Goal: Task Accomplishment & Management: Manage account settings

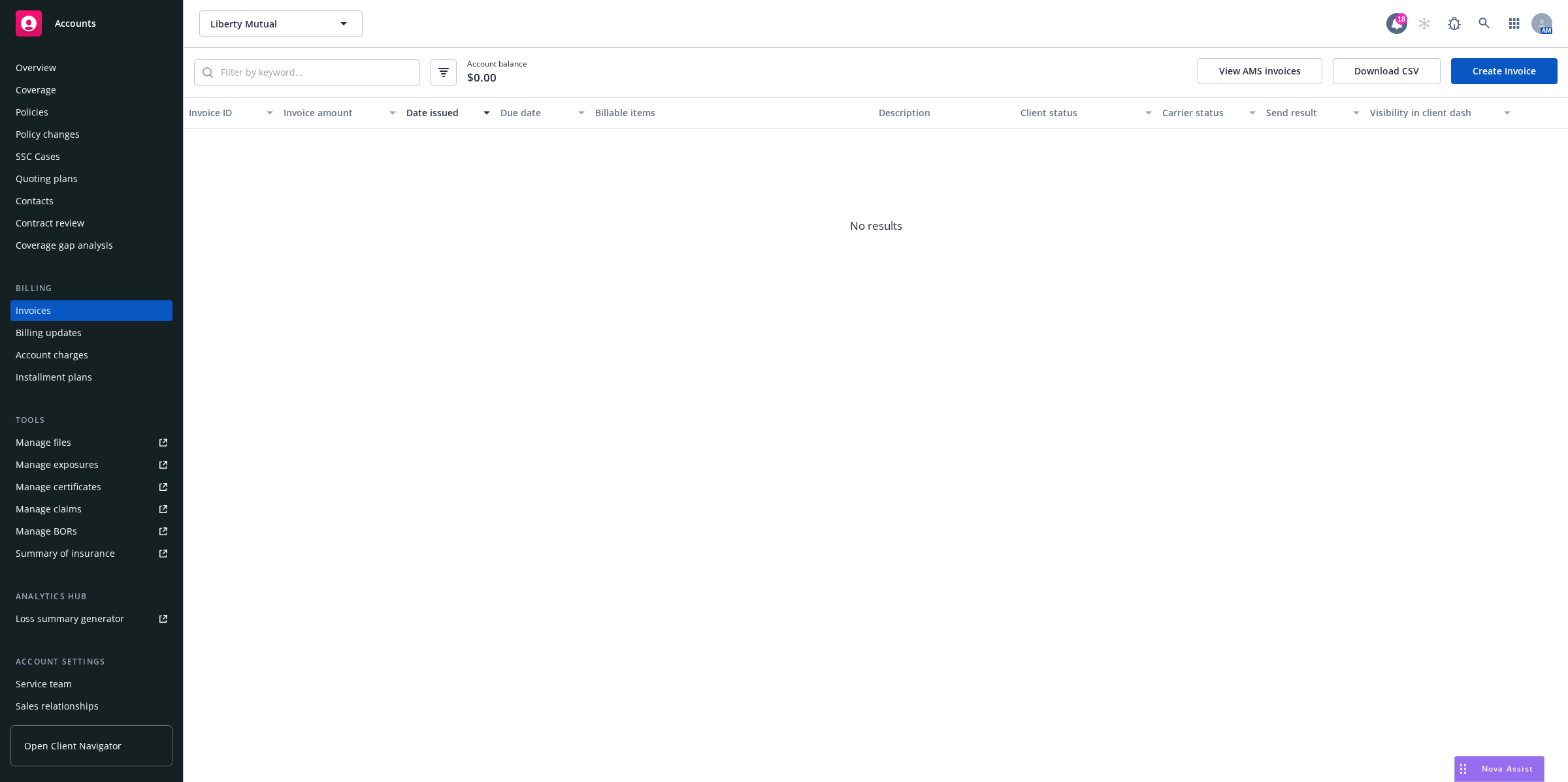
scroll to position [34, 0]
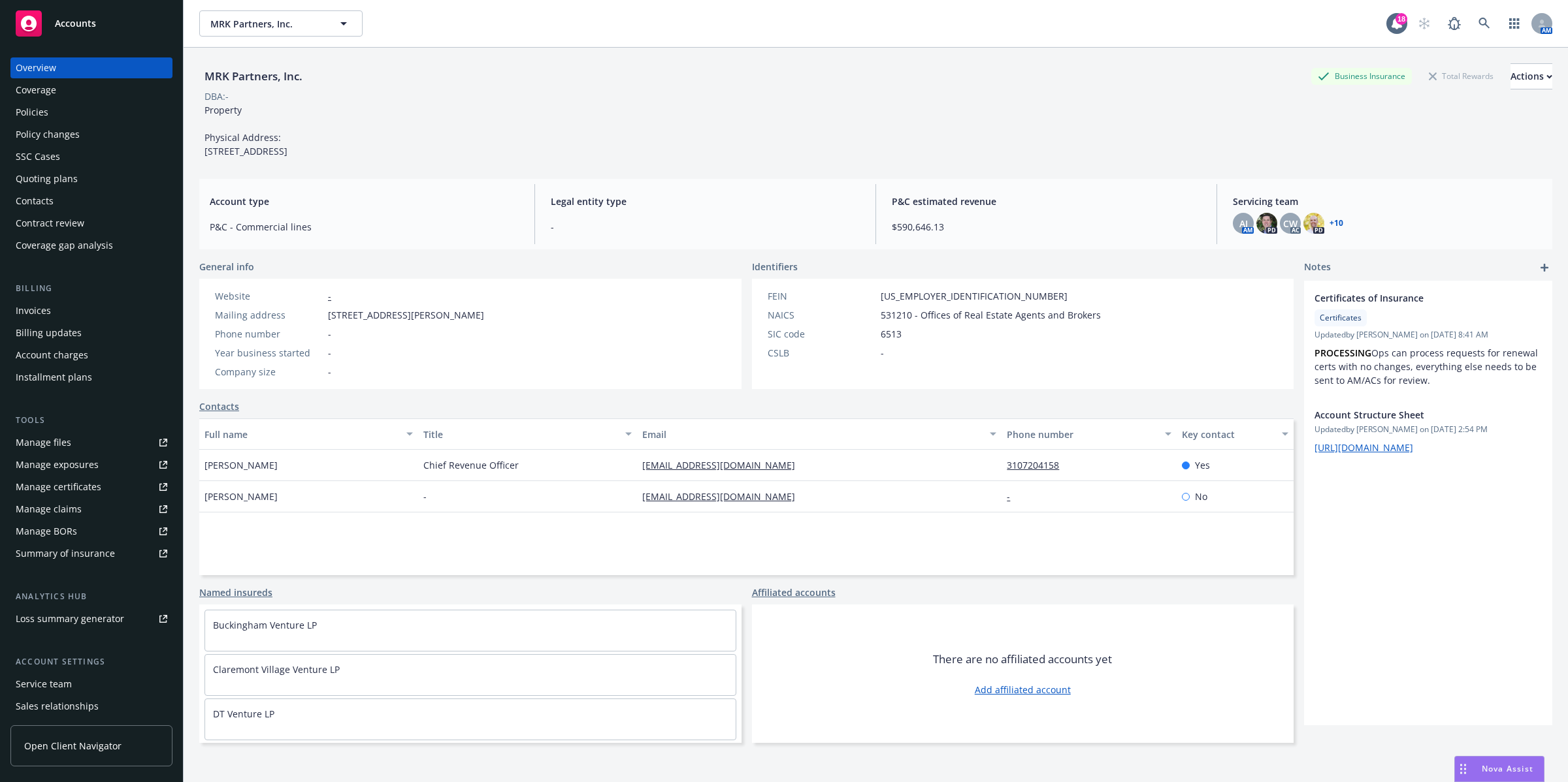
click at [40, 112] on div "Policies" at bounding box center [32, 112] width 33 height 21
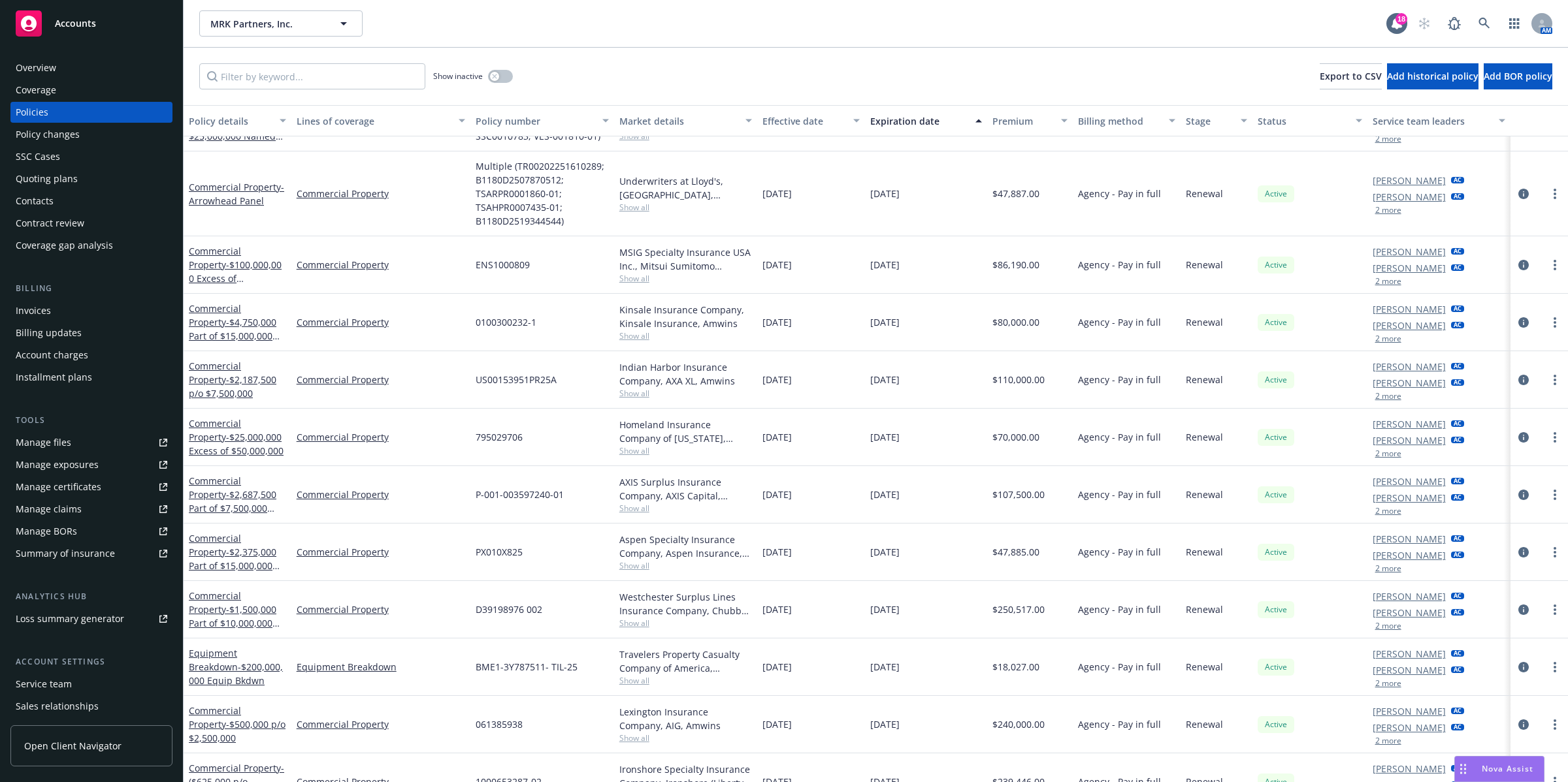
scroll to position [653, 0]
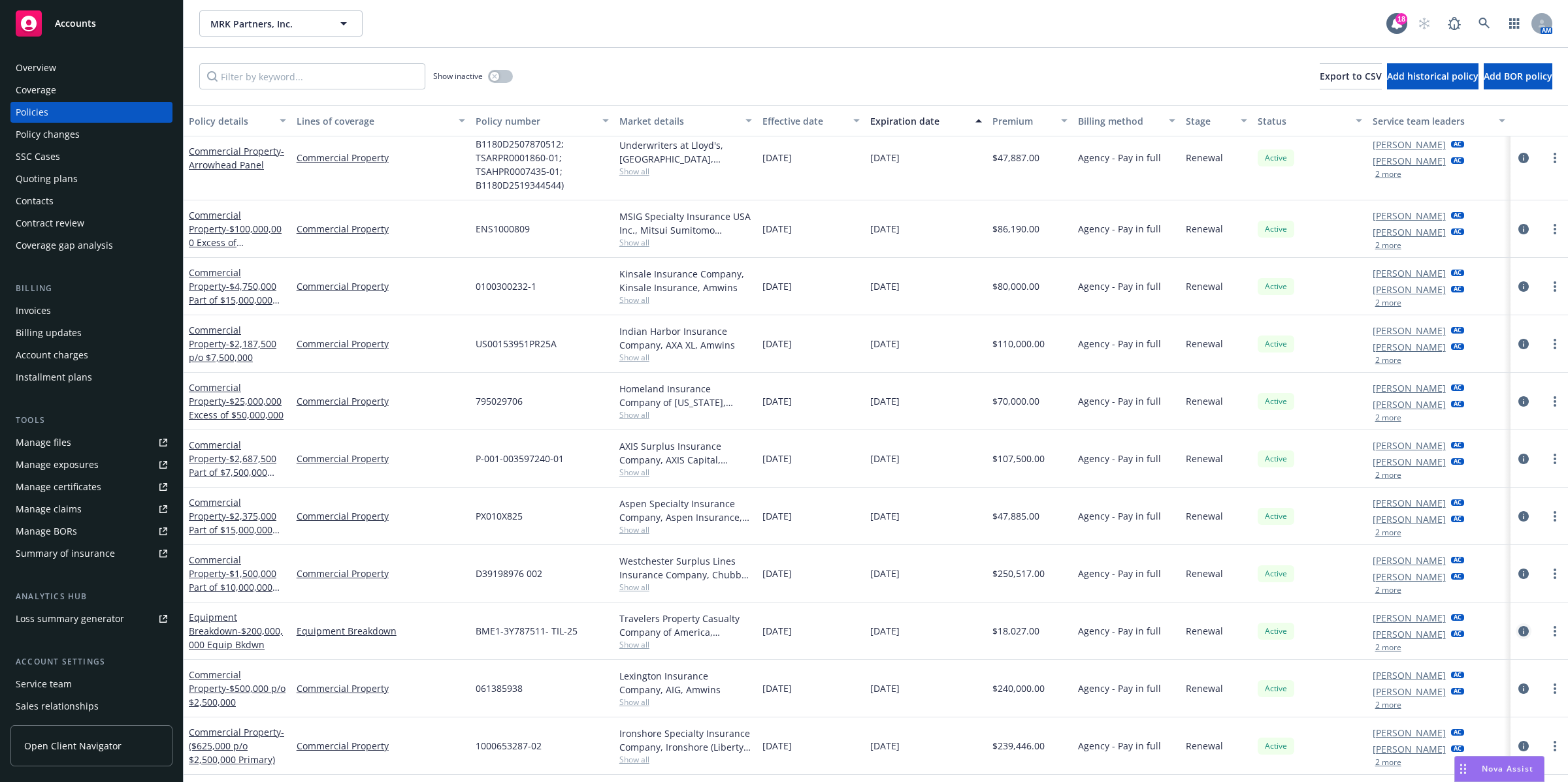
click at [1519, 629] on icon "circleInformation" at bounding box center [1524, 631] width 11 height 11
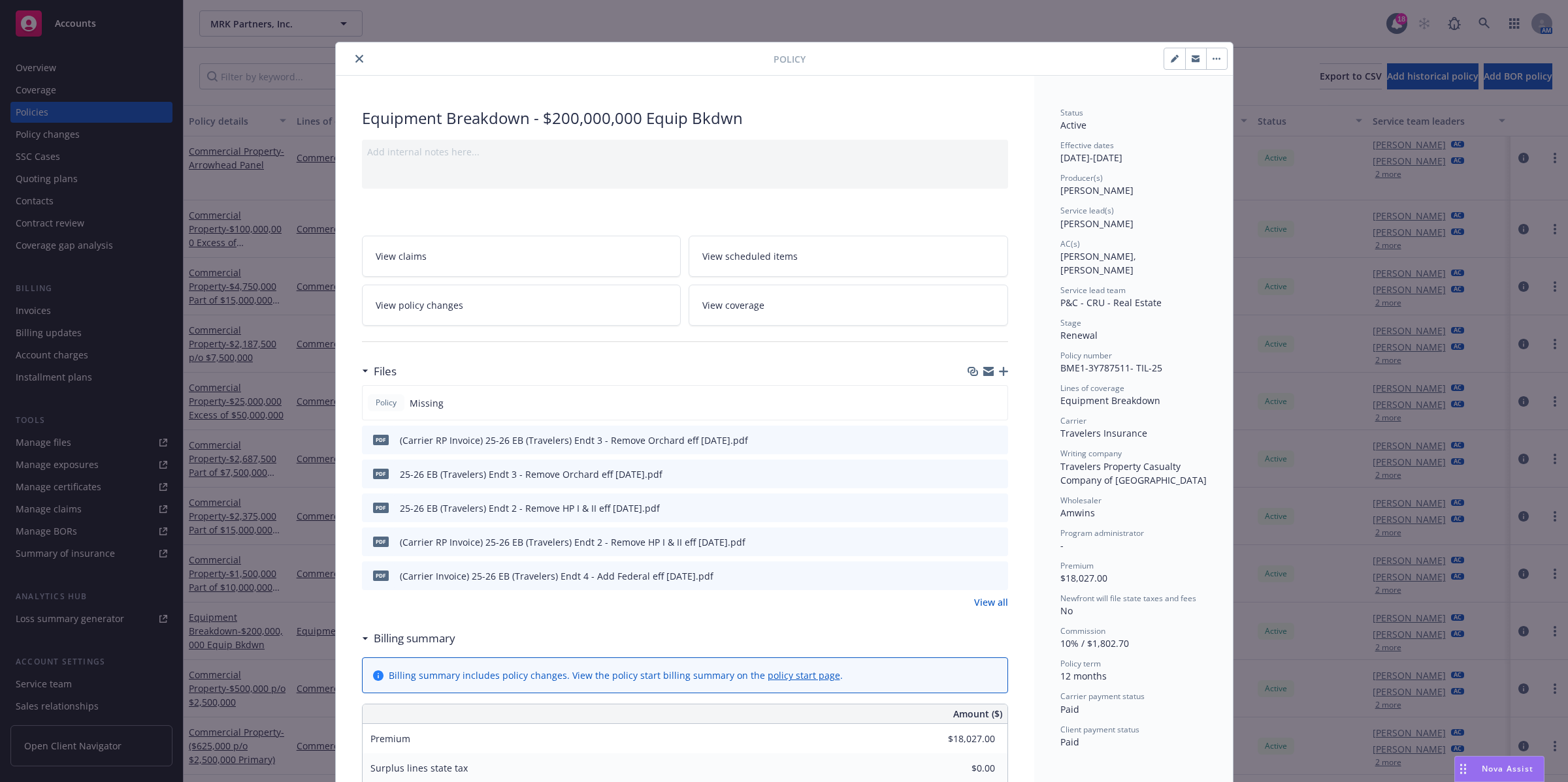
click at [999, 371] on icon "button" at bounding box center [1003, 371] width 9 height 9
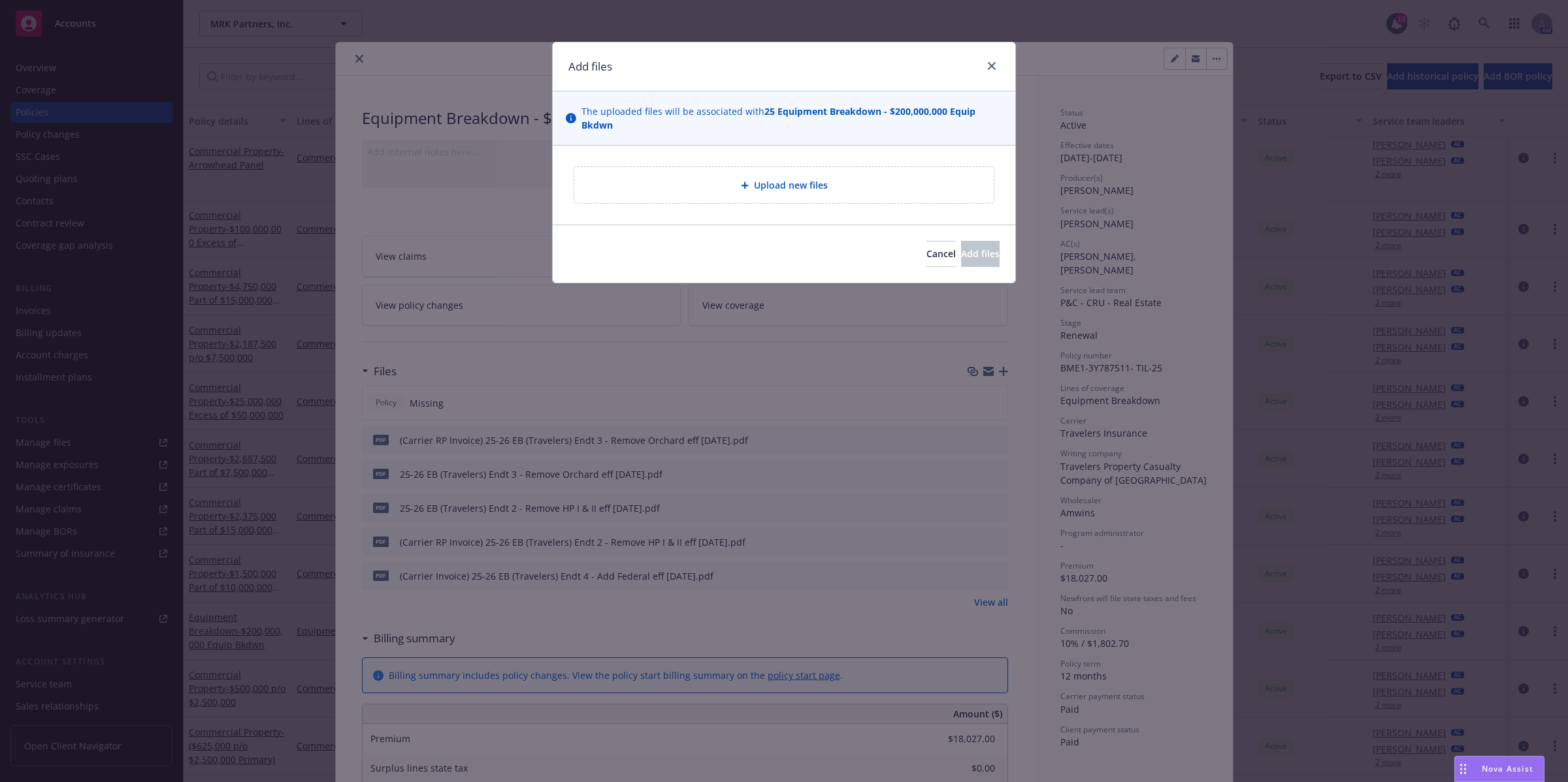
type textarea "x"
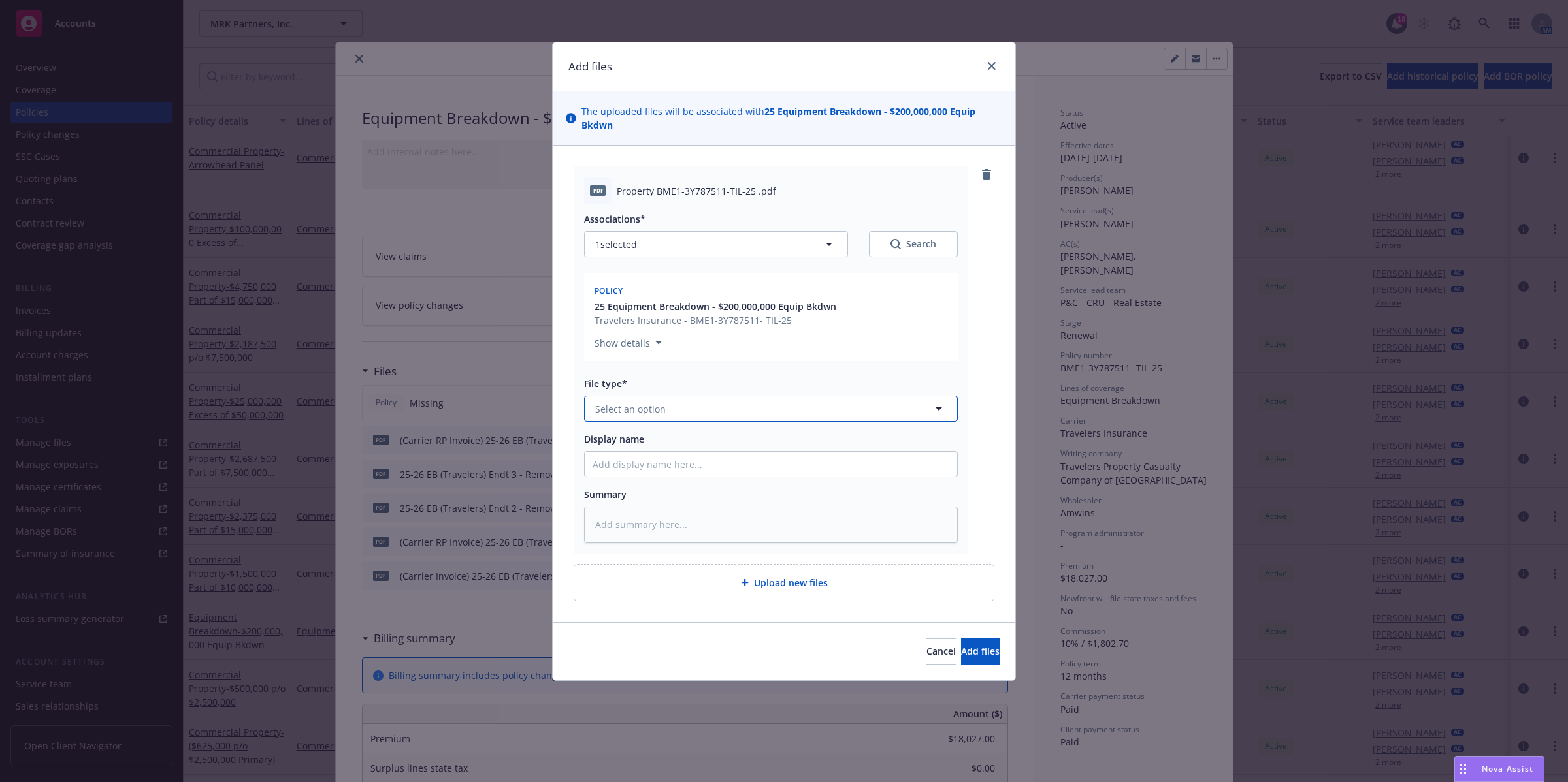
click at [936, 409] on icon "button" at bounding box center [938, 409] width 16 height 16
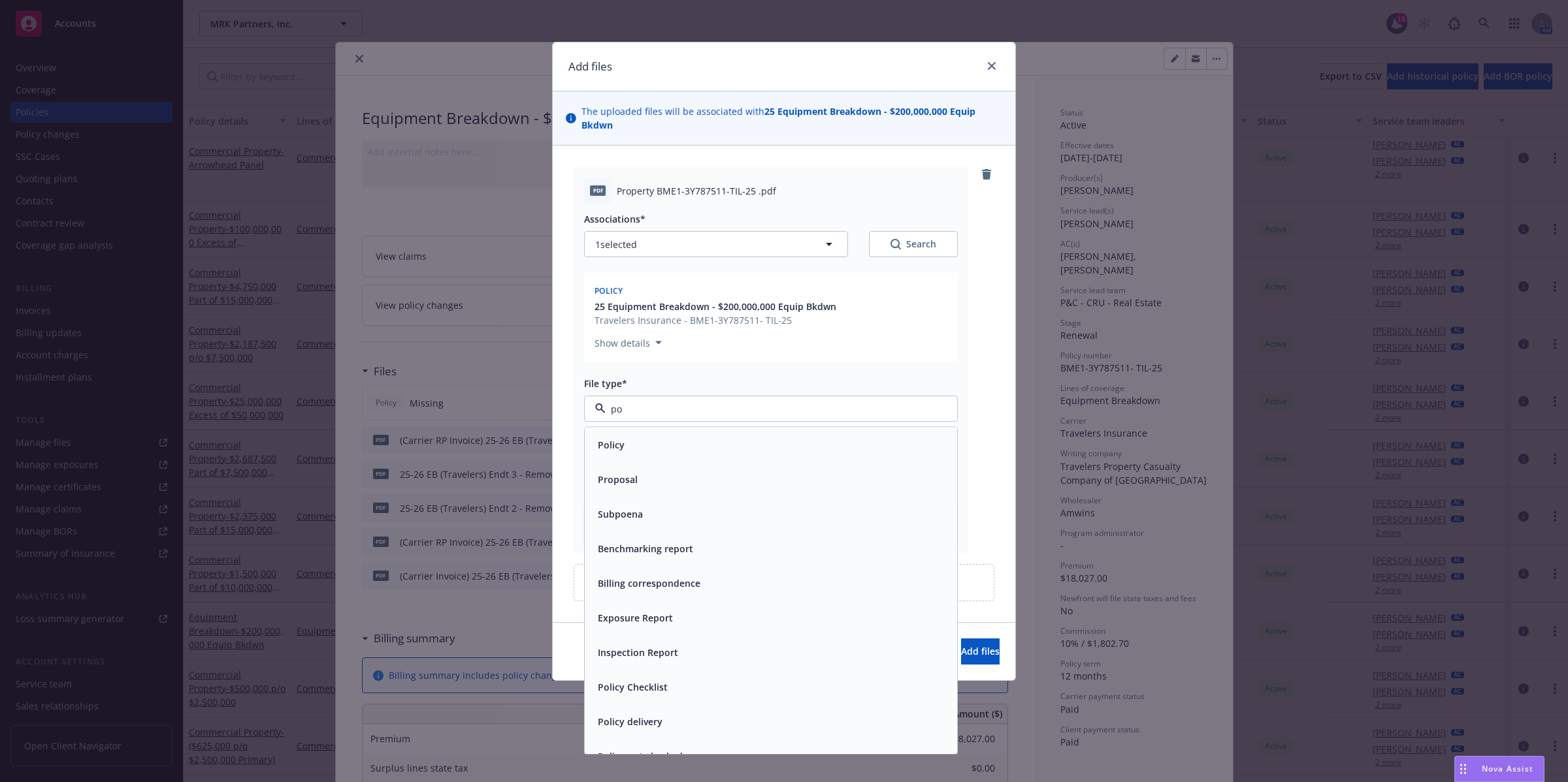
type input "pol"
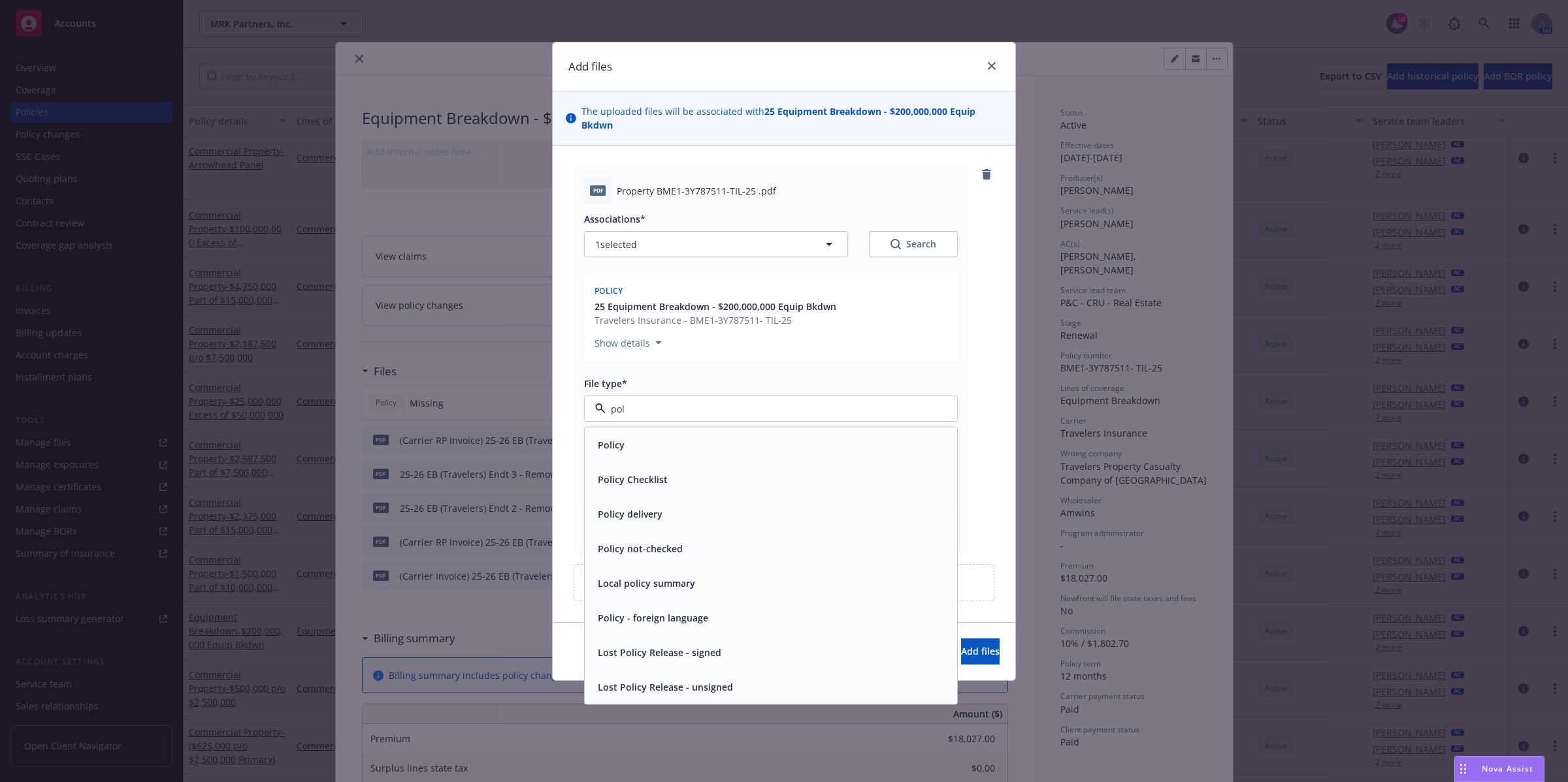
click at [782, 441] on div "Policy" at bounding box center [771, 445] width 357 height 19
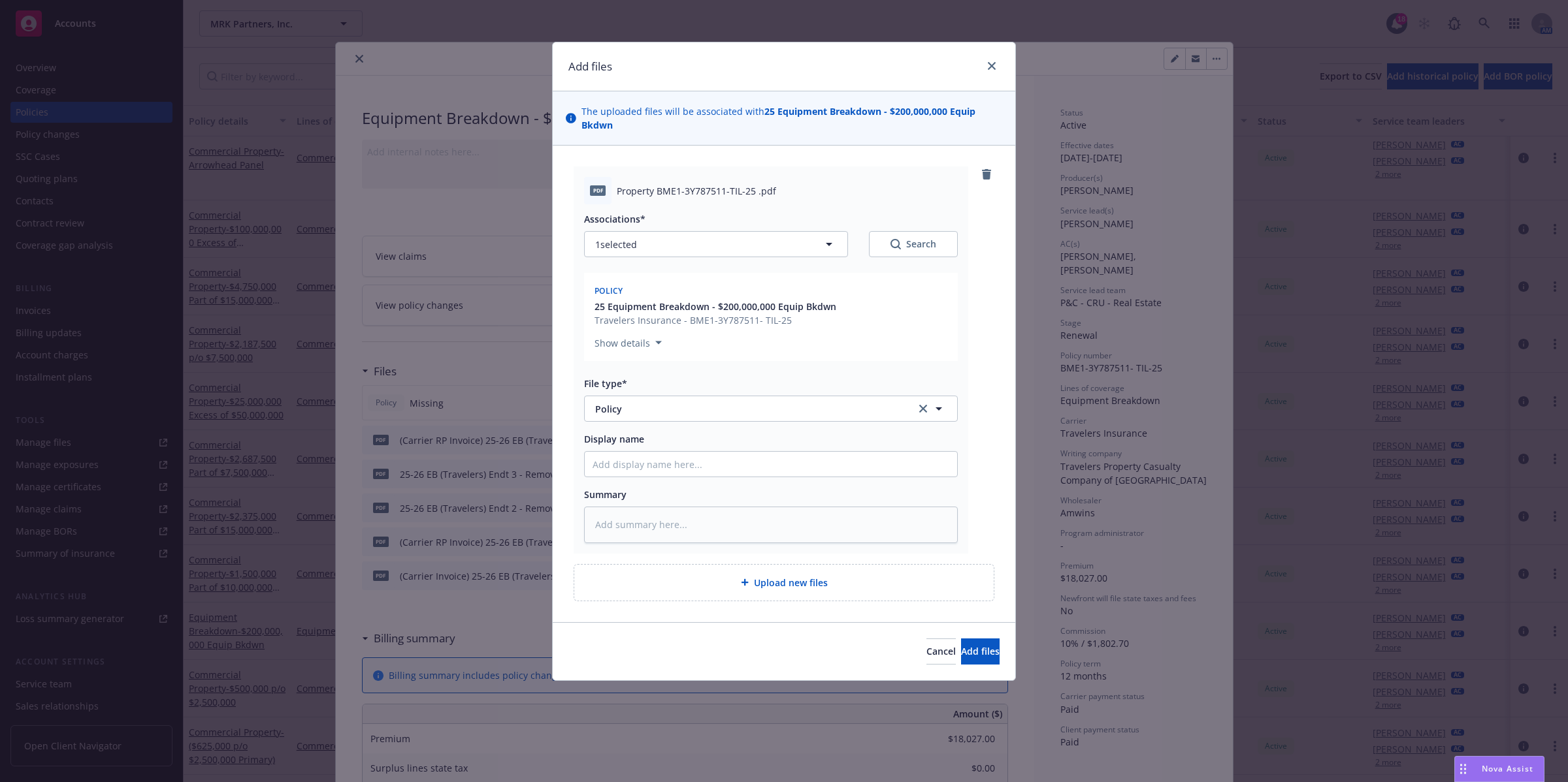
click at [658, 634] on div "Cancel Add files" at bounding box center [783, 651] width 462 height 58
click at [974, 648] on span "Add files" at bounding box center [980, 651] width 39 height 12
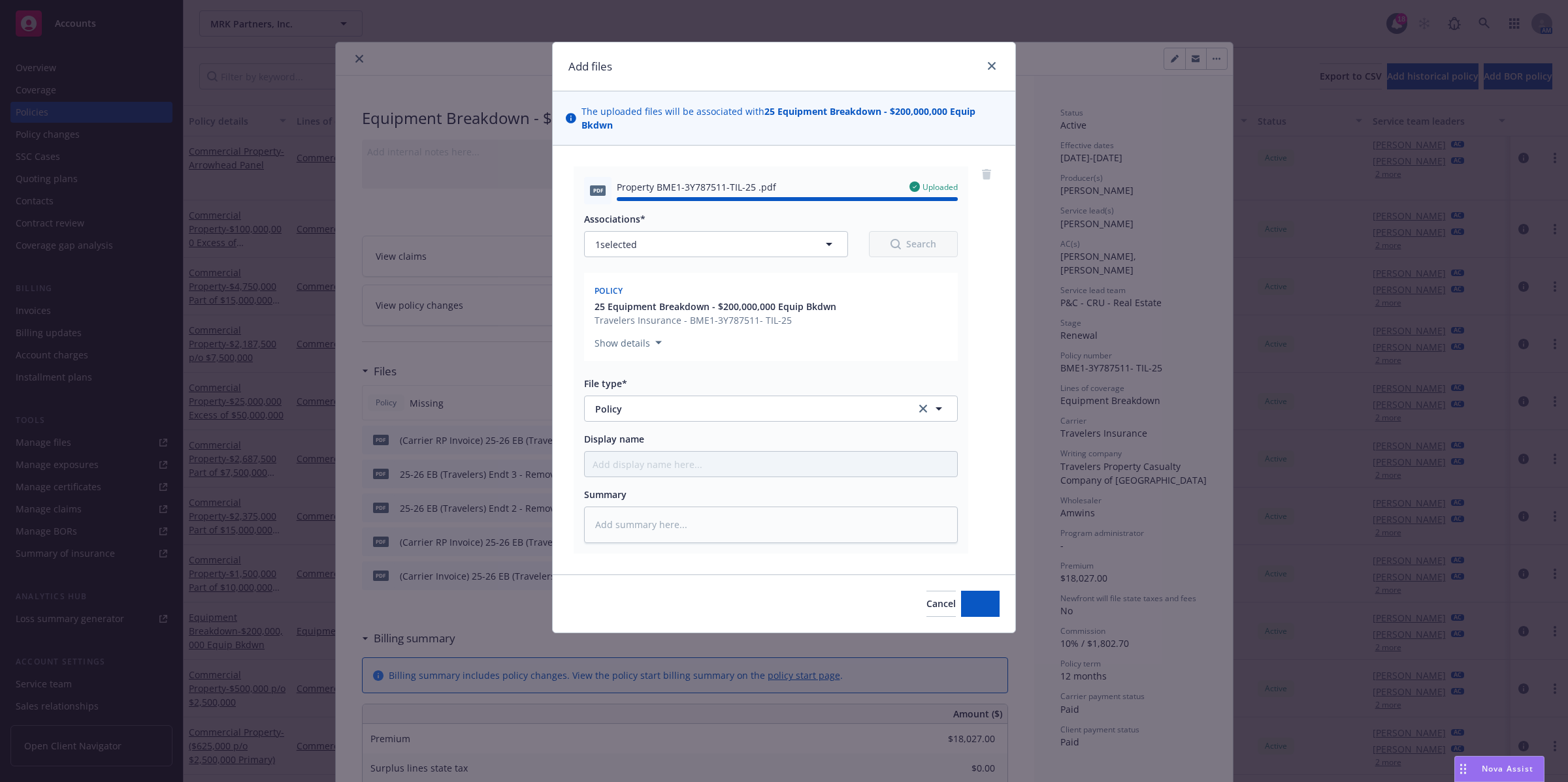
type textarea "x"
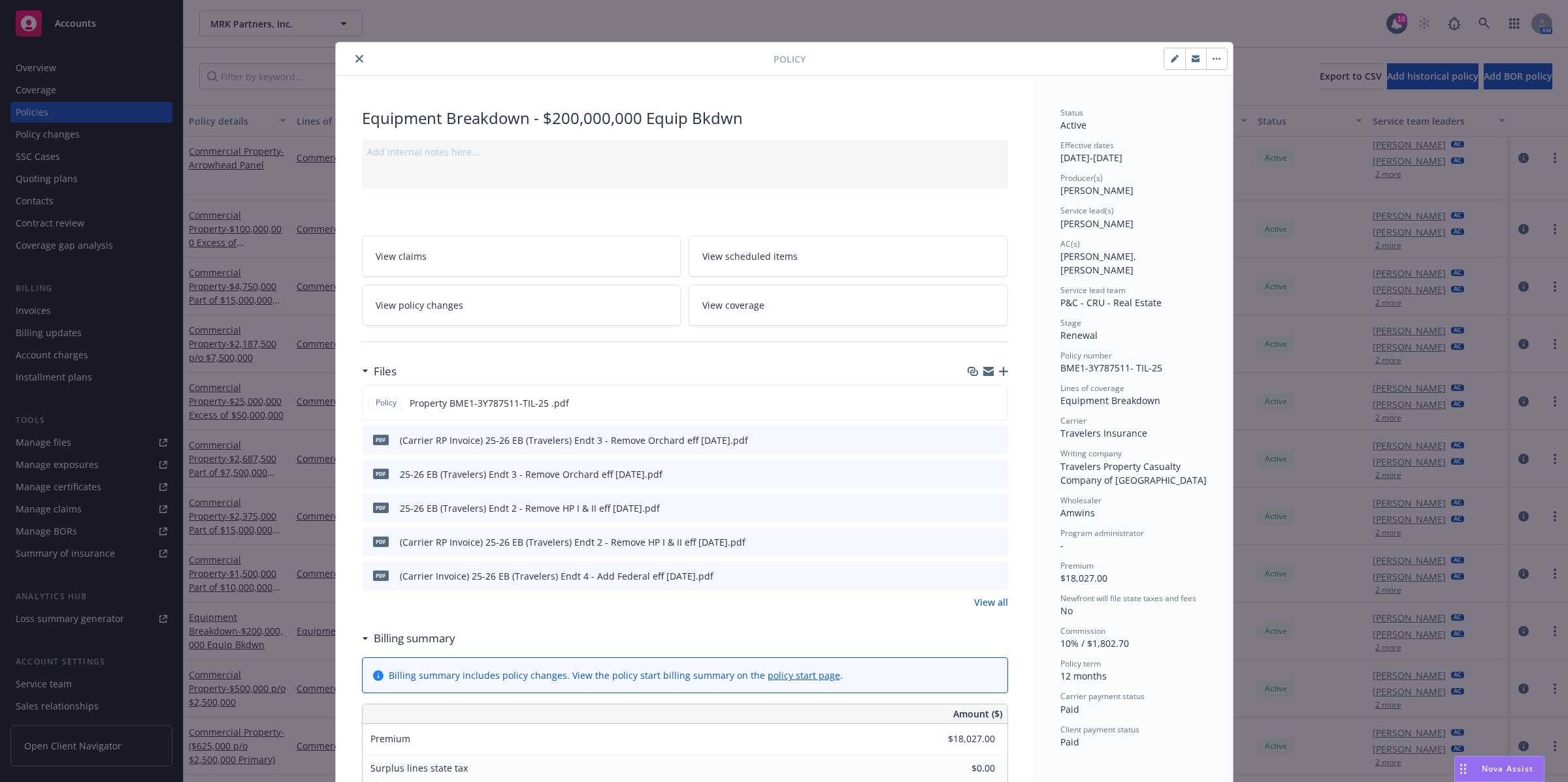
click at [355, 56] on icon "close" at bounding box center [360, 59] width 8 height 8
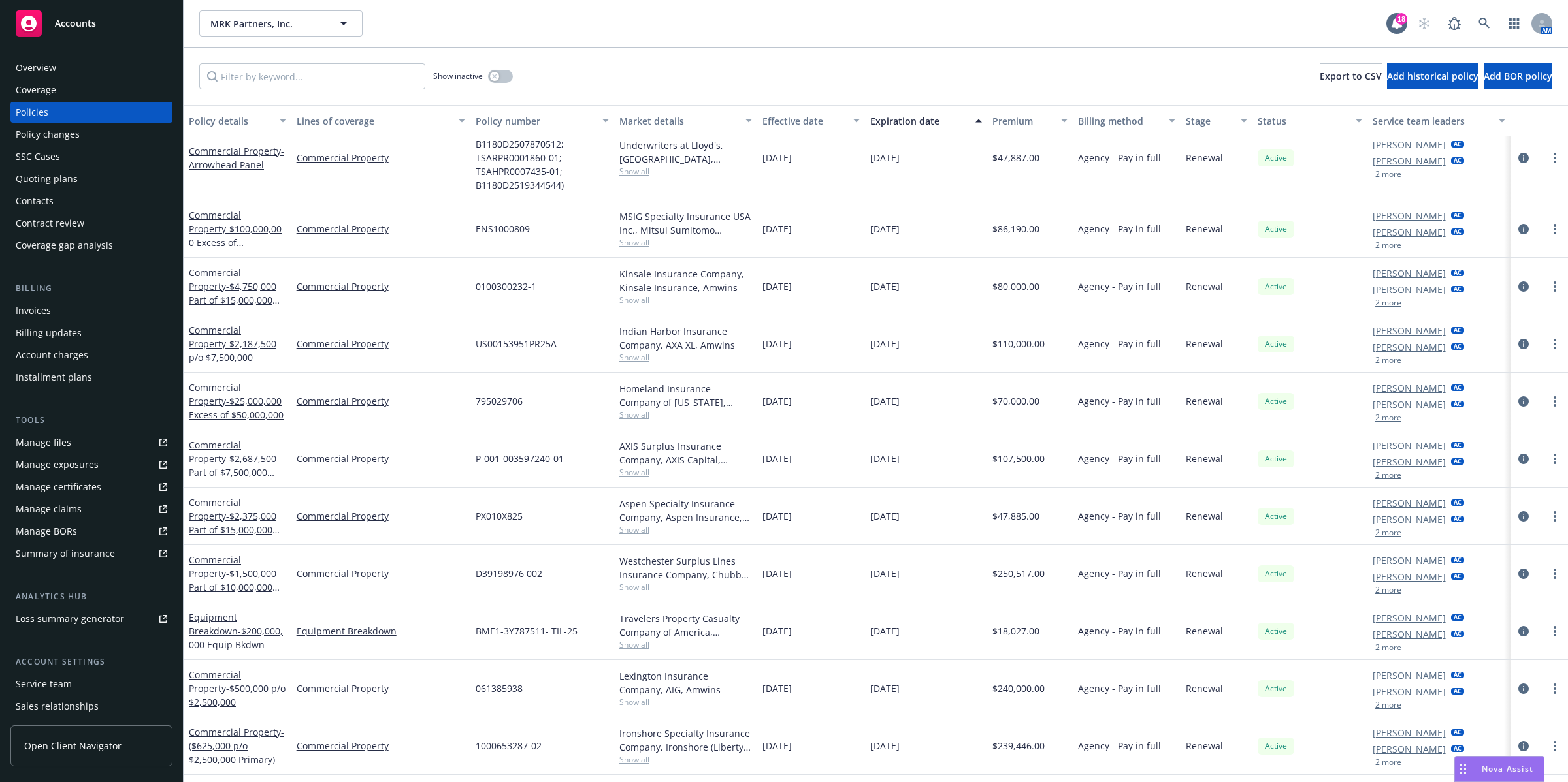
click at [39, 69] on div "Overview" at bounding box center [35, 67] width 40 height 21
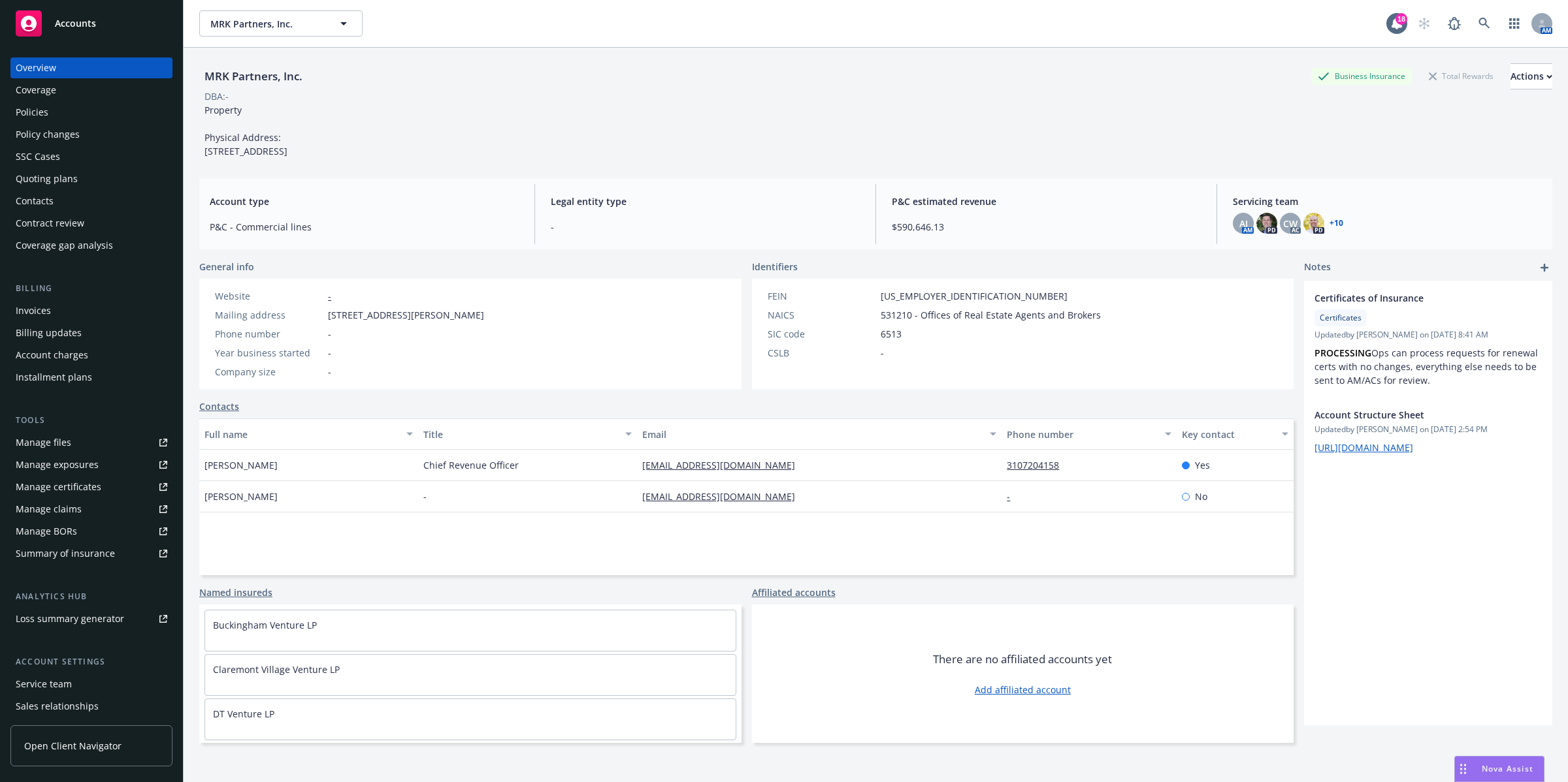
click at [41, 111] on div "Policies" at bounding box center [32, 112] width 33 height 21
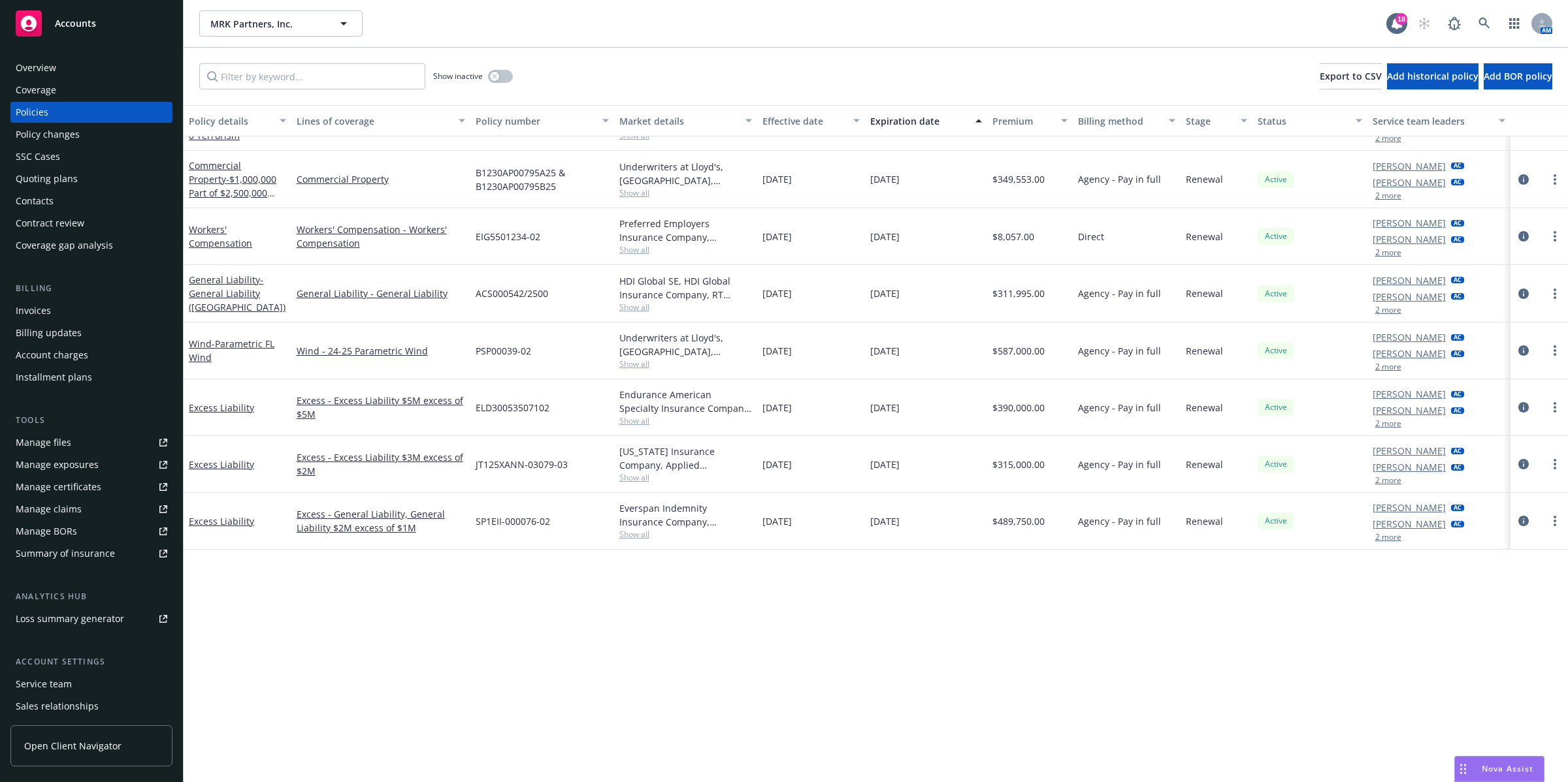
scroll to position [860, 0]
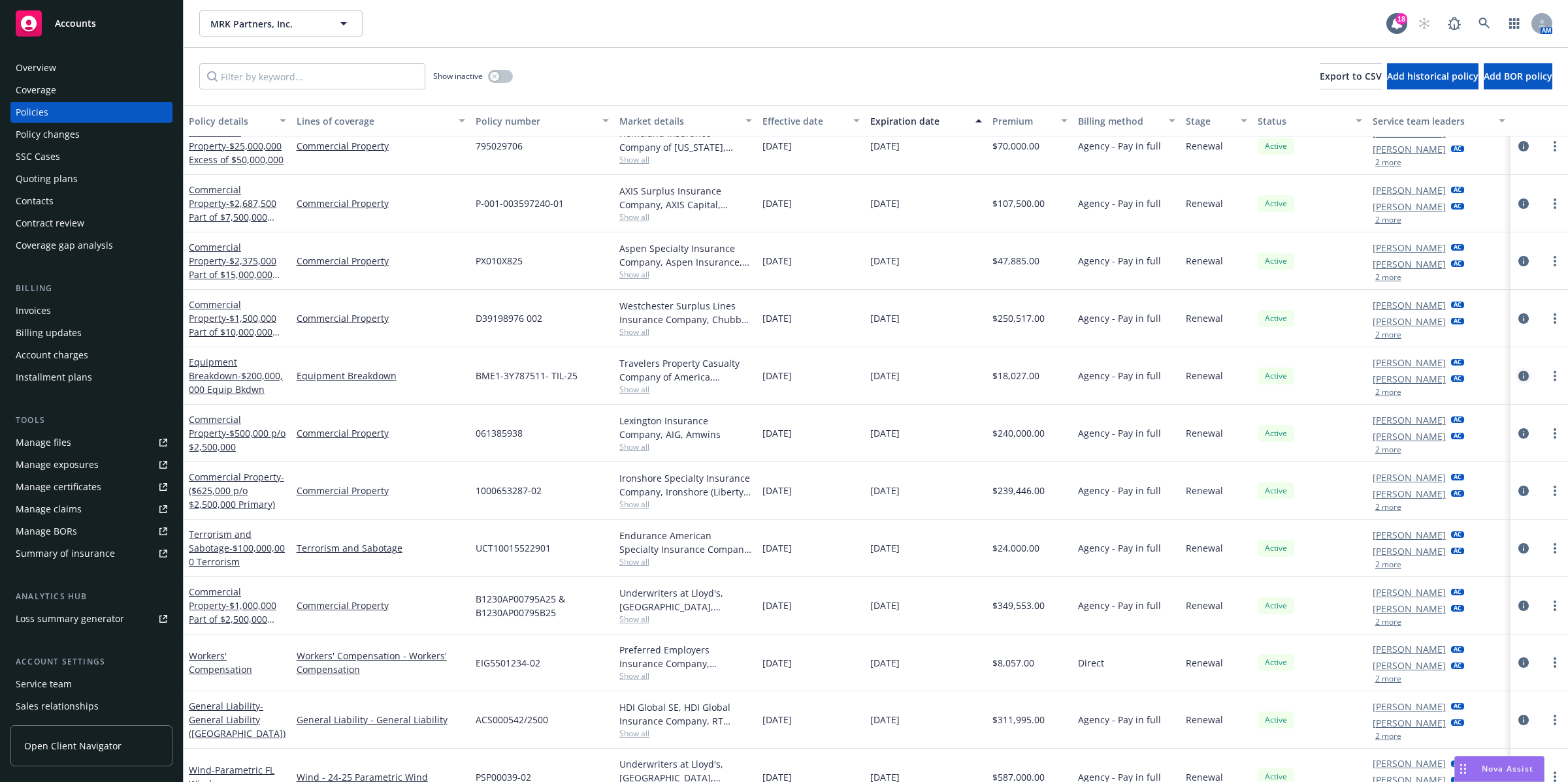
click at [1519, 373] on icon "circleInformation" at bounding box center [1524, 376] width 11 height 11
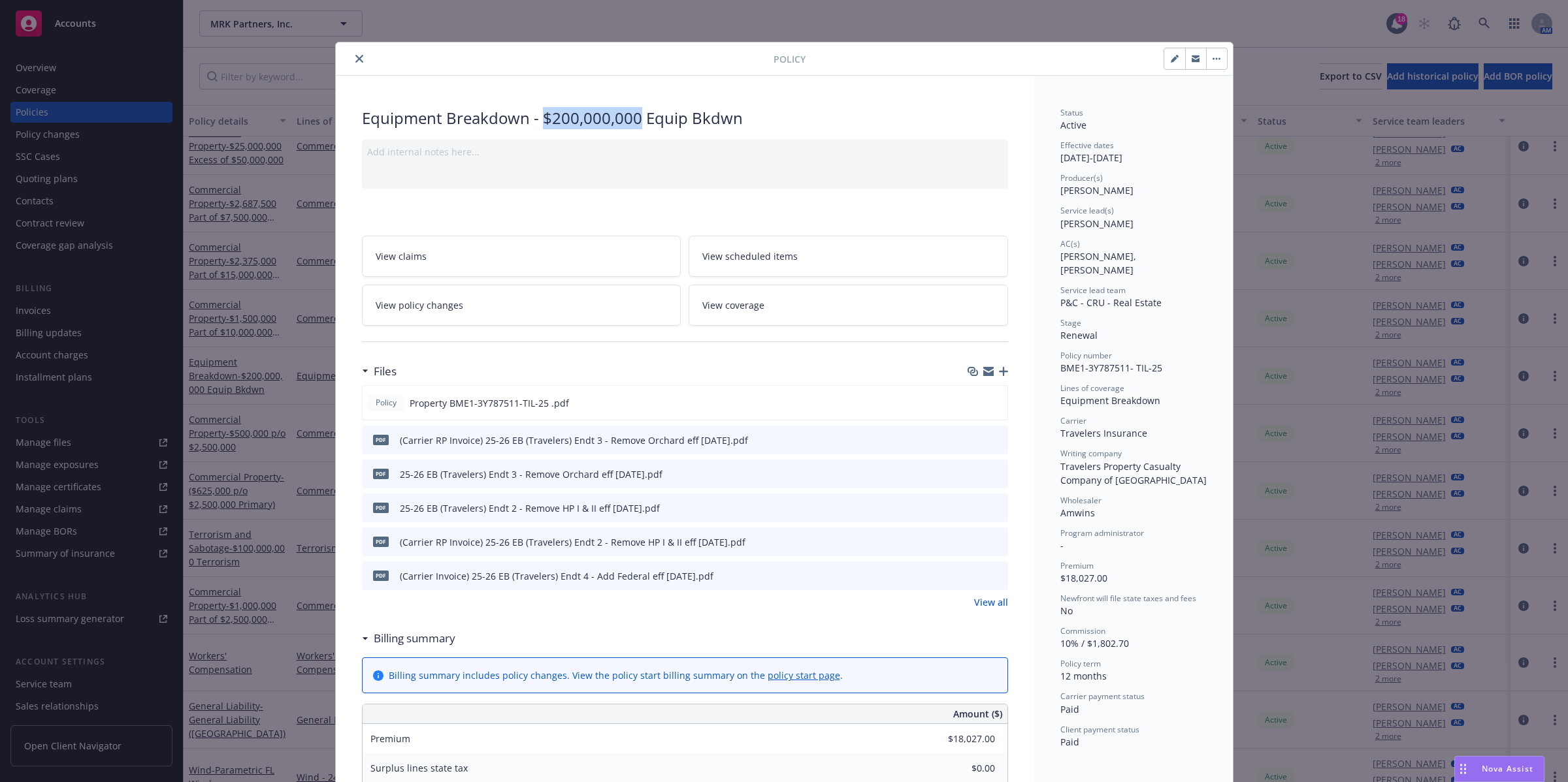
drag, startPoint x: 632, startPoint y: 117, endPoint x: 538, endPoint y: 117, distance: 94.0
click at [538, 117] on div "Equipment Breakdown - $200,000,000 Equip Bkdwn" at bounding box center [685, 118] width 646 height 22
copy div "$200,000,000"
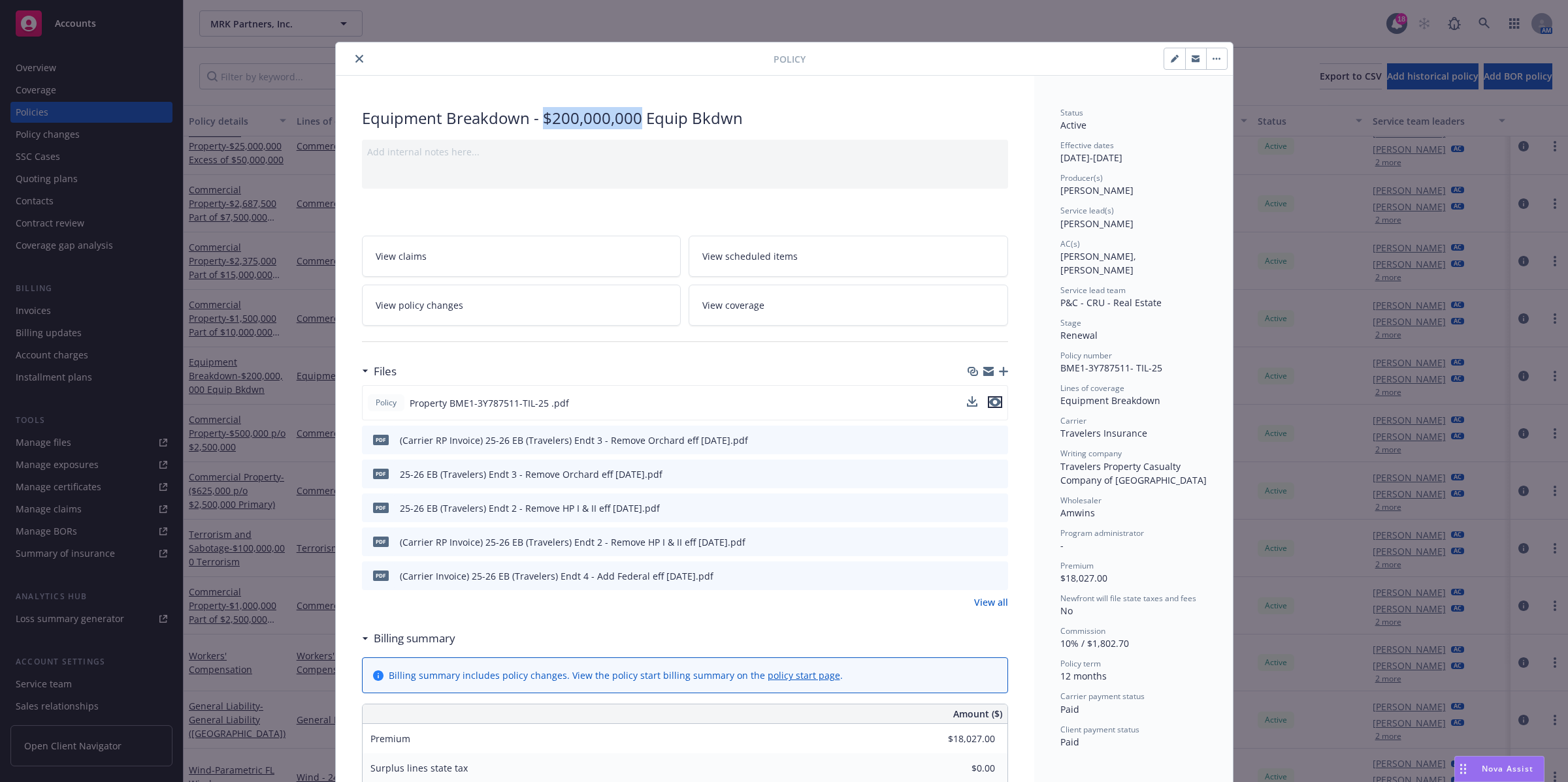
click at [990, 401] on icon "preview file" at bounding box center [995, 402] width 11 height 9
click at [988, 606] on link "View all" at bounding box center [991, 602] width 34 height 14
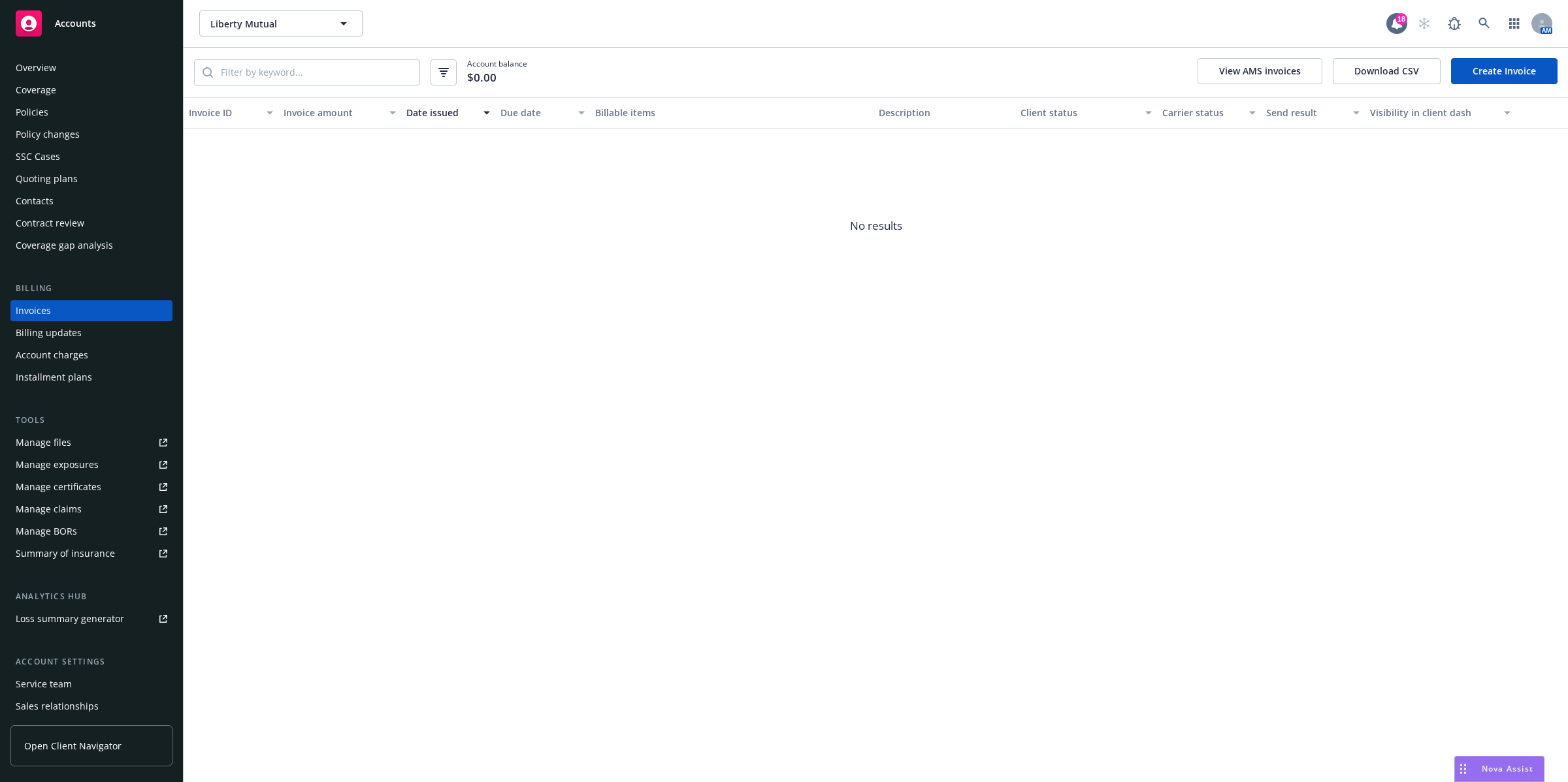
scroll to position [34, 0]
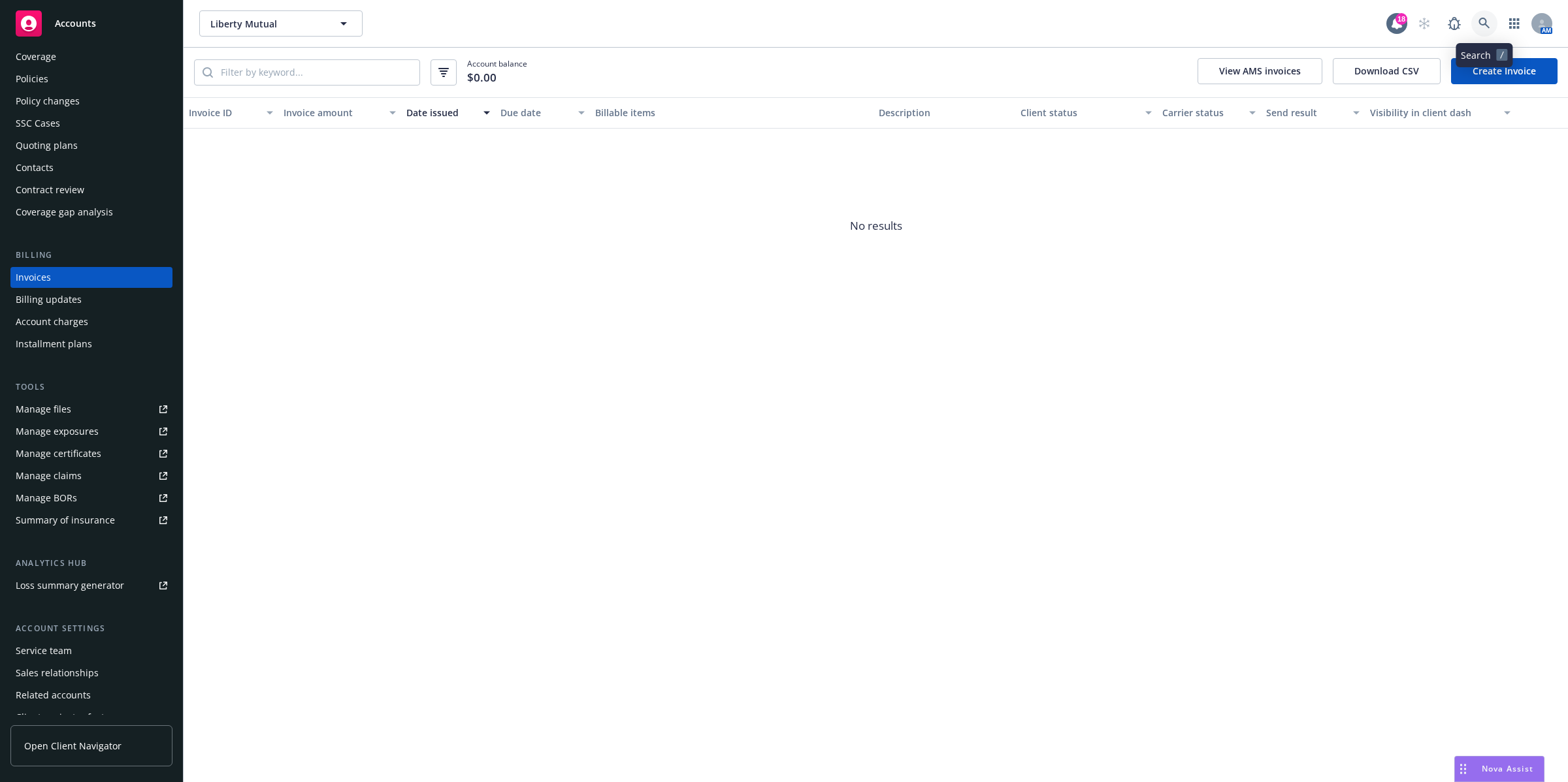
click at [1484, 25] on icon at bounding box center [1484, 23] width 11 height 11
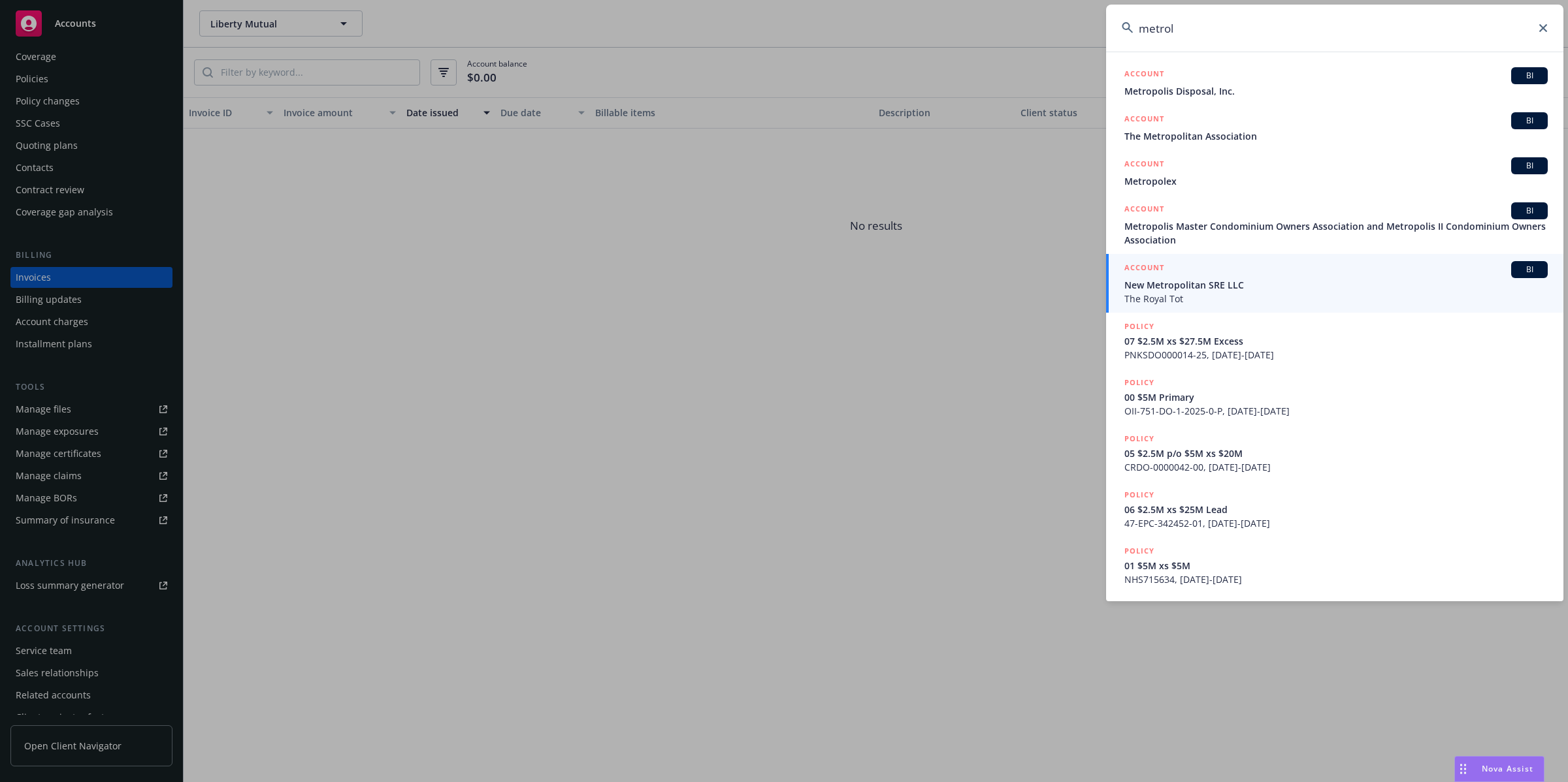
drag, startPoint x: 1199, startPoint y: 37, endPoint x: 1080, endPoint y: 30, distance: 119.2
click at [1080, 30] on div "metrol ACCOUNT BI Metropolis Disposal, Inc. ACCOUNT BI The Metropolitan Associa…" at bounding box center [784, 391] width 1568 height 782
drag, startPoint x: 1224, startPoint y: 31, endPoint x: 1081, endPoint y: 26, distance: 143.1
click at [1081, 26] on div "metrol ACCOUNT BI Metropolis Disposal, Inc. ACCOUNT BI The Metropolitan Associa…" at bounding box center [784, 391] width 1568 height 782
paste input "Metropolis Master Condominium"
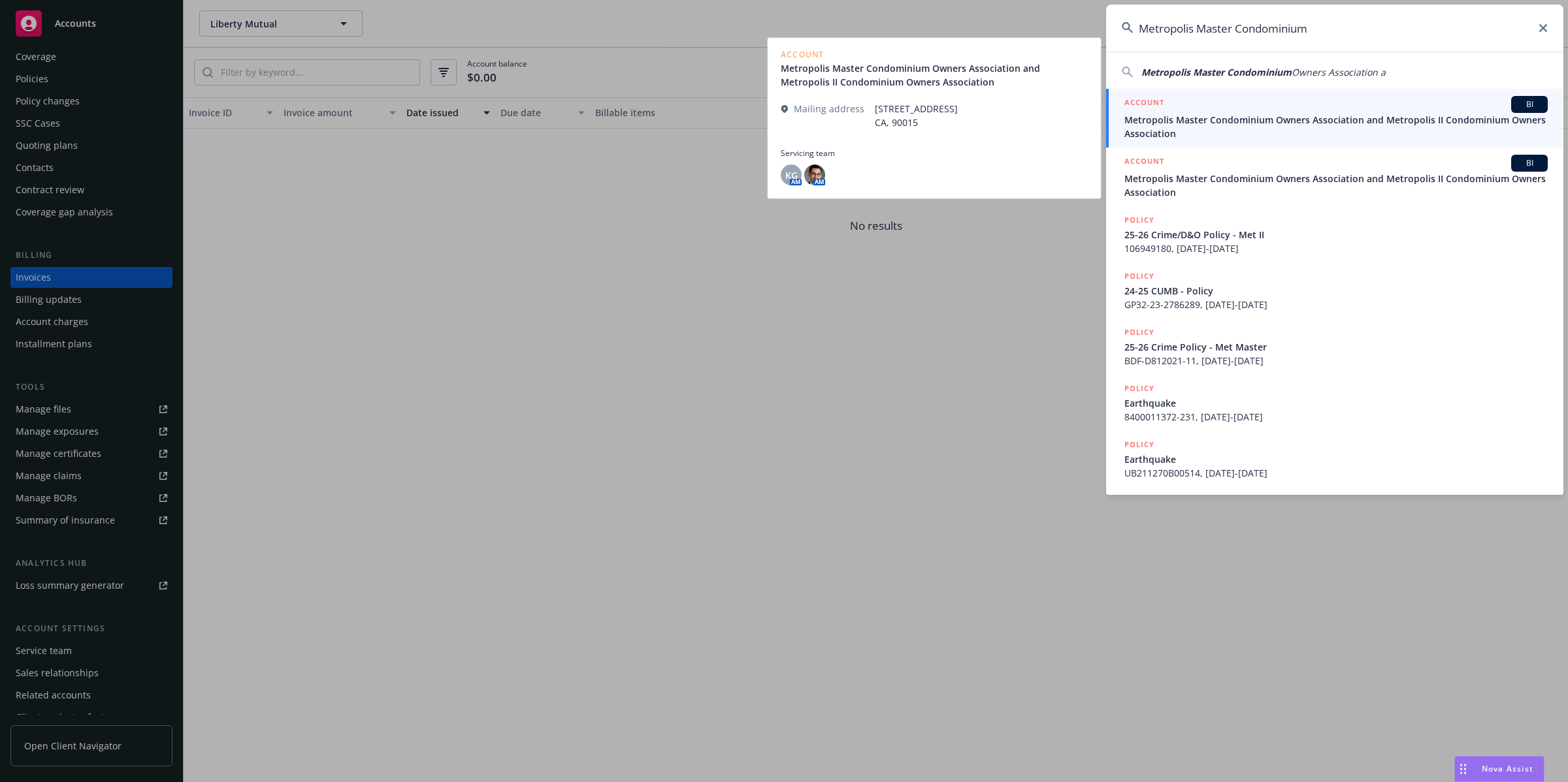
type input "Metropolis Master Condominium"
click at [1286, 127] on span "Metropolis Master Condominium Owners Association and Metropolis II Condominium …" at bounding box center [1336, 126] width 424 height 27
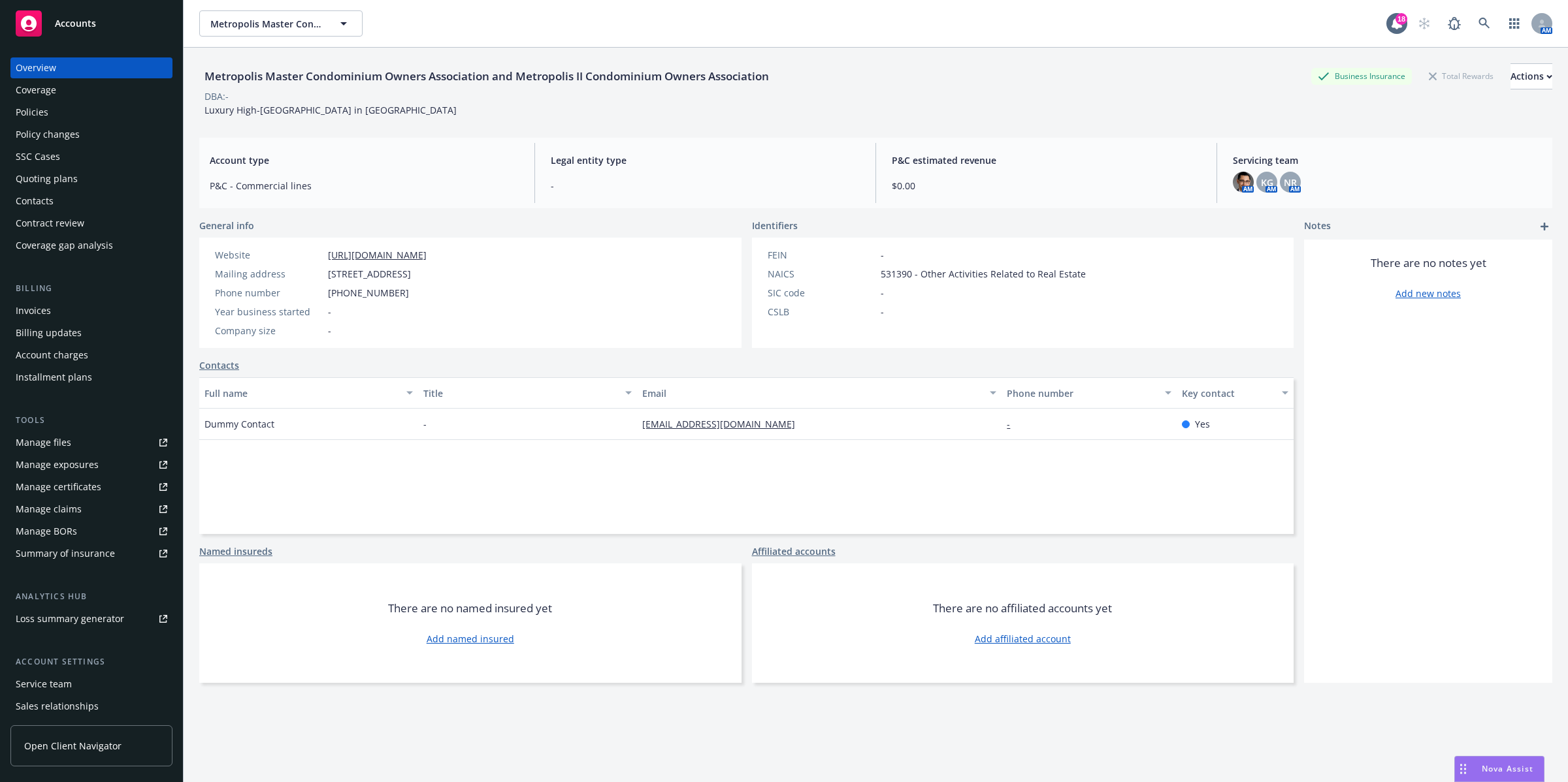
click at [38, 305] on div "Invoices" at bounding box center [33, 310] width 35 height 21
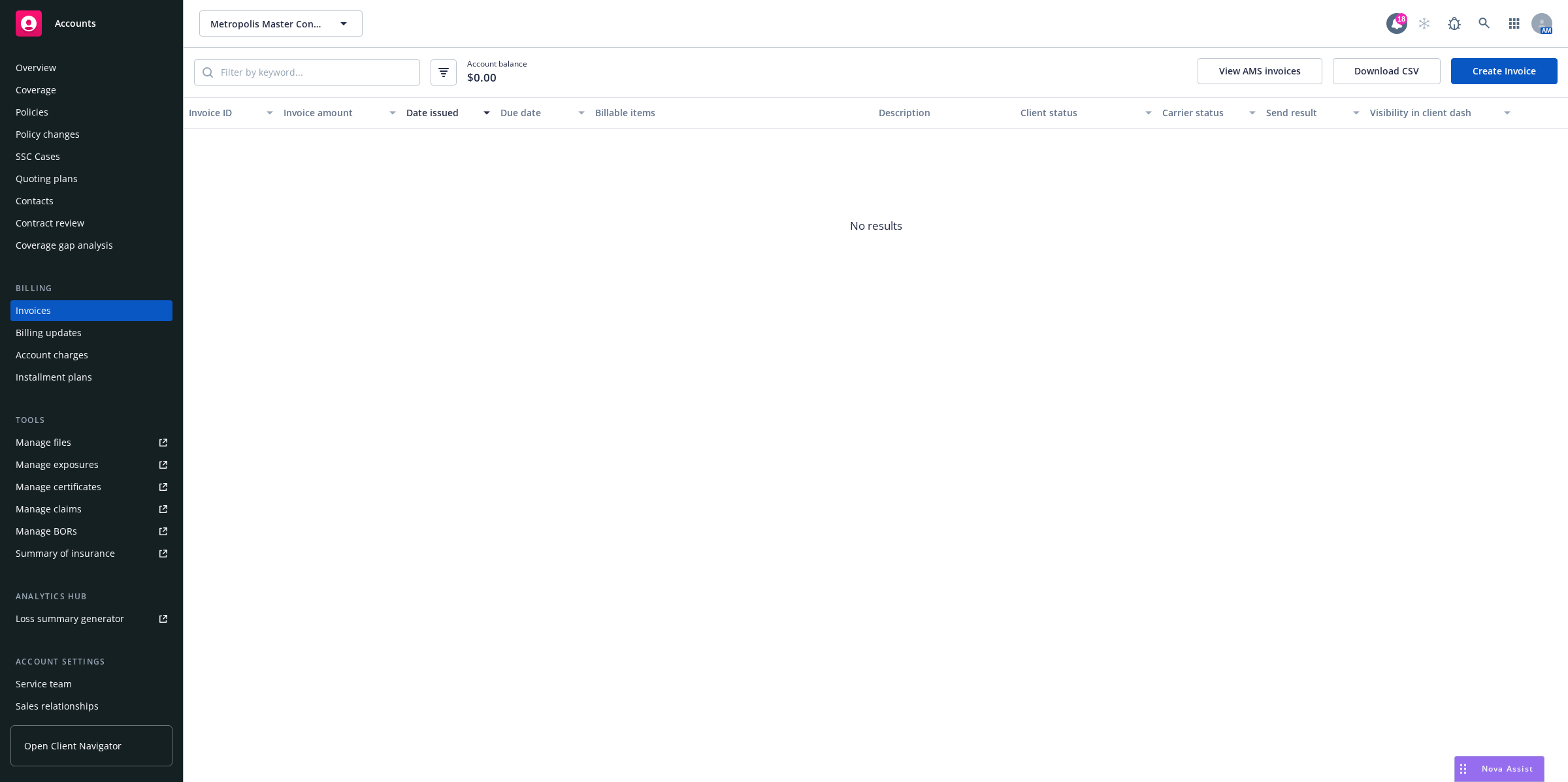
click at [31, 109] on div "Policies" at bounding box center [32, 112] width 33 height 21
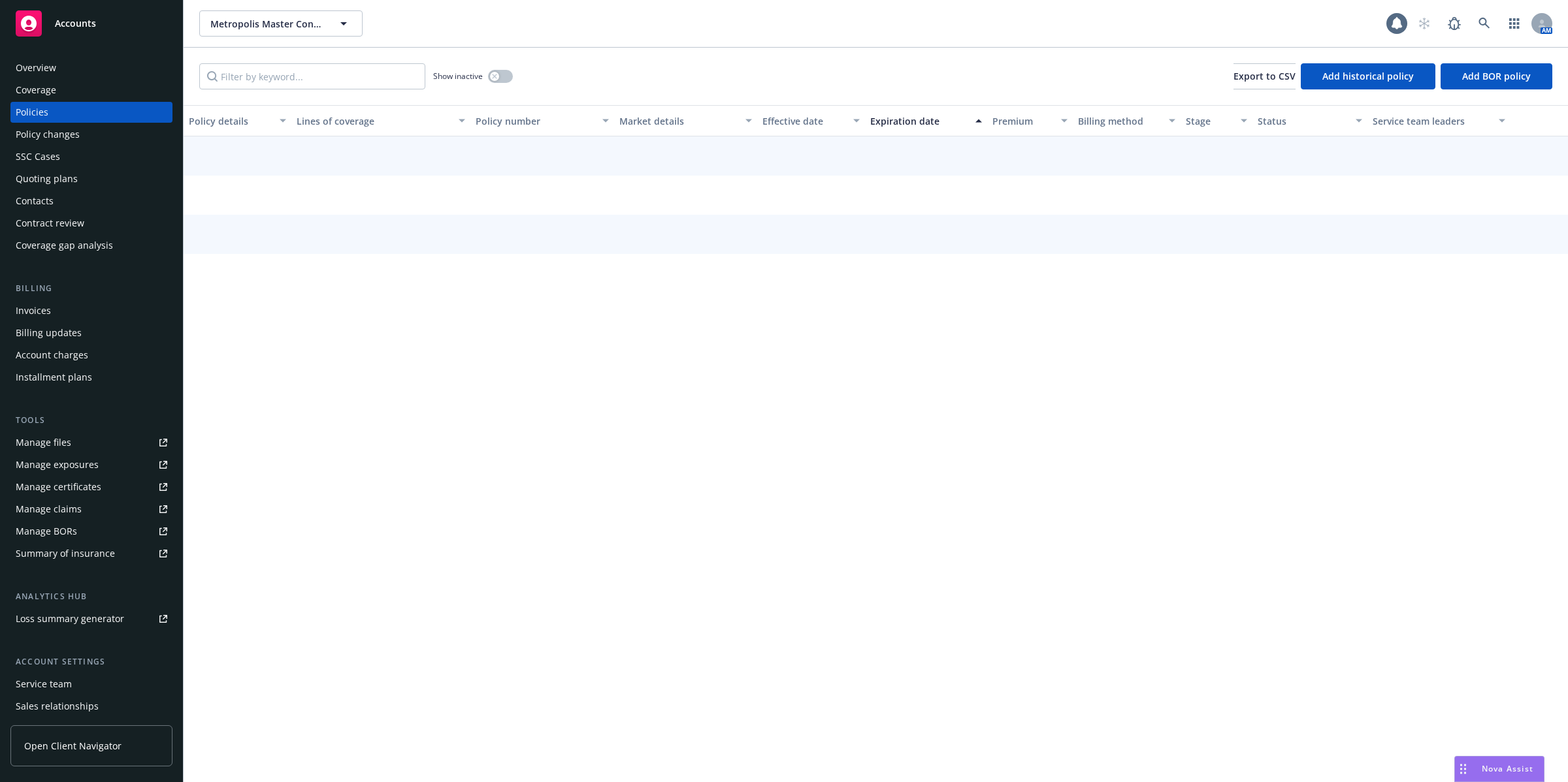
click at [31, 107] on div "Policies" at bounding box center [32, 112] width 33 height 21
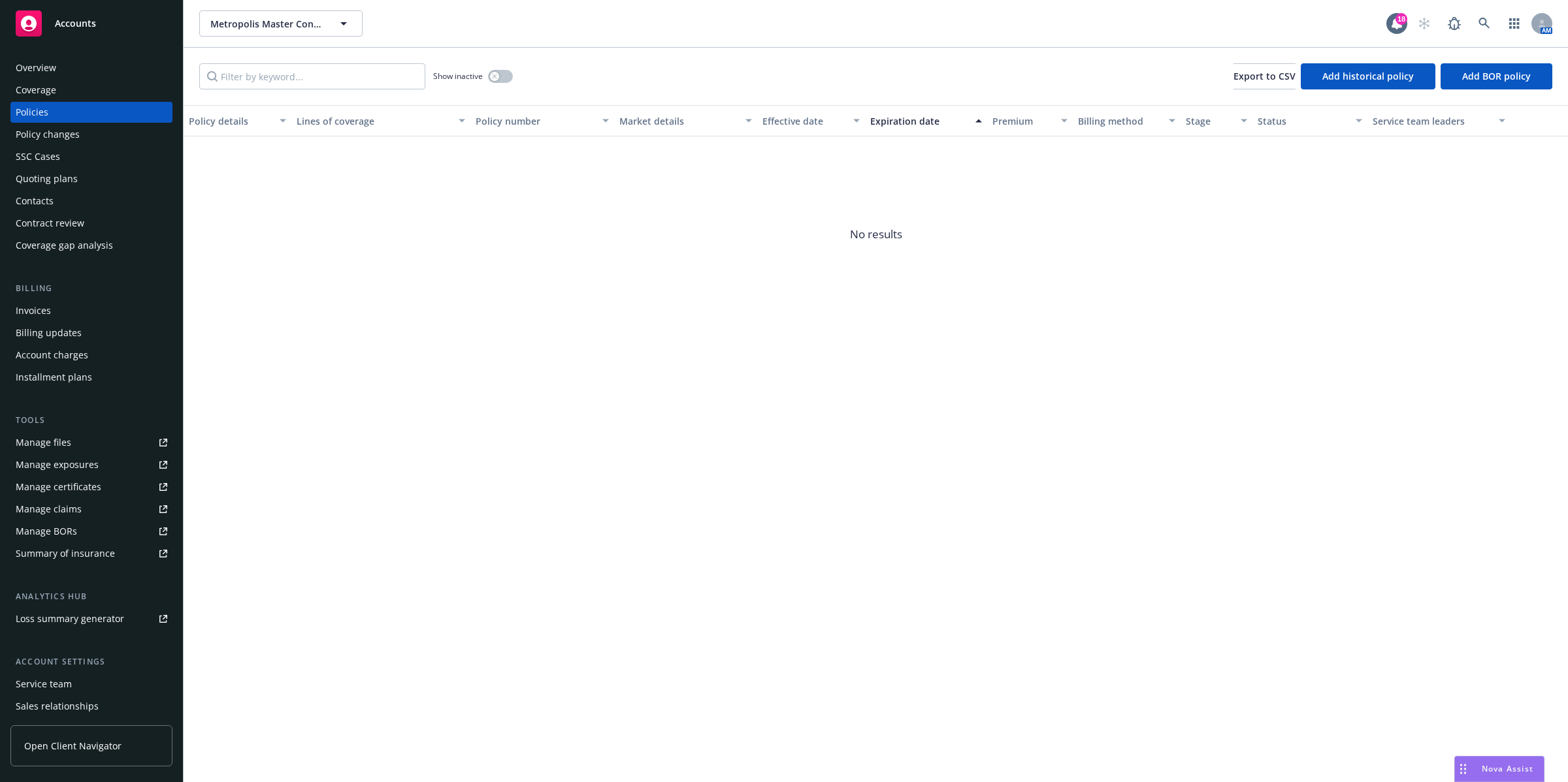
click at [40, 309] on div "Invoices" at bounding box center [33, 310] width 35 height 21
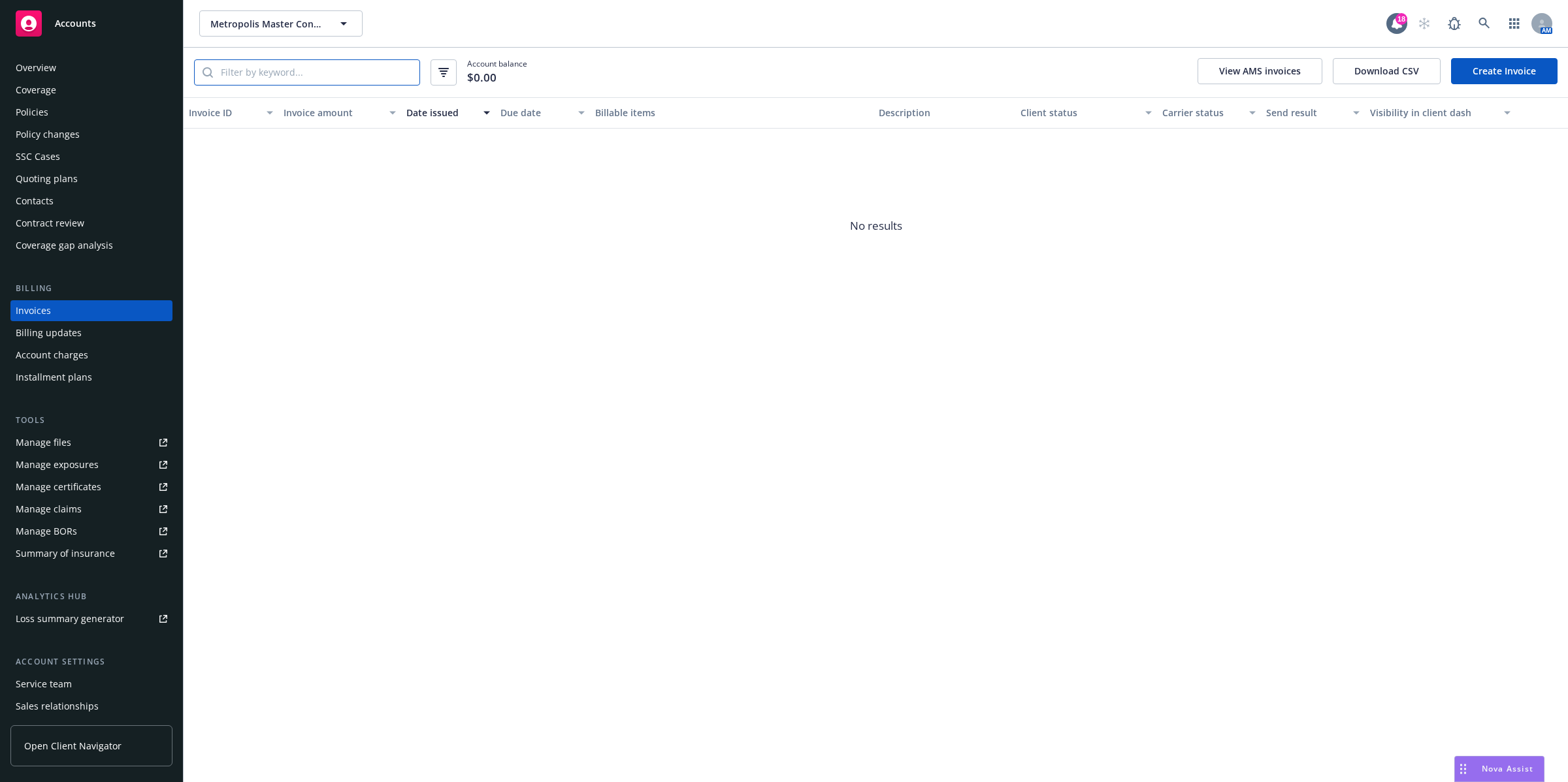
click at [344, 70] on input "search" at bounding box center [315, 72] width 206 height 25
click at [351, 26] on icon "button" at bounding box center [343, 23] width 16 height 16
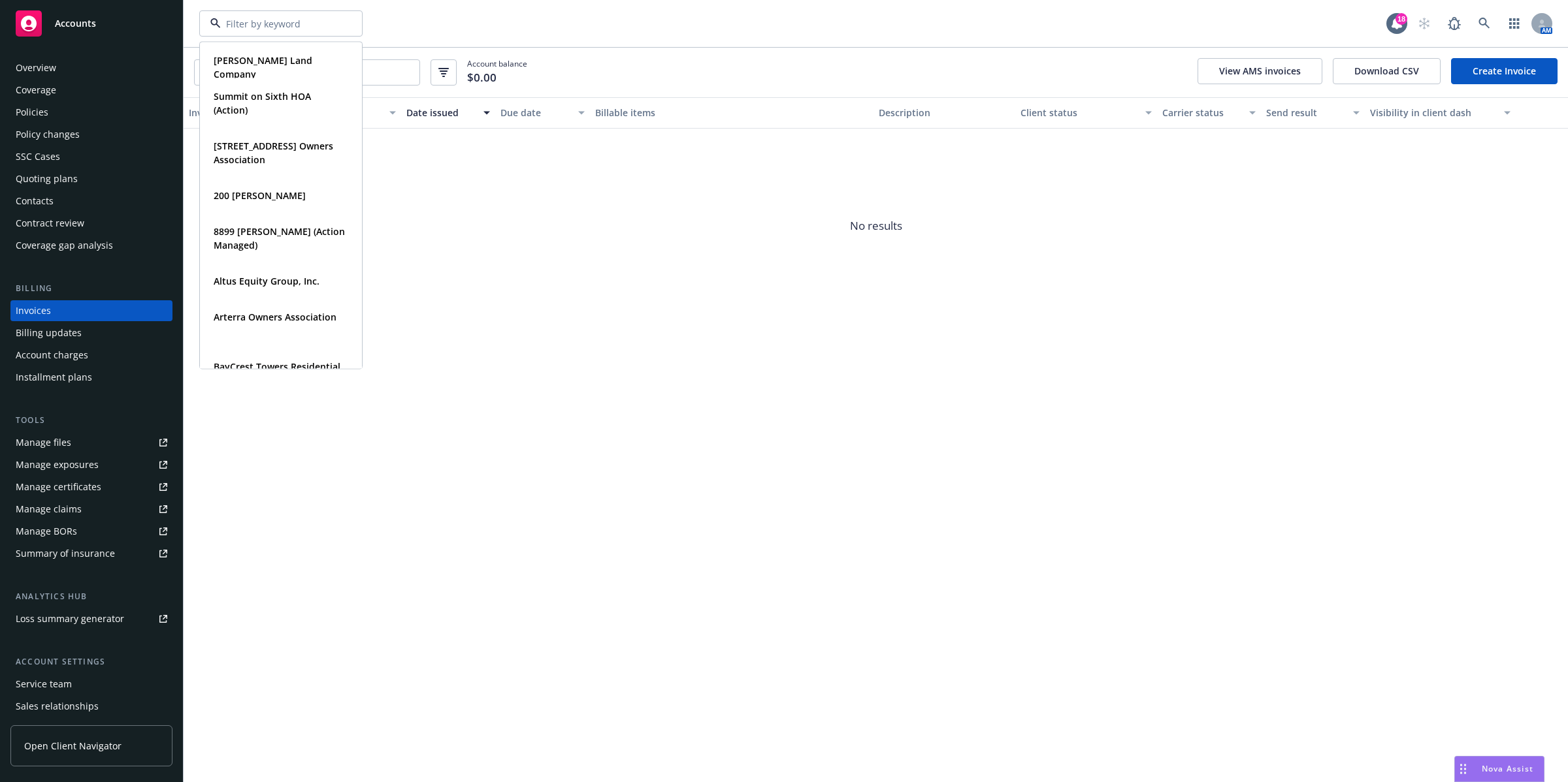
click at [610, 21] on div "Keenan Land Company Type Commercial Summit on Sixth HOA (Action) Type Commercia…" at bounding box center [793, 24] width 1187 height 26
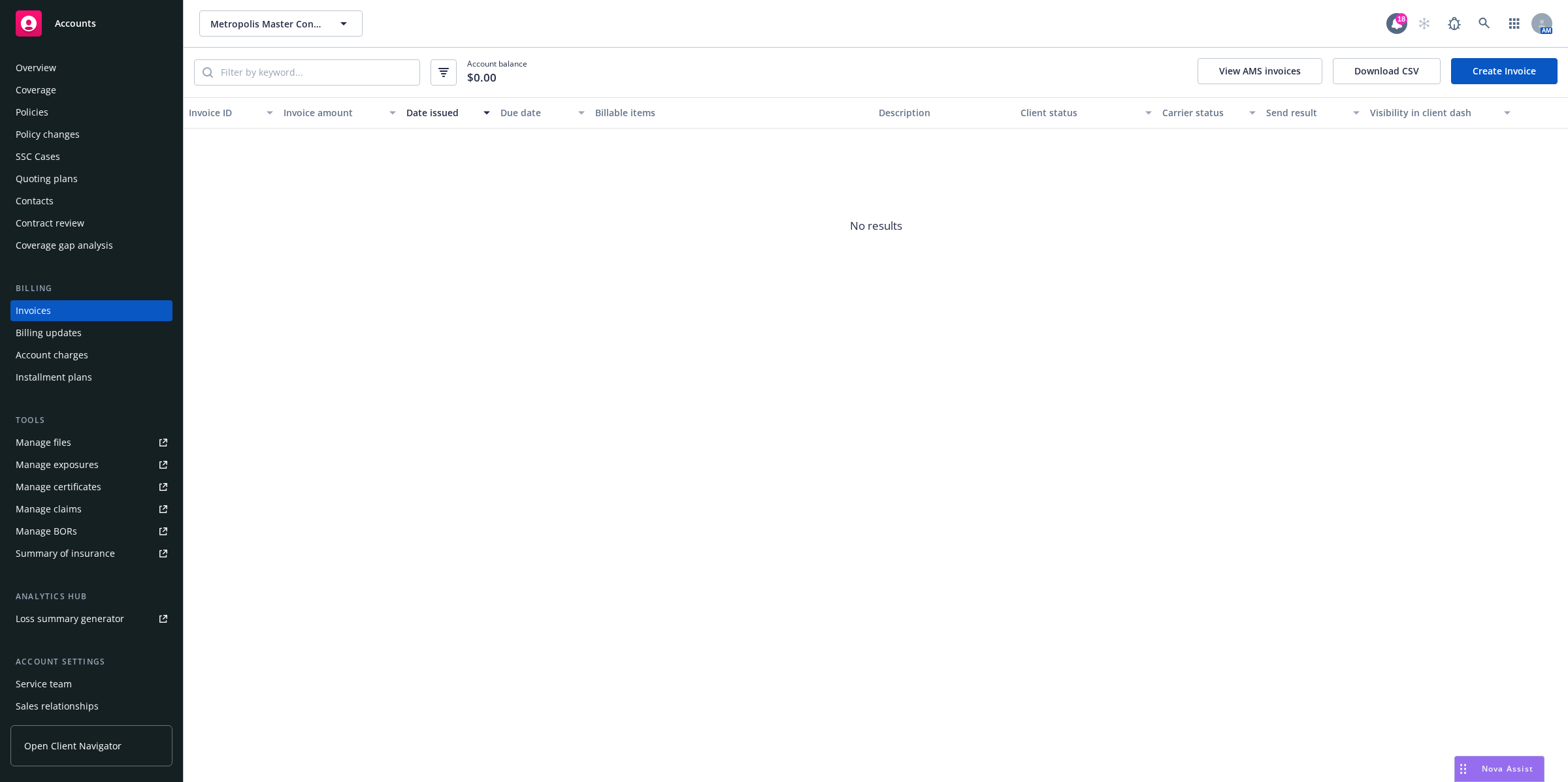
click at [48, 69] on div "Overview" at bounding box center [35, 67] width 40 height 21
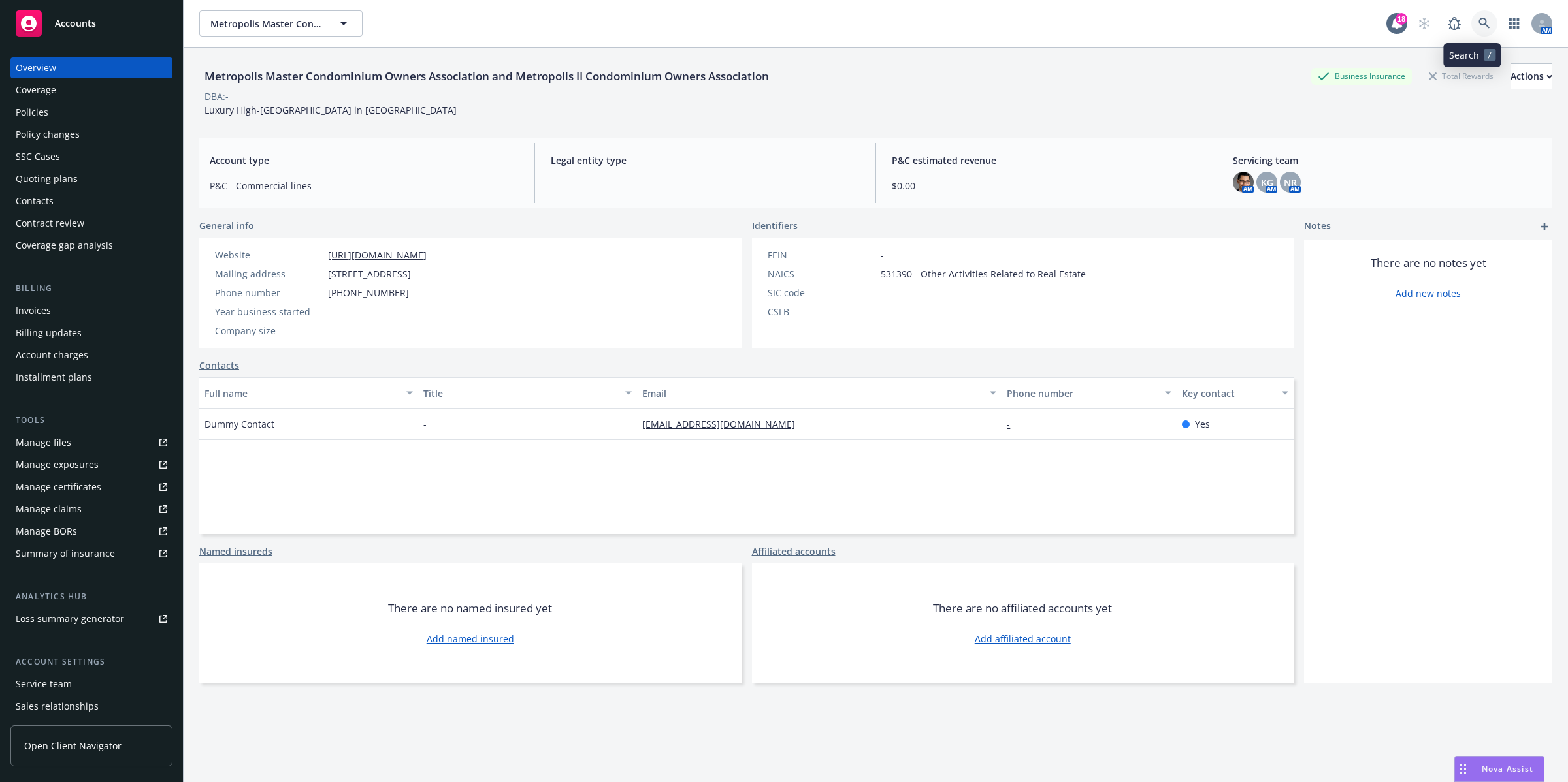
click at [1479, 21] on icon at bounding box center [1484, 23] width 11 height 11
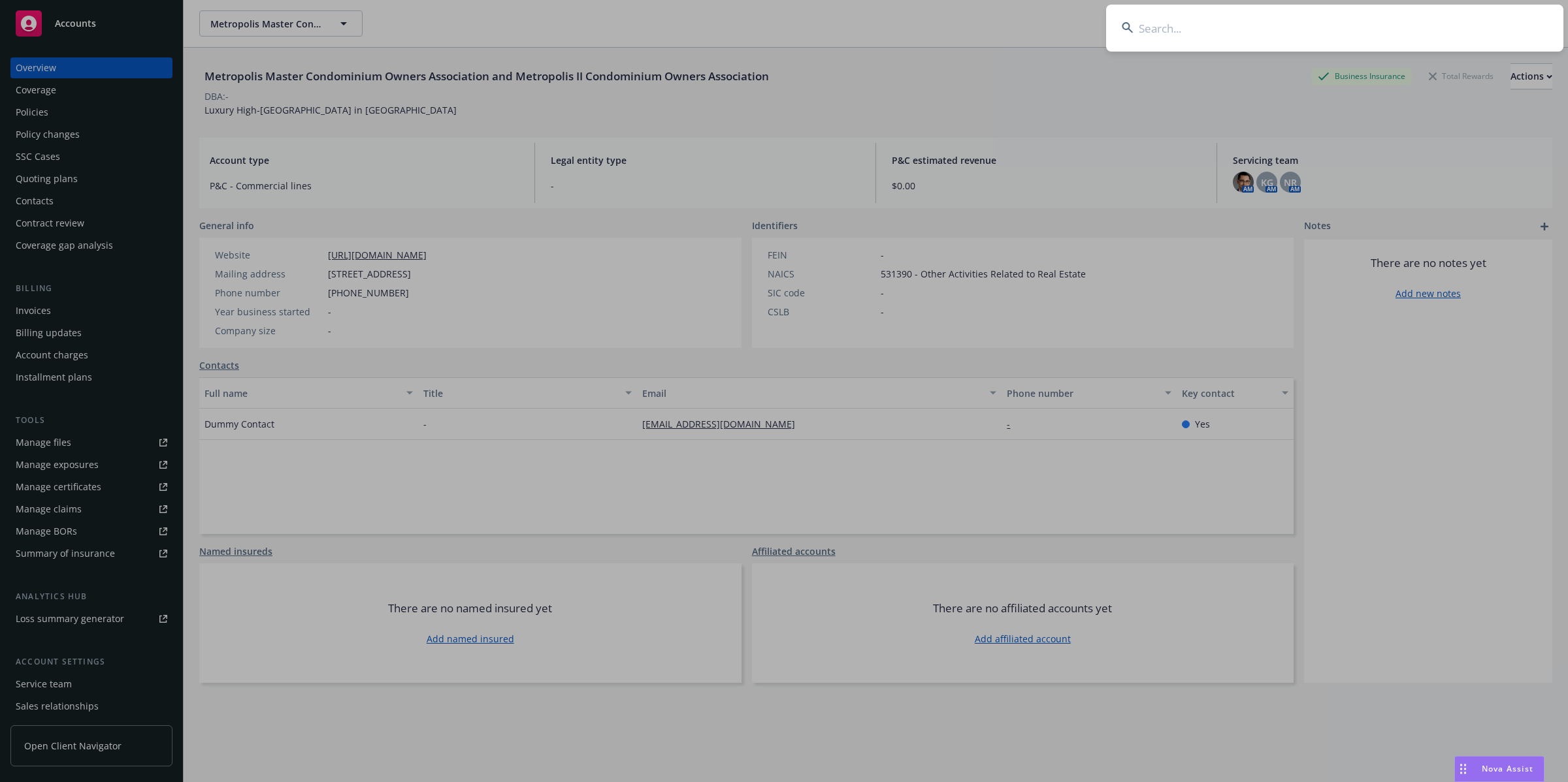
type input "A2BF157C"
paste input "Metropolis Master Condominium Owners Association and Metropolis II Condominium"
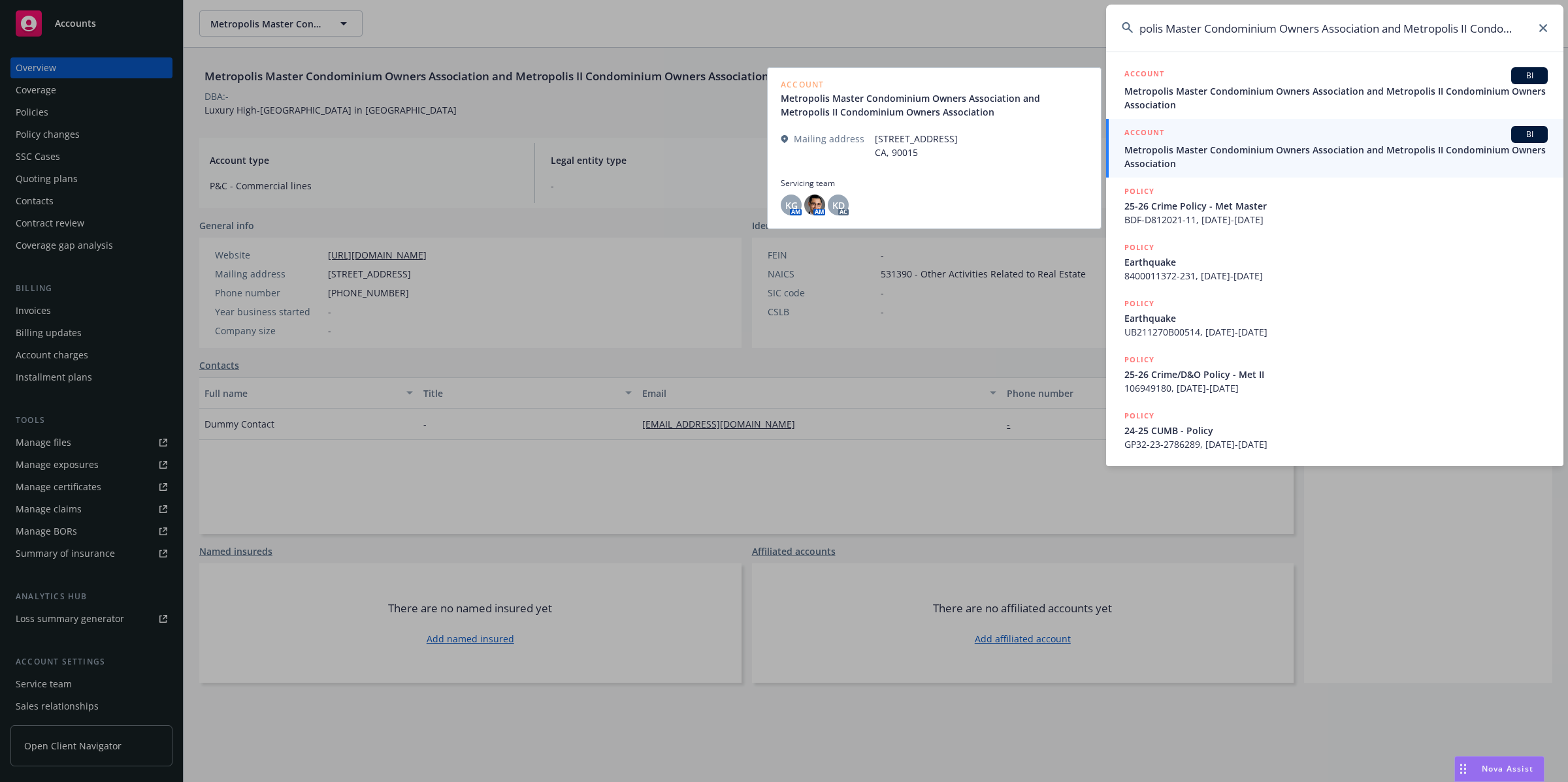
type input "Metropolis Master Condominium Owners Association and Metropolis II Condominium"
click at [1318, 140] on div "ACCOUNT BI" at bounding box center [1336, 135] width 424 height 17
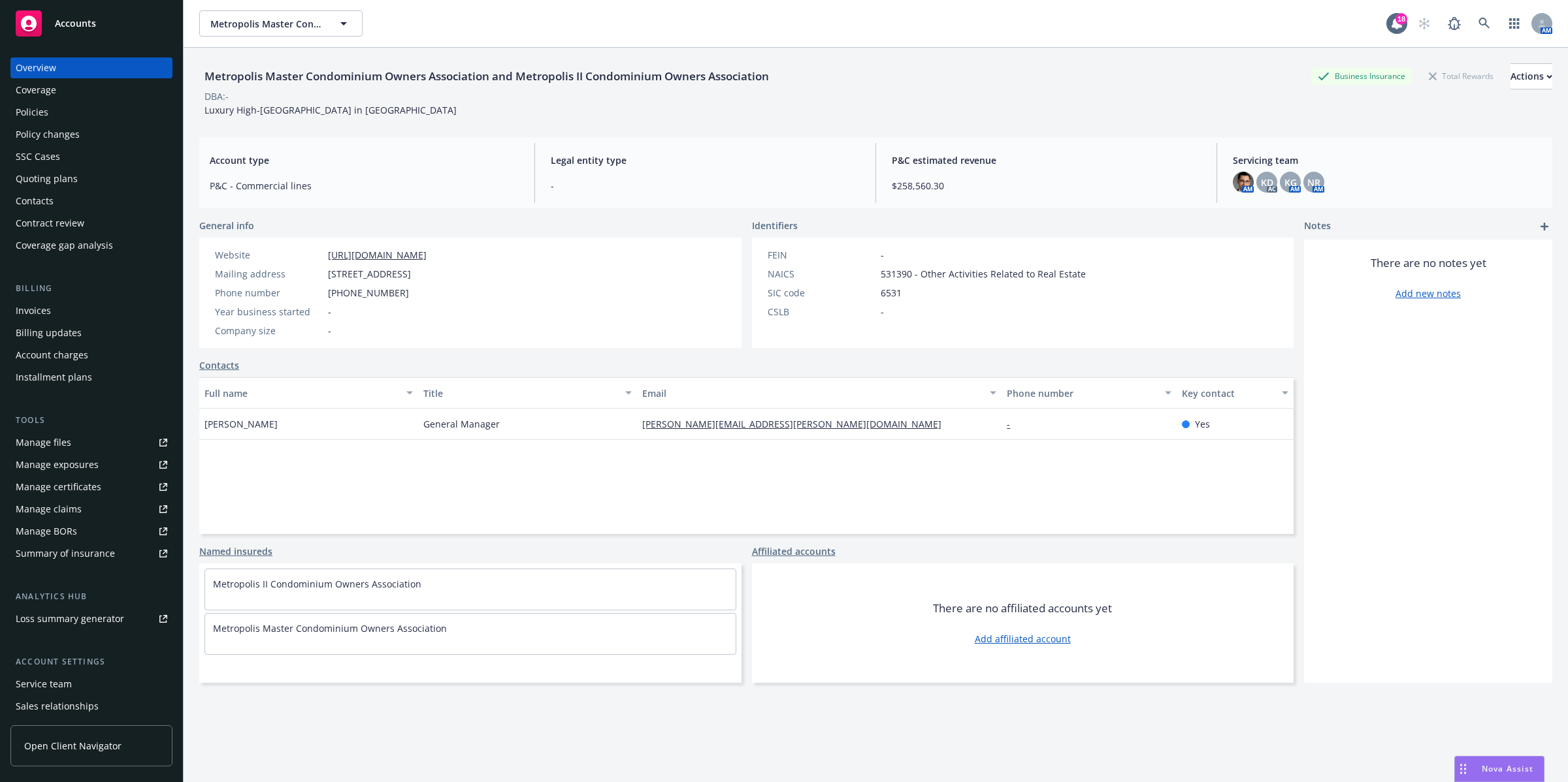
click at [40, 117] on div "Policies" at bounding box center [32, 112] width 33 height 21
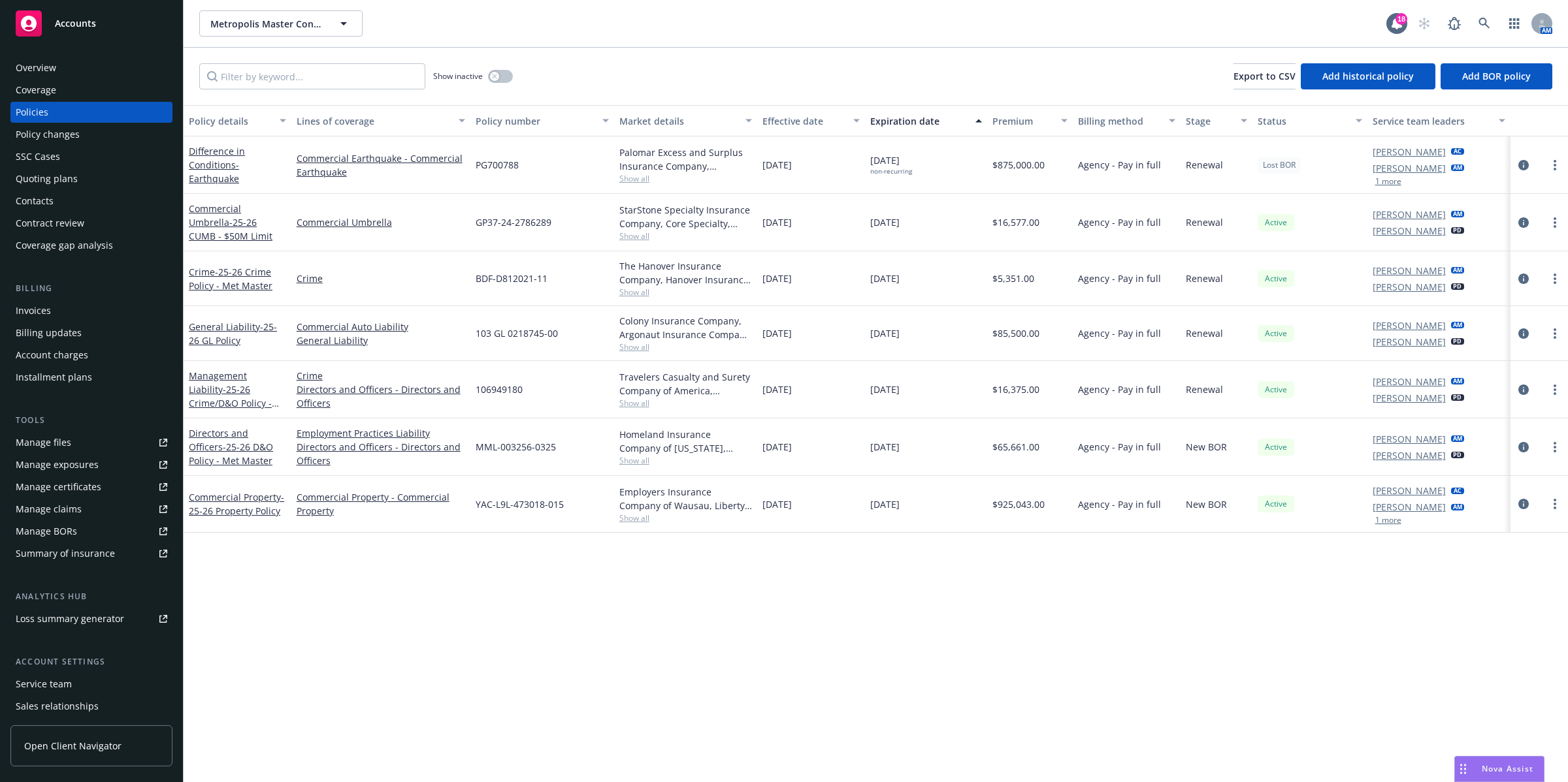
click at [34, 307] on div "Invoices" at bounding box center [33, 310] width 35 height 21
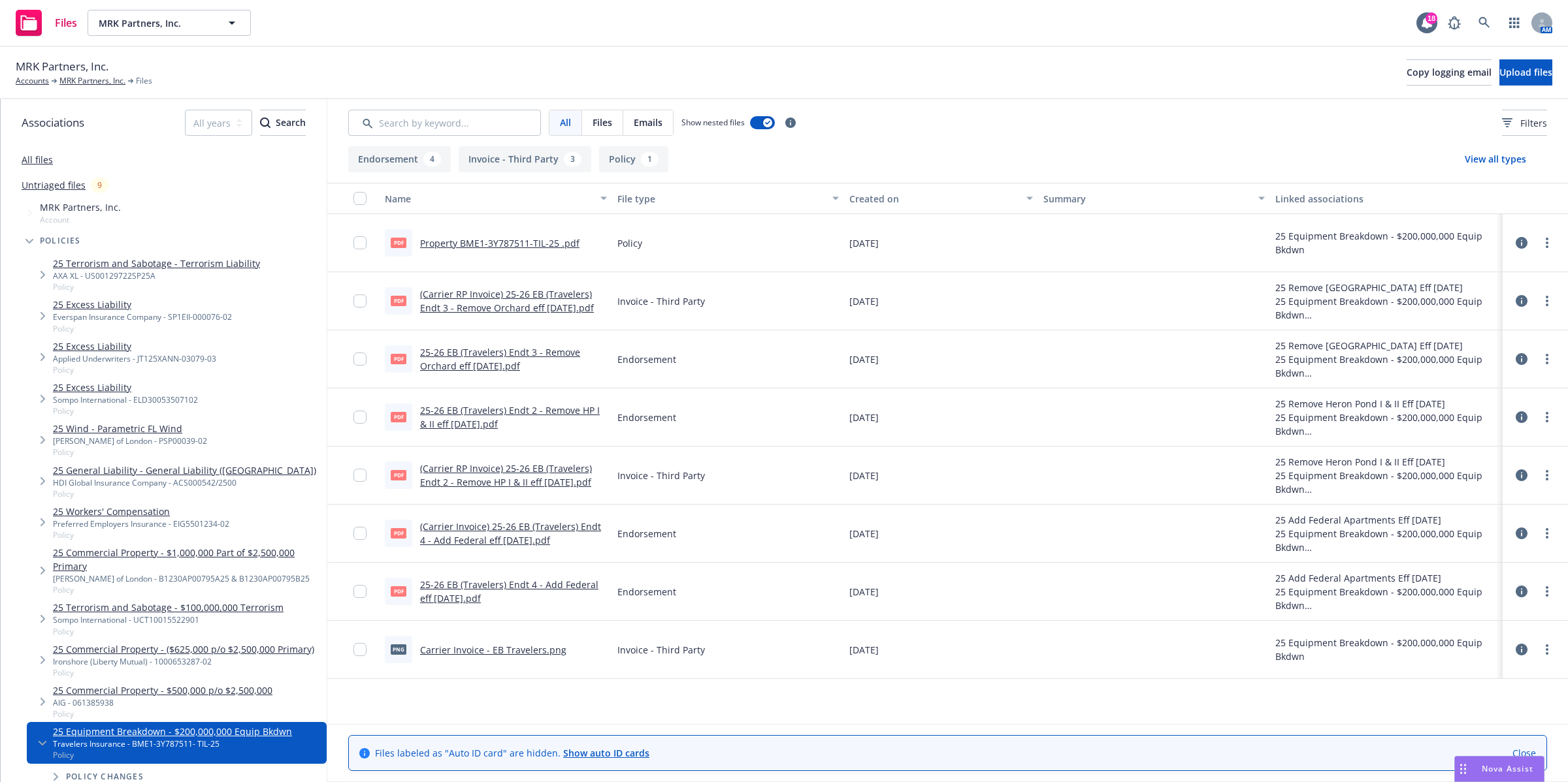
click at [1522, 242] on icon at bounding box center [1521, 243] width 11 height 11
click at [1548, 242] on icon "more" at bounding box center [1547, 243] width 2 height 11
click at [1452, 318] on link "Edit" at bounding box center [1489, 322] width 130 height 26
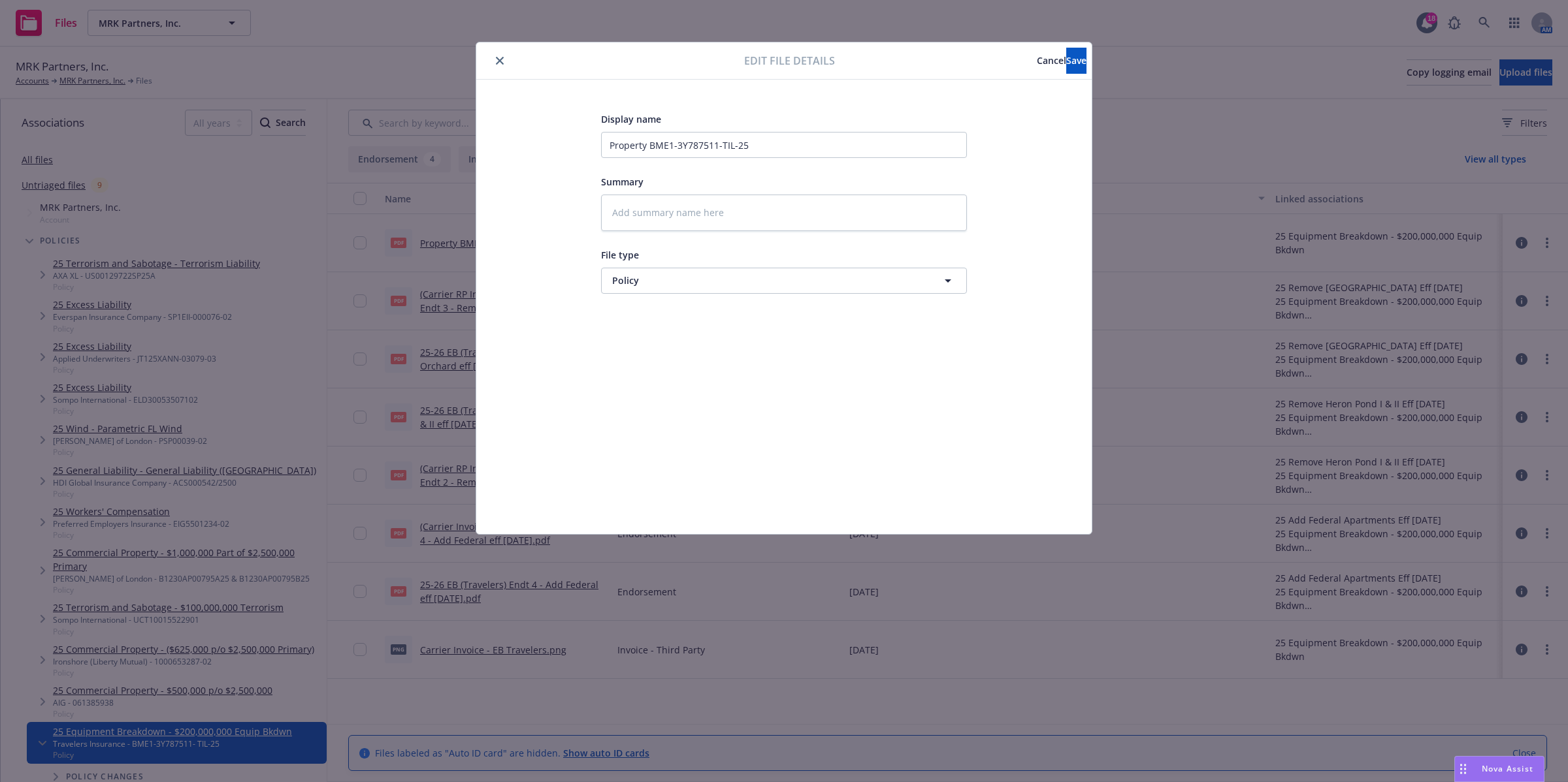
type textarea "x"
click at [695, 213] on textarea at bounding box center [784, 213] width 366 height 37
drag, startPoint x: 747, startPoint y: 139, endPoint x: 445, endPoint y: 118, distance: 302.7
click at [445, 118] on div "Edit file details Cancel Save Display name Property BME1-3Y787511-TIL-25 Summar…" at bounding box center [784, 391] width 1568 height 782
paste input "25-26 EB Policy - Travelers"
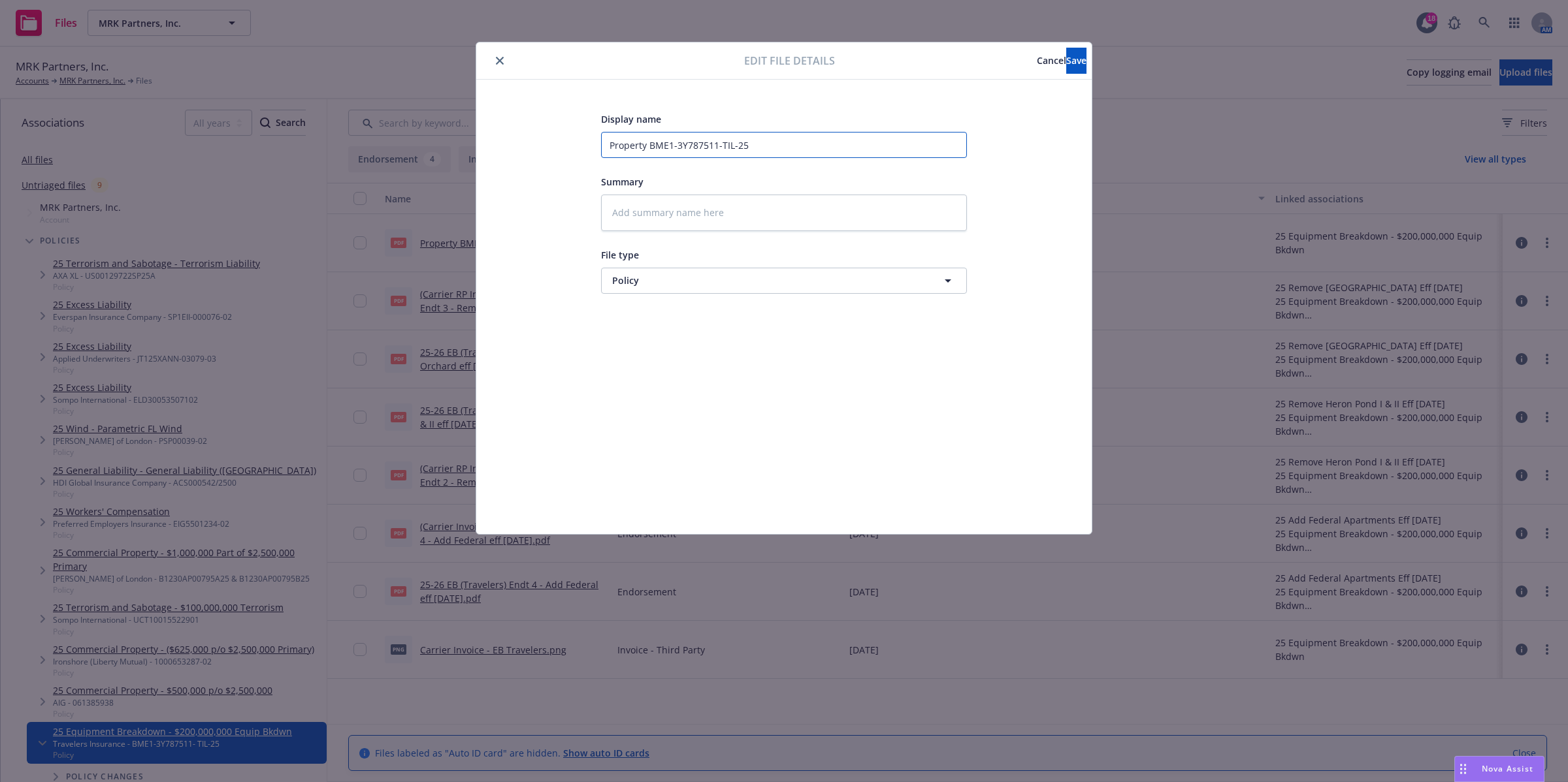
type input "25-26 EB Policy - Travelers"
type textarea "x"
type input "25-26 EB Policy - Travelers"
click at [1066, 60] on button "Save" at bounding box center [1076, 61] width 21 height 26
type textarea "x"
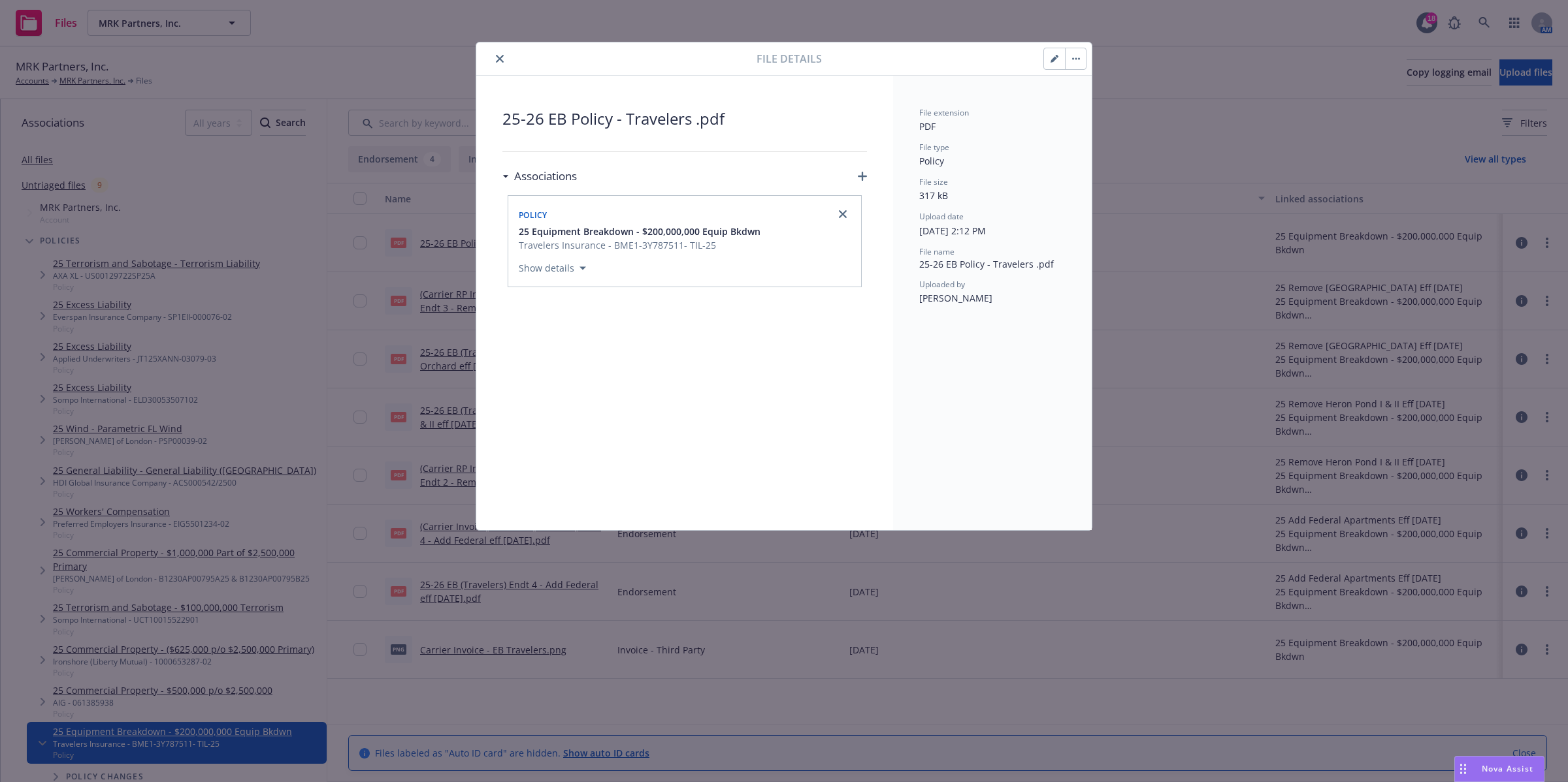
click at [496, 62] on icon "close" at bounding box center [500, 59] width 8 height 8
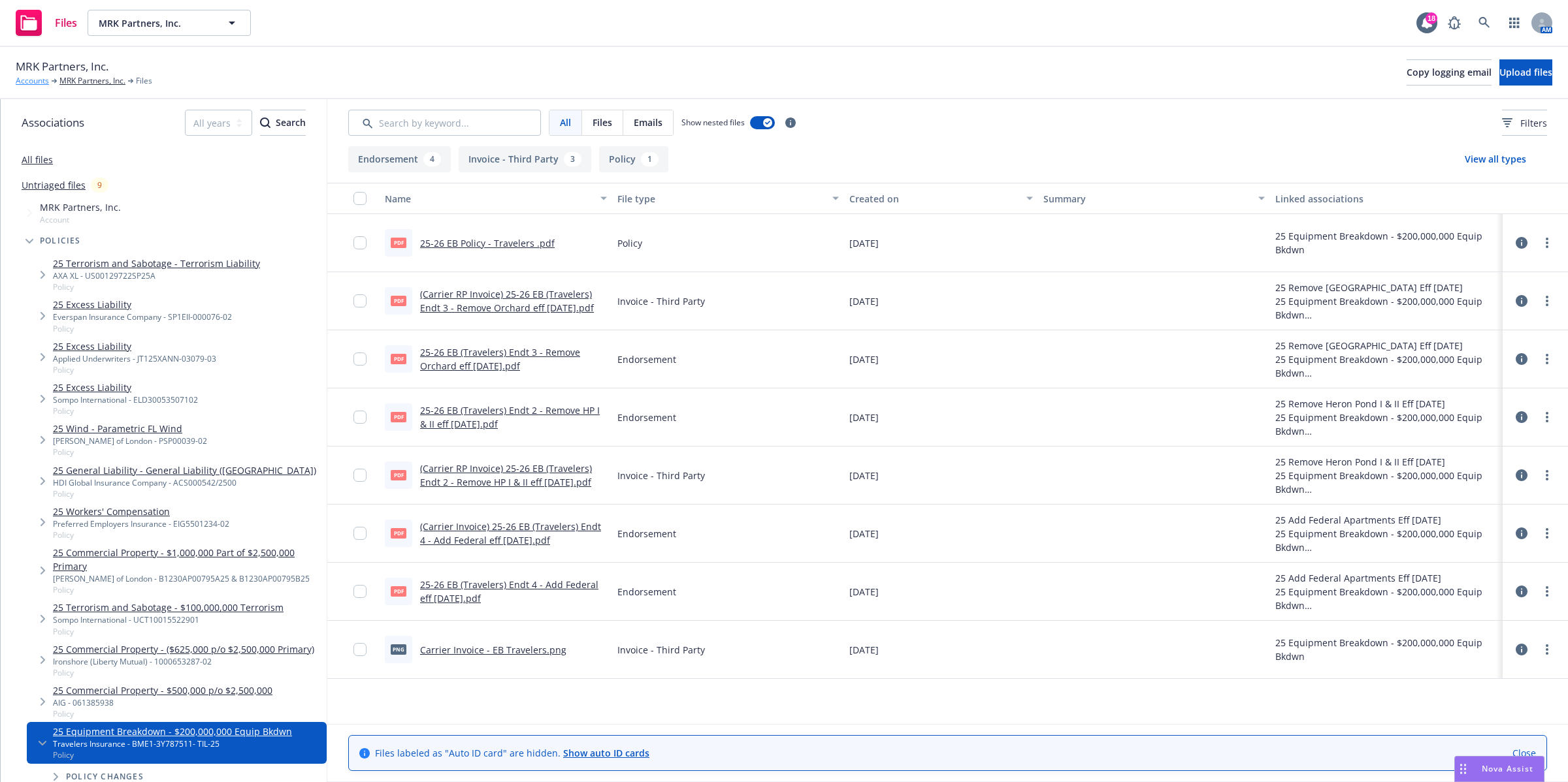
click at [34, 79] on link "Accounts" at bounding box center [32, 81] width 34 height 11
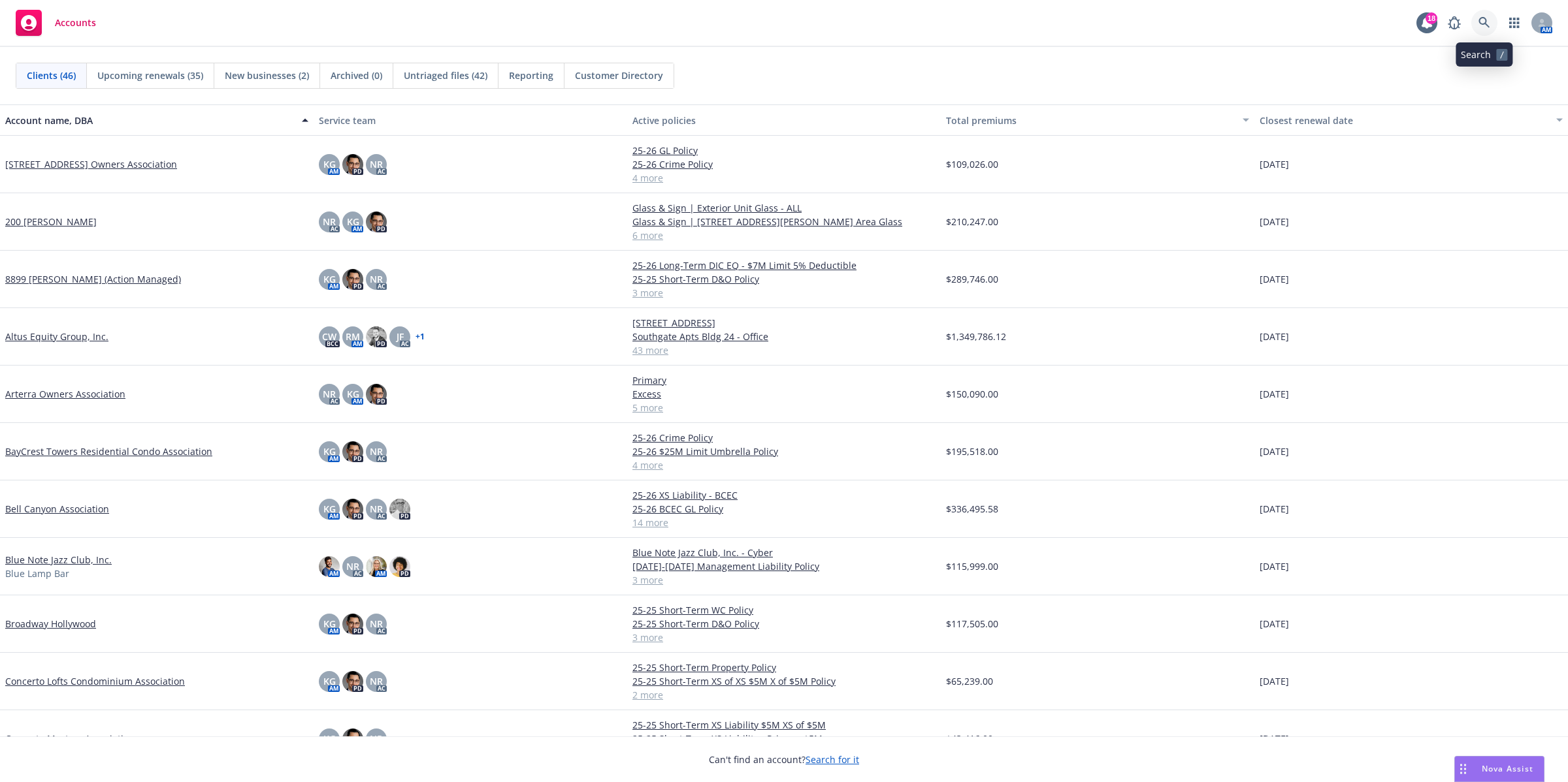
click at [1488, 24] on icon at bounding box center [1484, 23] width 11 height 11
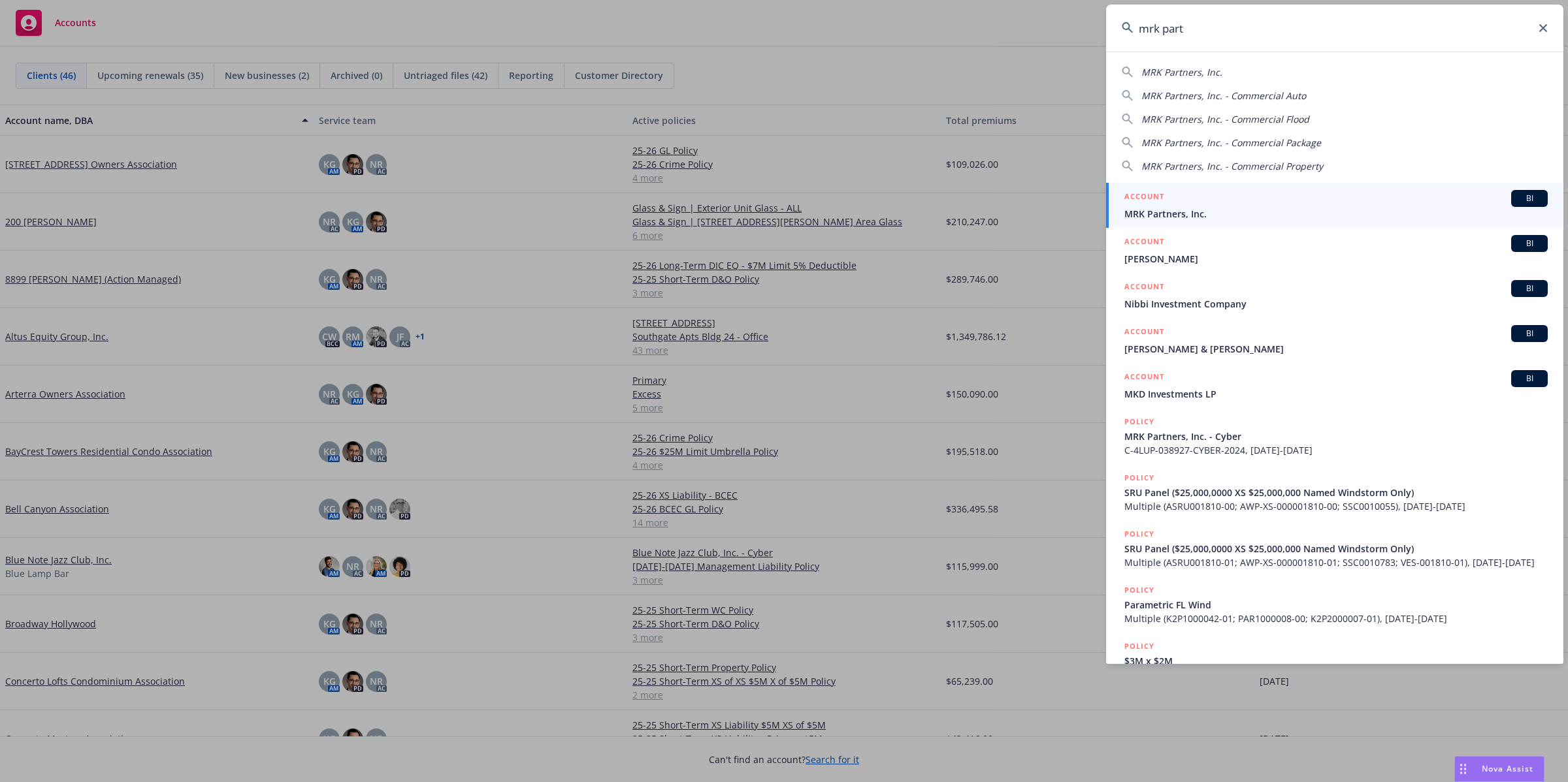
type input "mrk part"
click at [1174, 207] on span "MRK Partners, Inc." at bounding box center [1336, 213] width 424 height 14
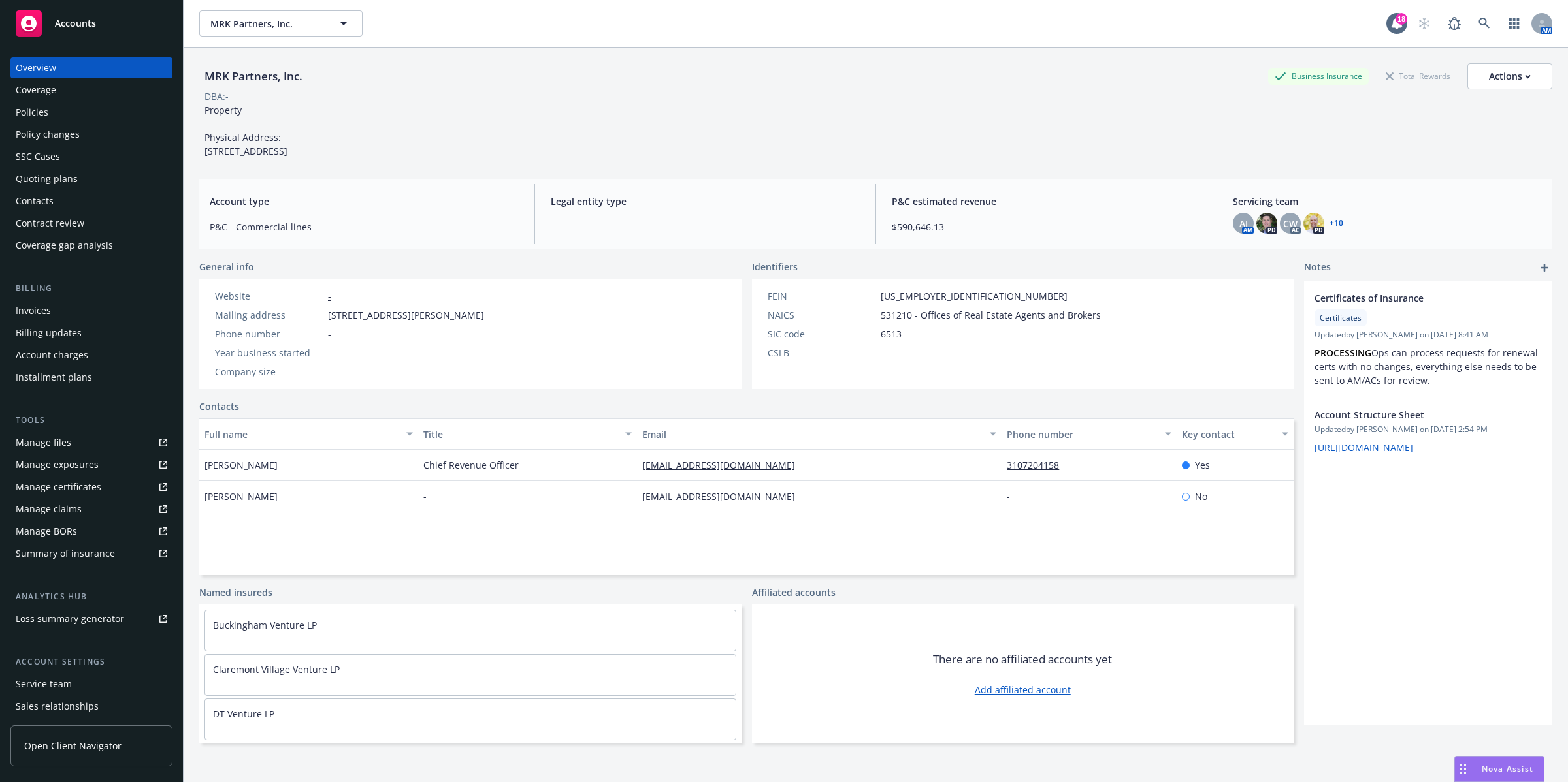
click at [34, 115] on div "Policies" at bounding box center [32, 112] width 33 height 21
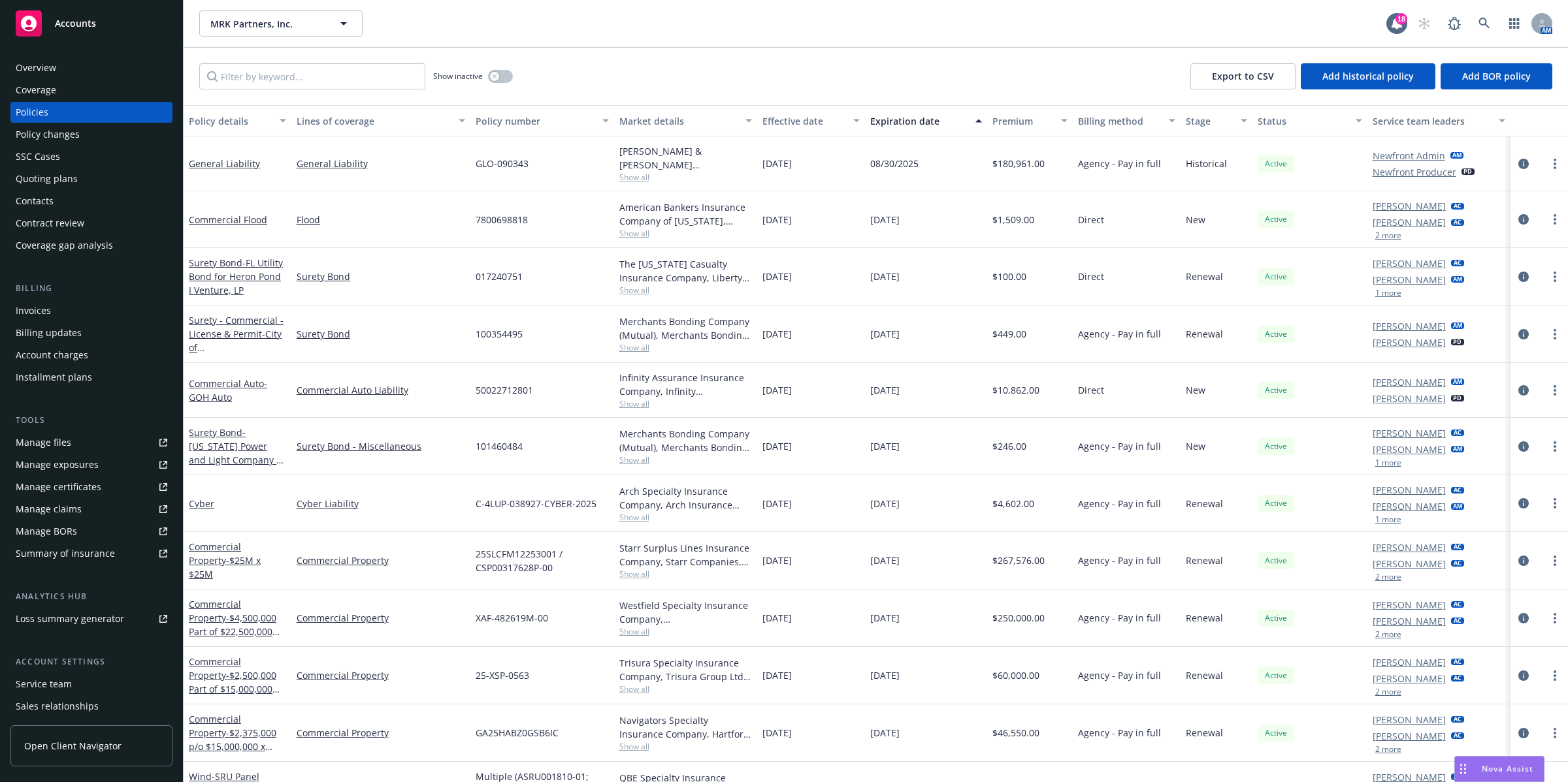
click at [799, 121] on div "Effective date" at bounding box center [804, 121] width 83 height 14
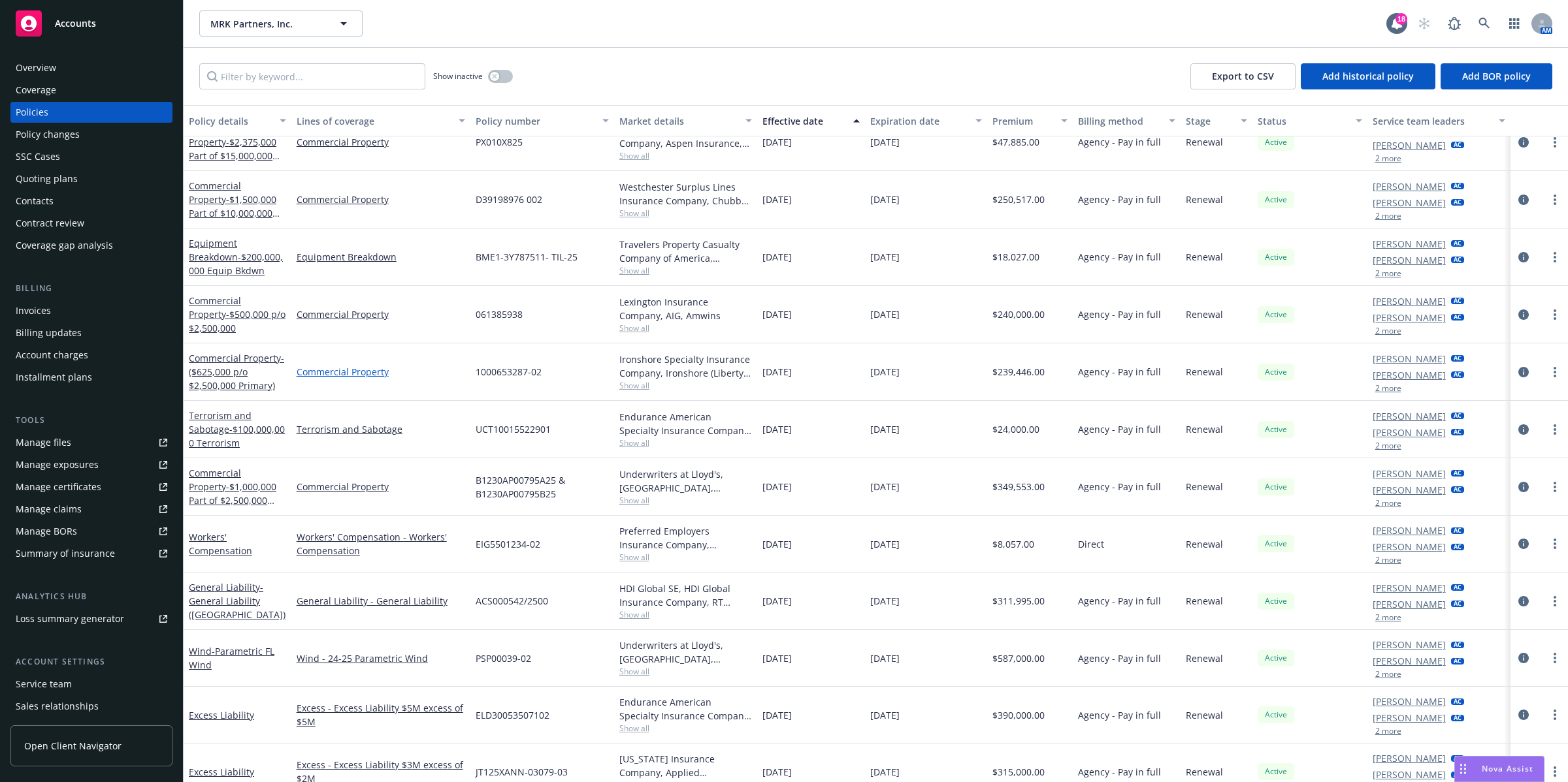
scroll to position [1352, 0]
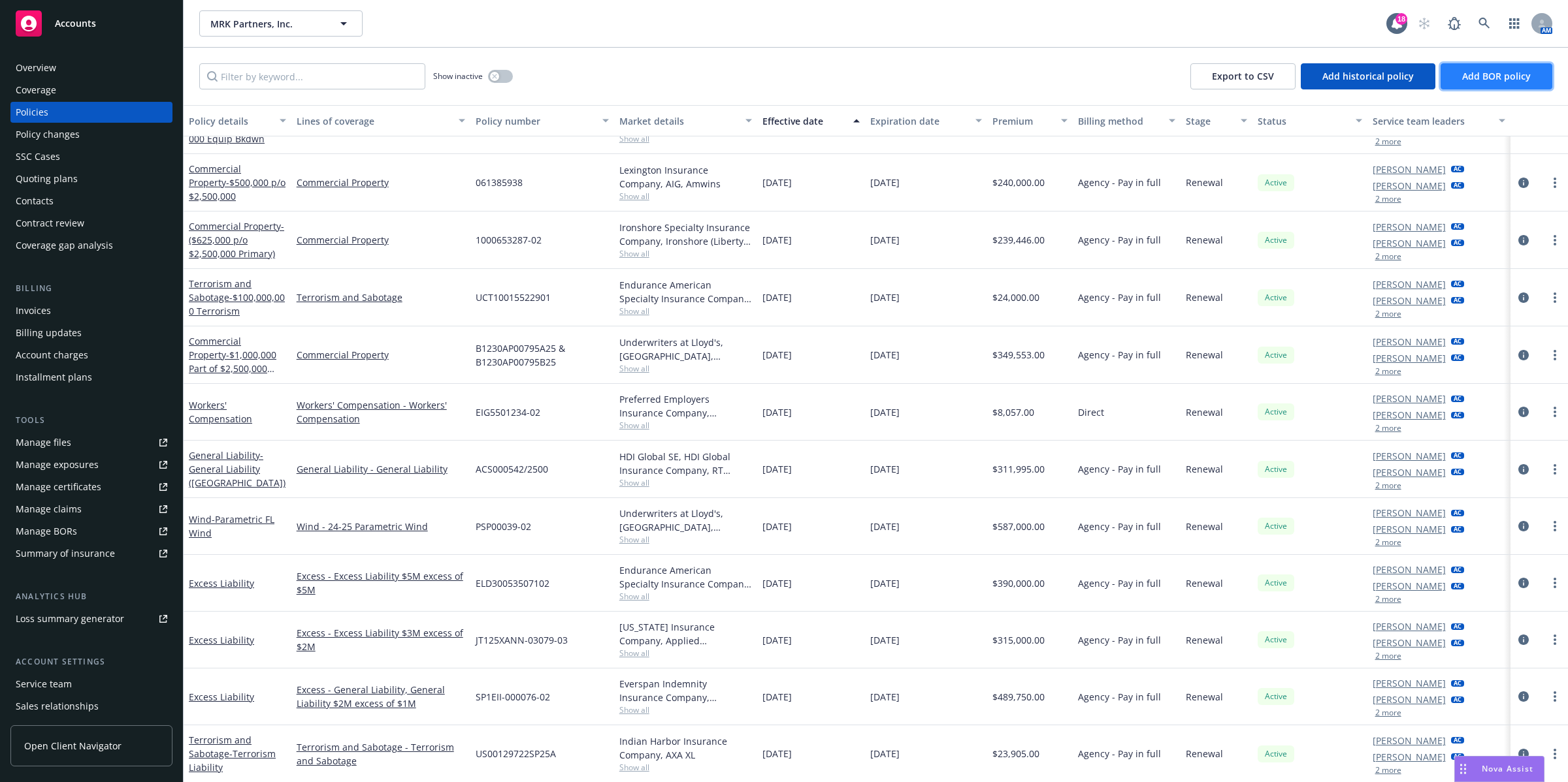
click at [1474, 74] on span "Add BOR policy" at bounding box center [1497, 75] width 69 height 12
select select "other"
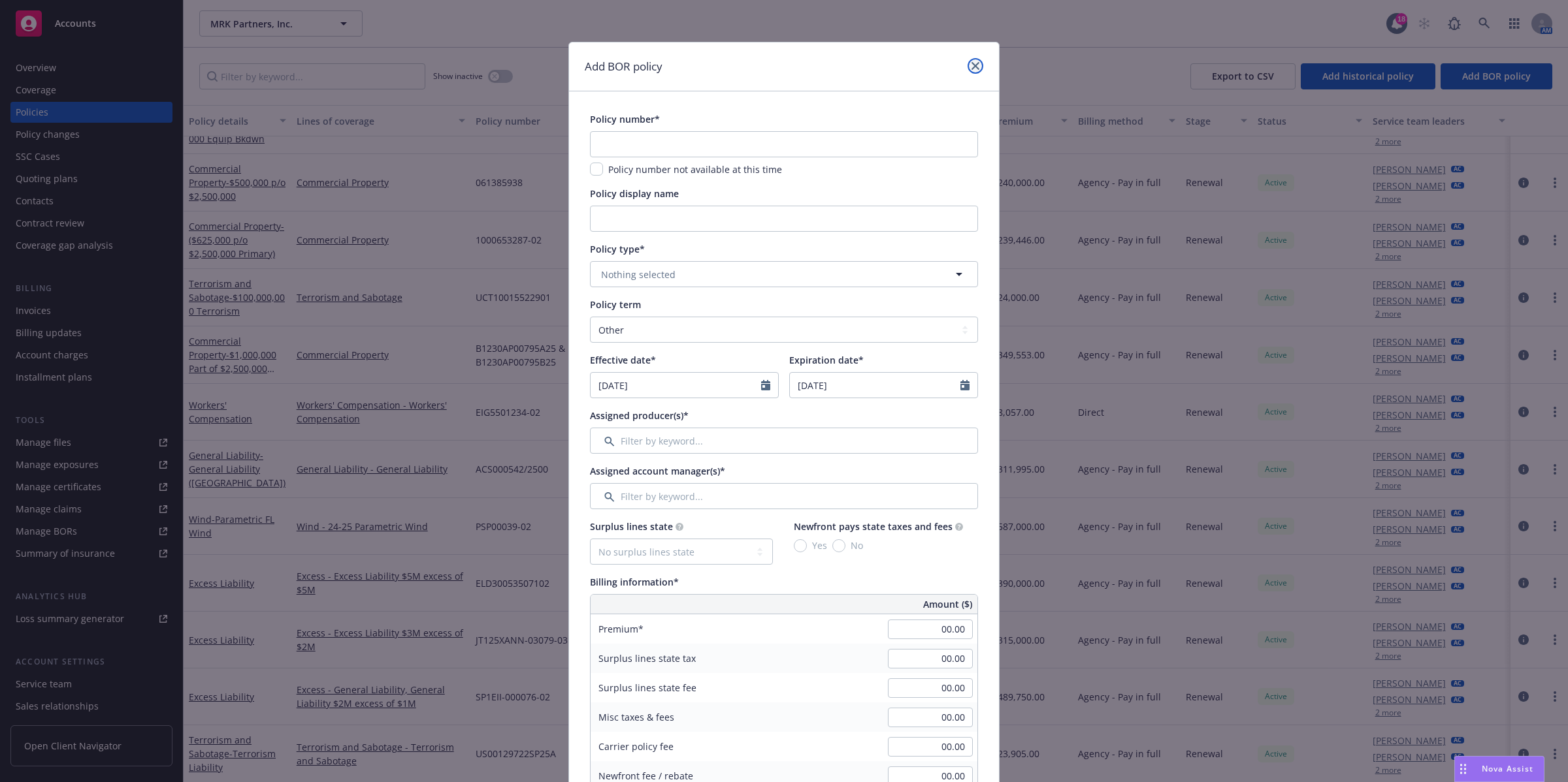
click at [971, 66] on icon "close" at bounding box center [975, 66] width 8 height 8
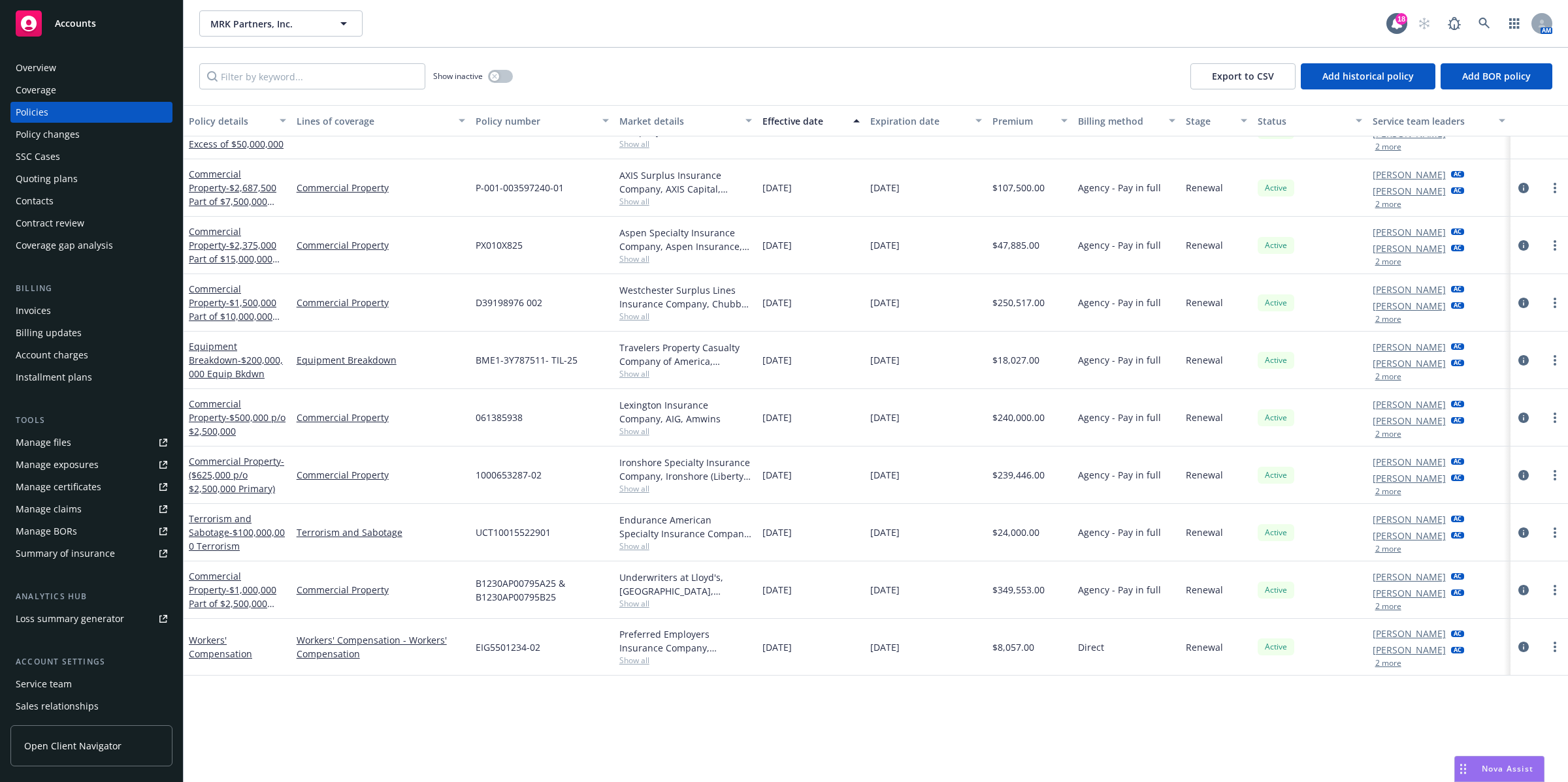
scroll to position [781, 0]
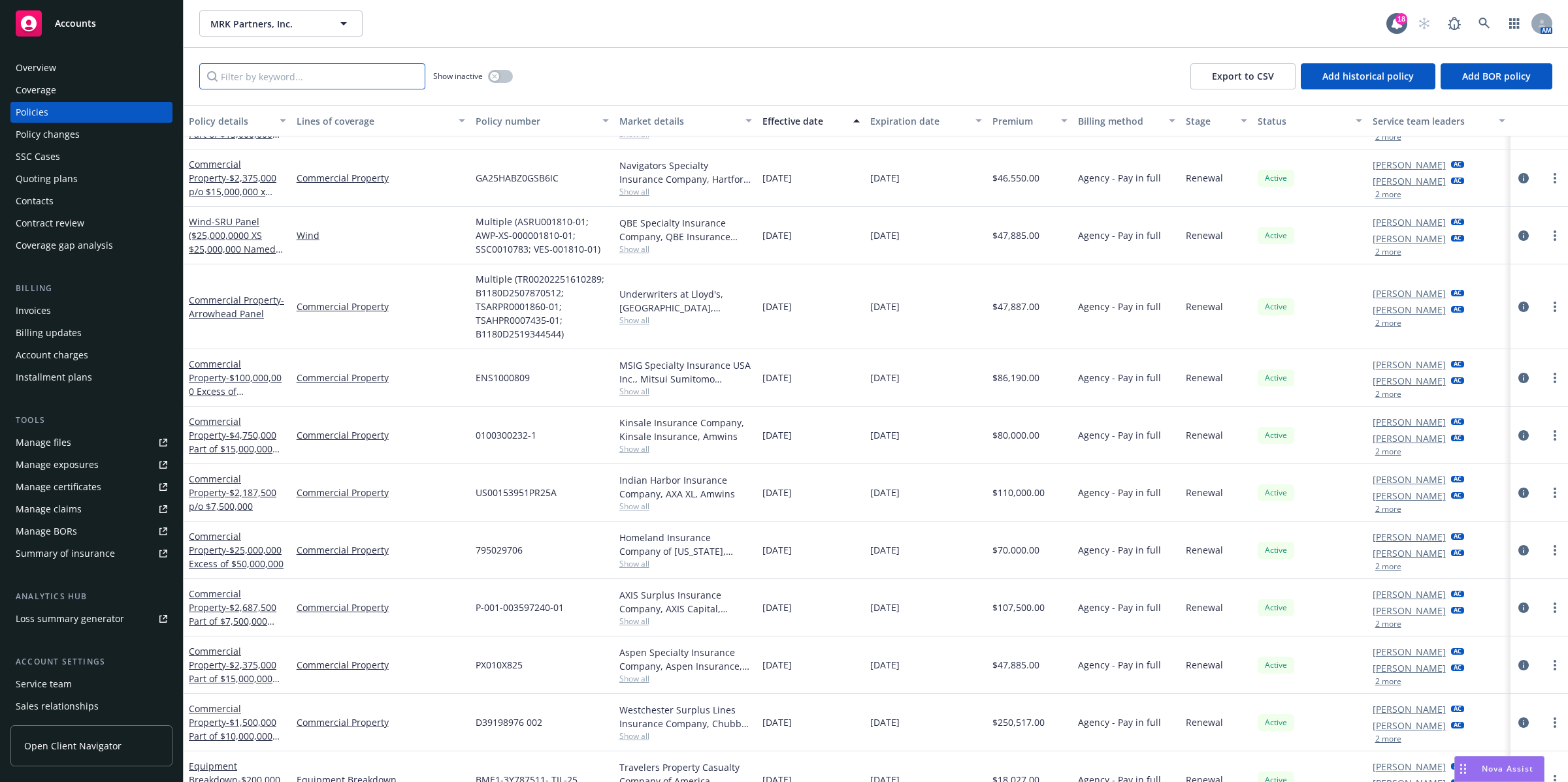
click at [328, 86] on input "Filter by keyword..." at bounding box center [312, 76] width 226 height 26
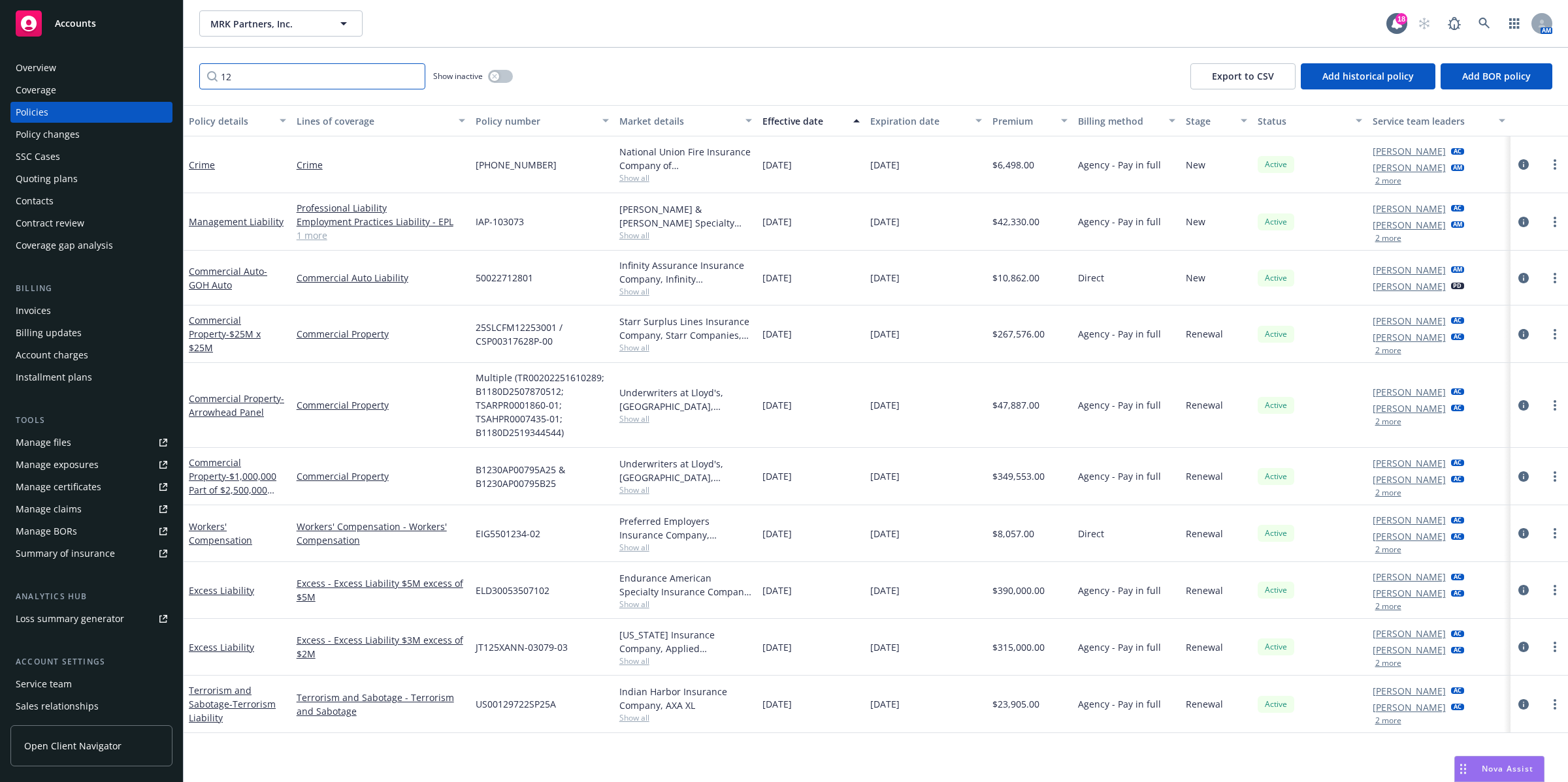
scroll to position [0, 0]
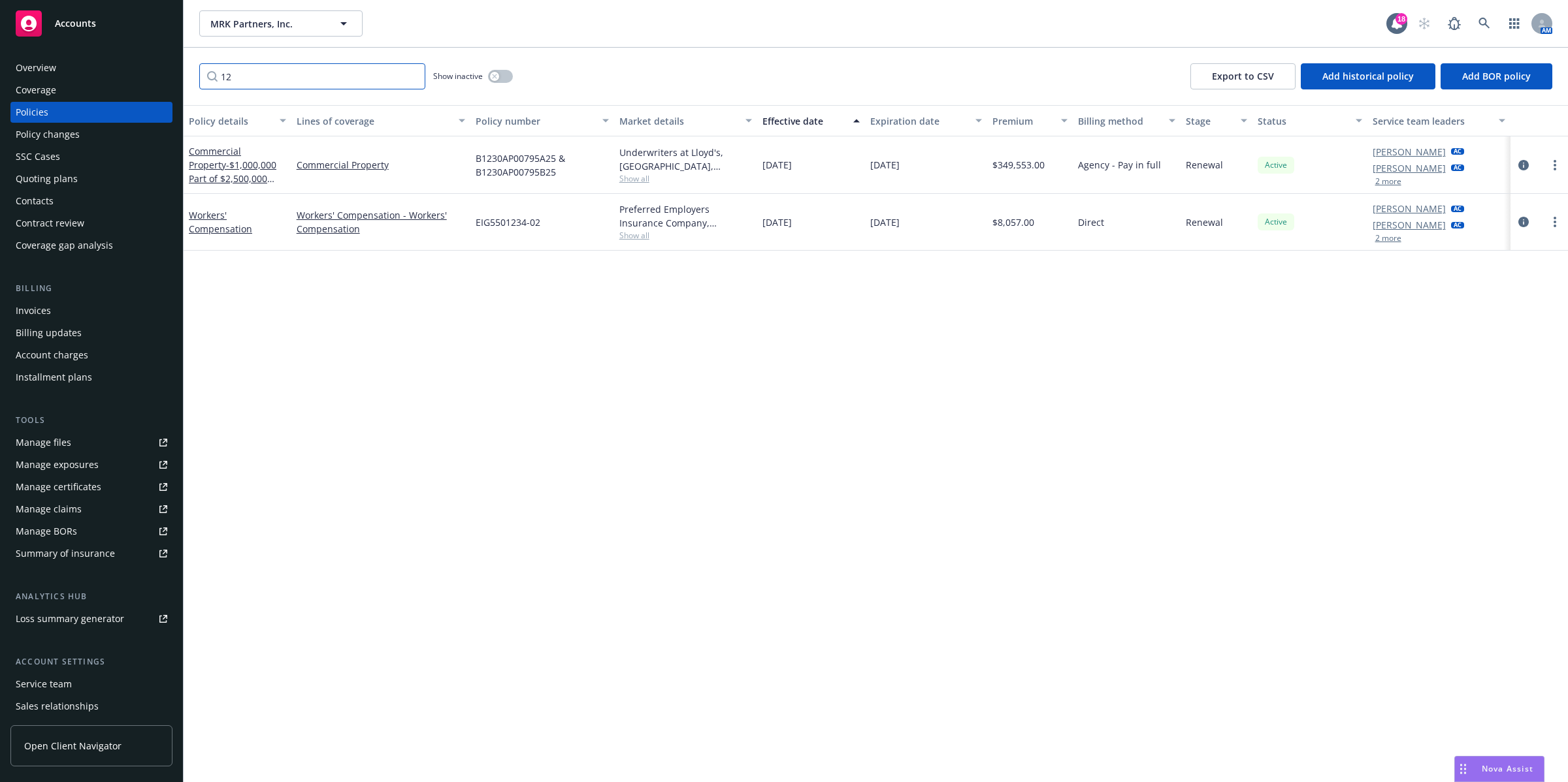
type input "1"
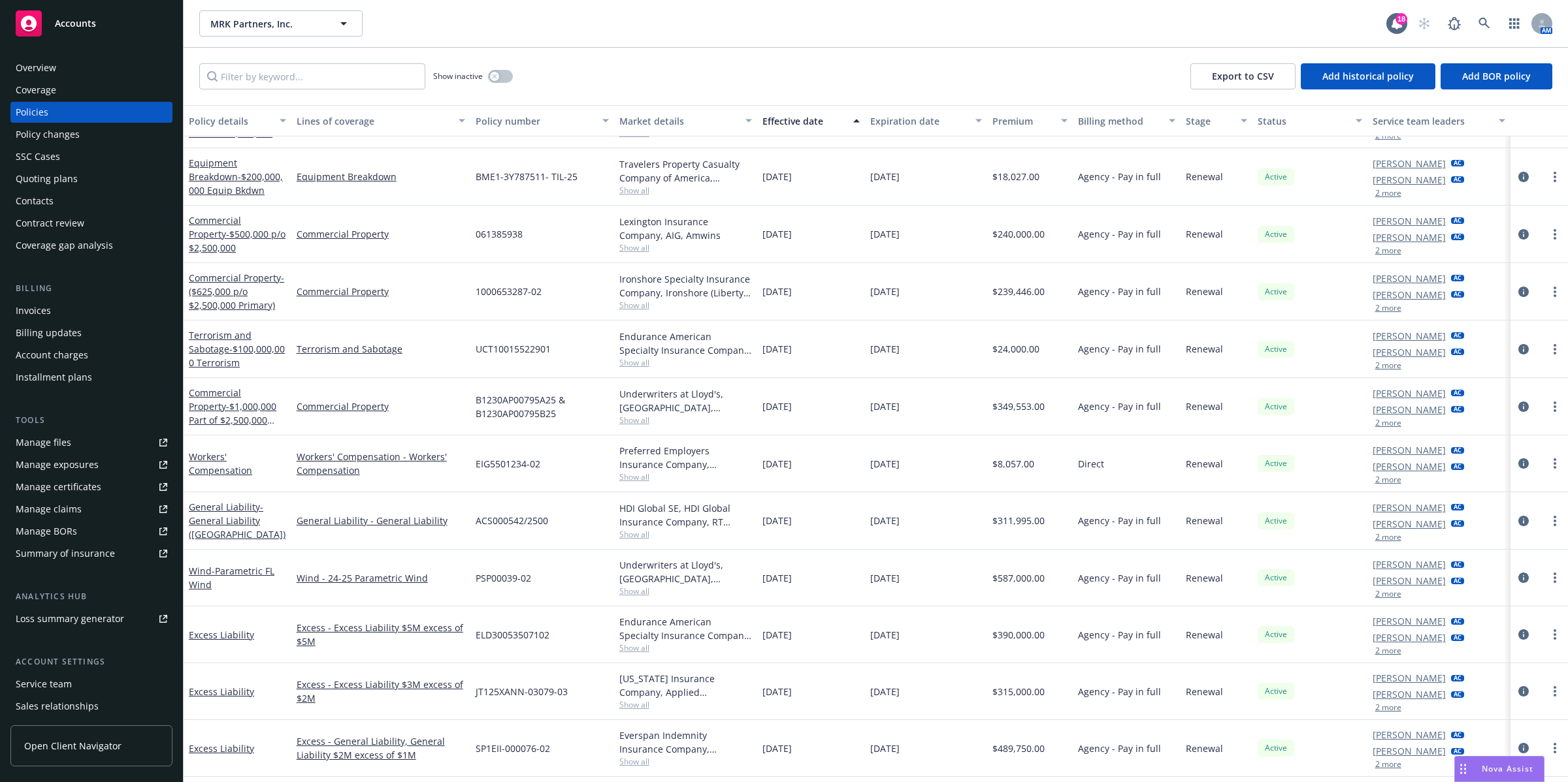
scroll to position [1352, 0]
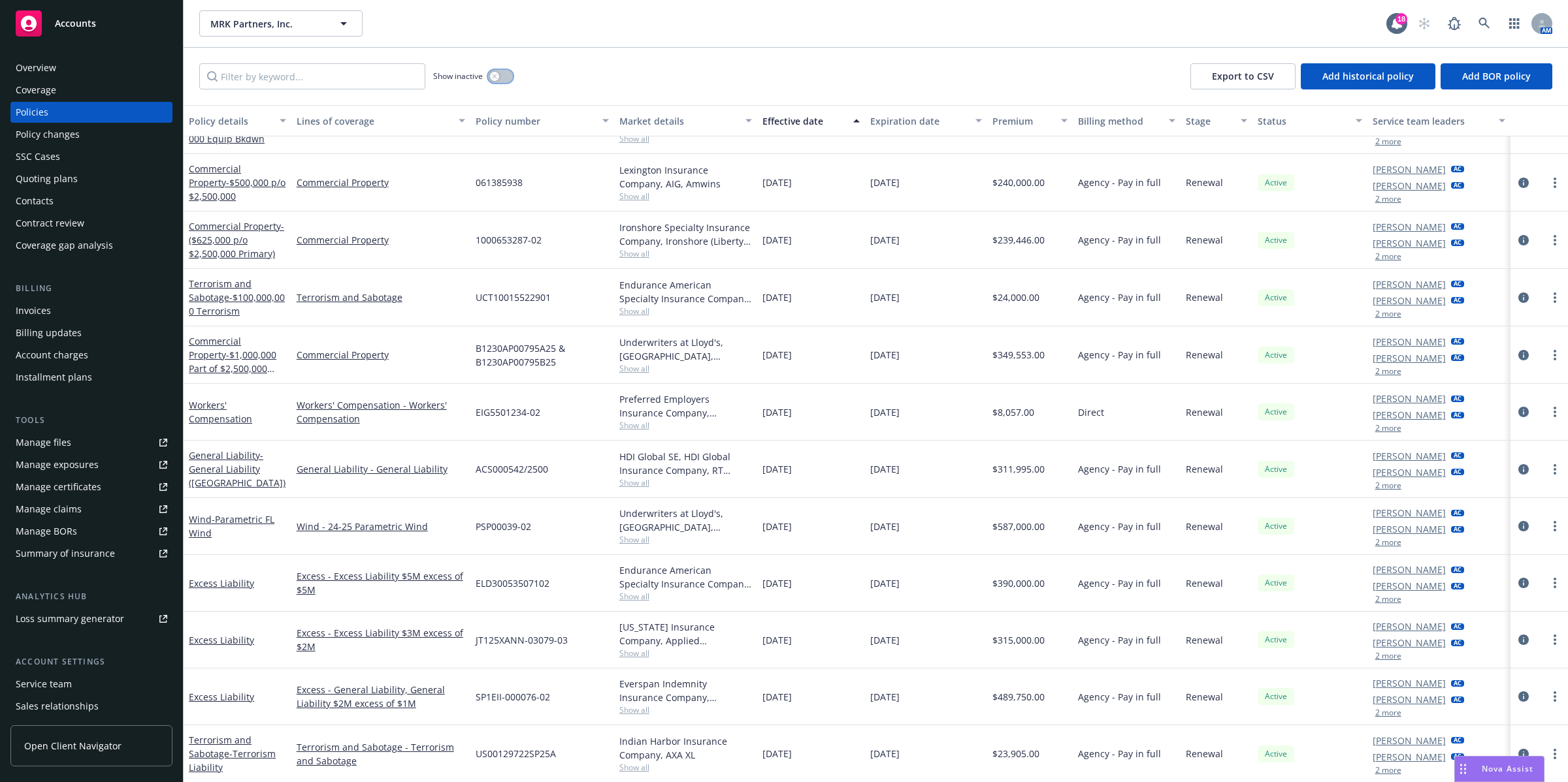
click at [507, 77] on button "button" at bounding box center [500, 76] width 25 height 13
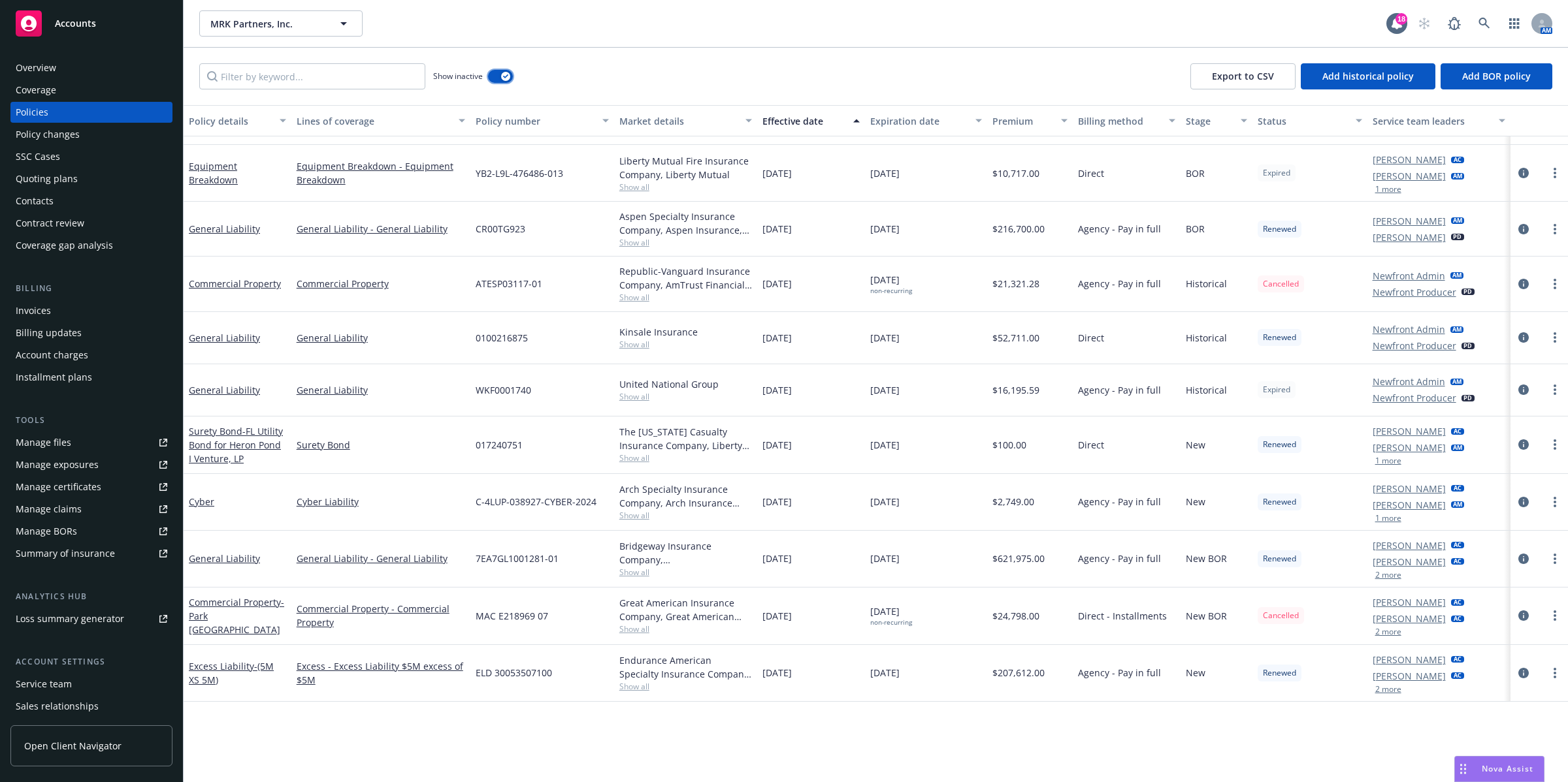
scroll to position [1205, 0]
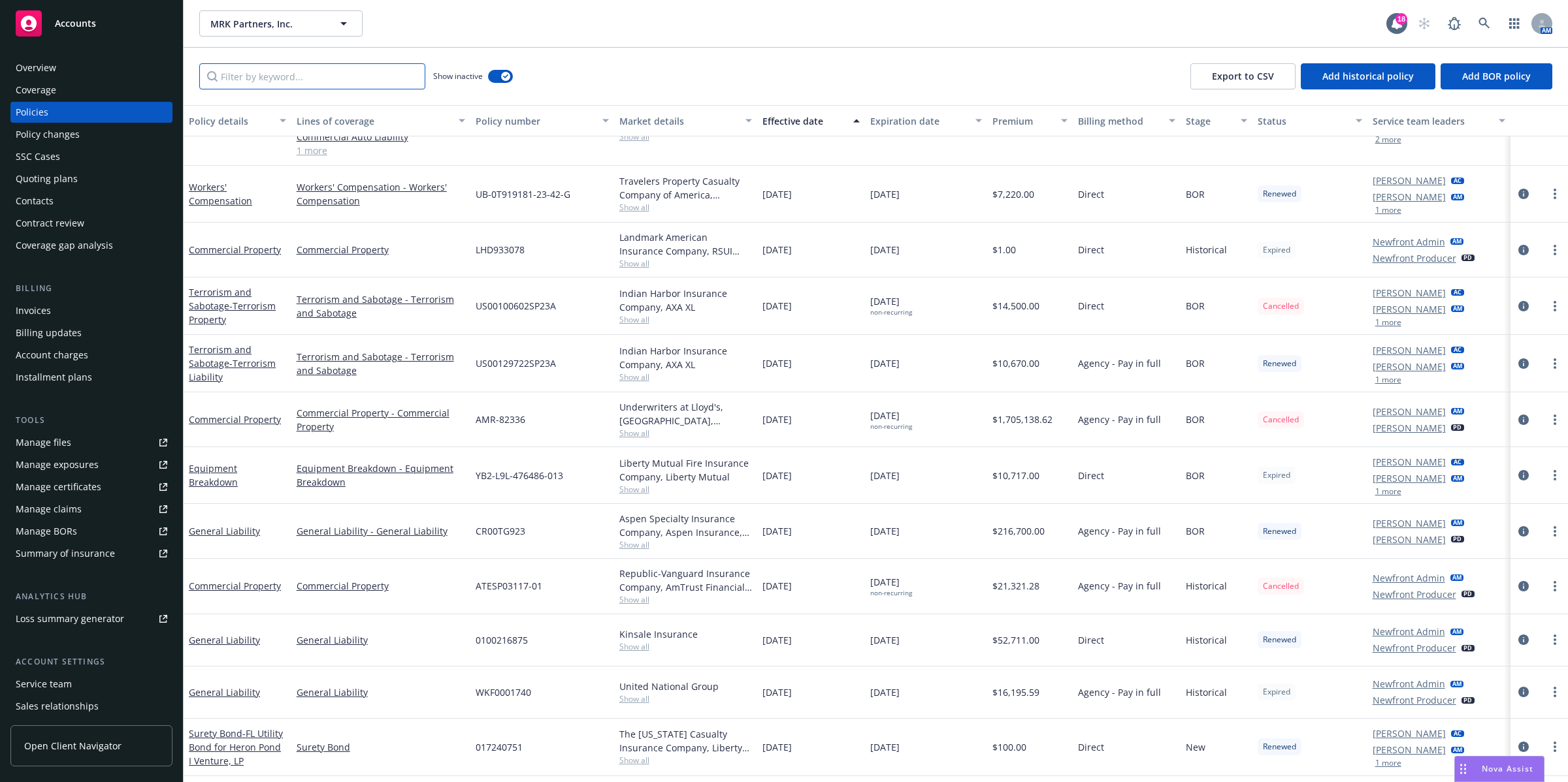
click at [277, 79] on input "Filter by keyword..." at bounding box center [312, 76] width 226 height 26
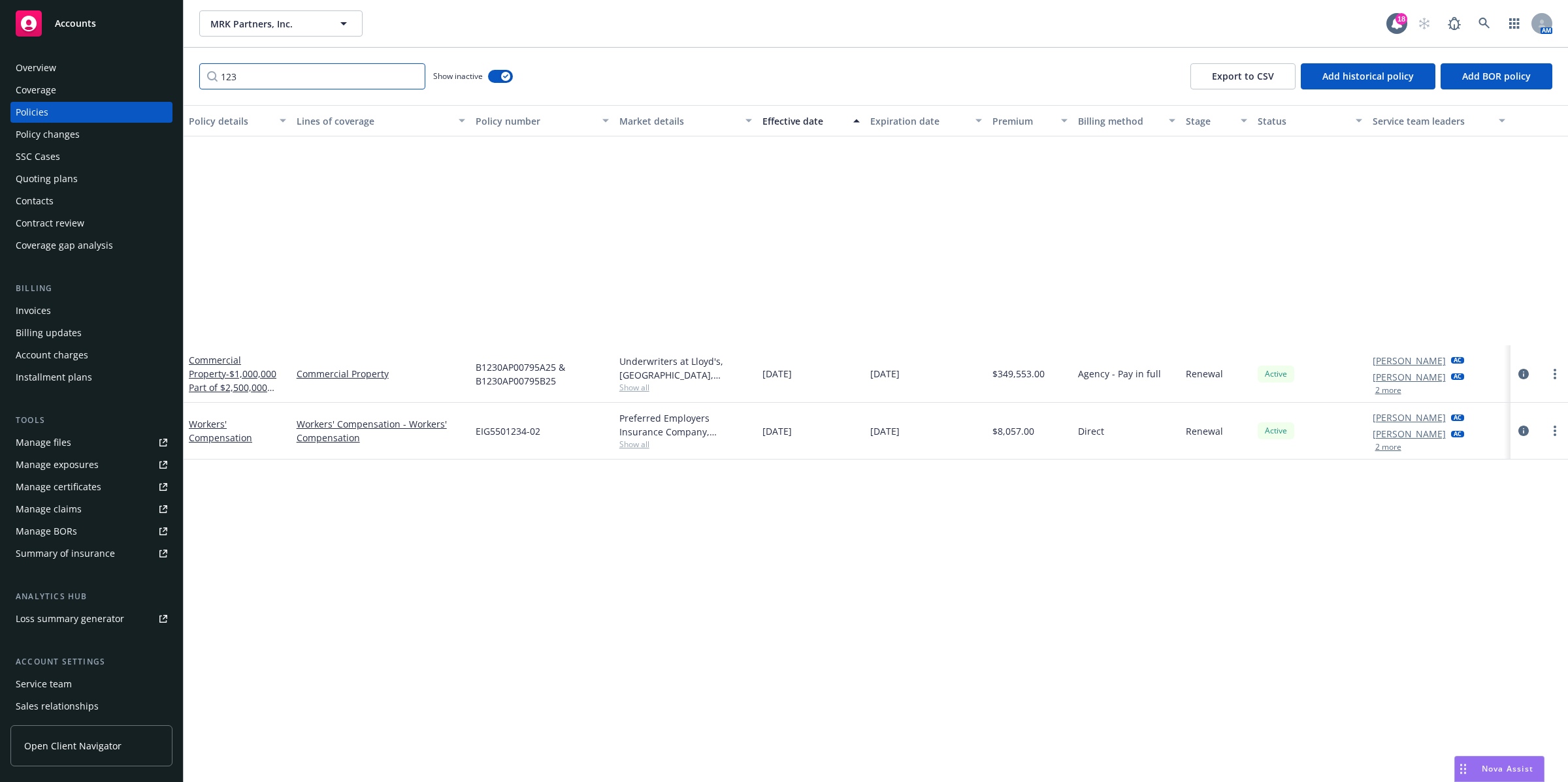
scroll to position [0, 0]
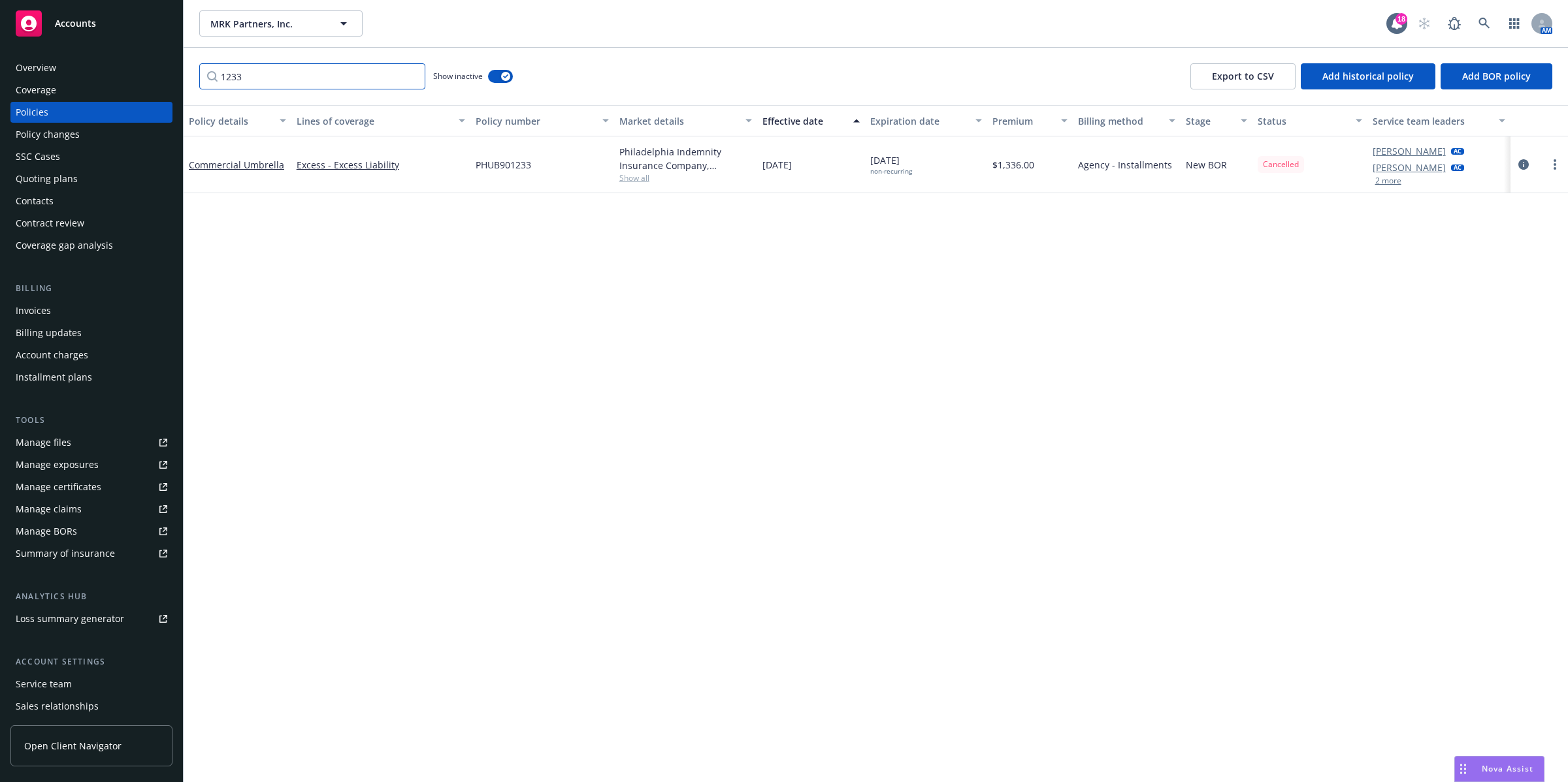
type input "1233"
click at [492, 72] on button "button" at bounding box center [500, 76] width 25 height 13
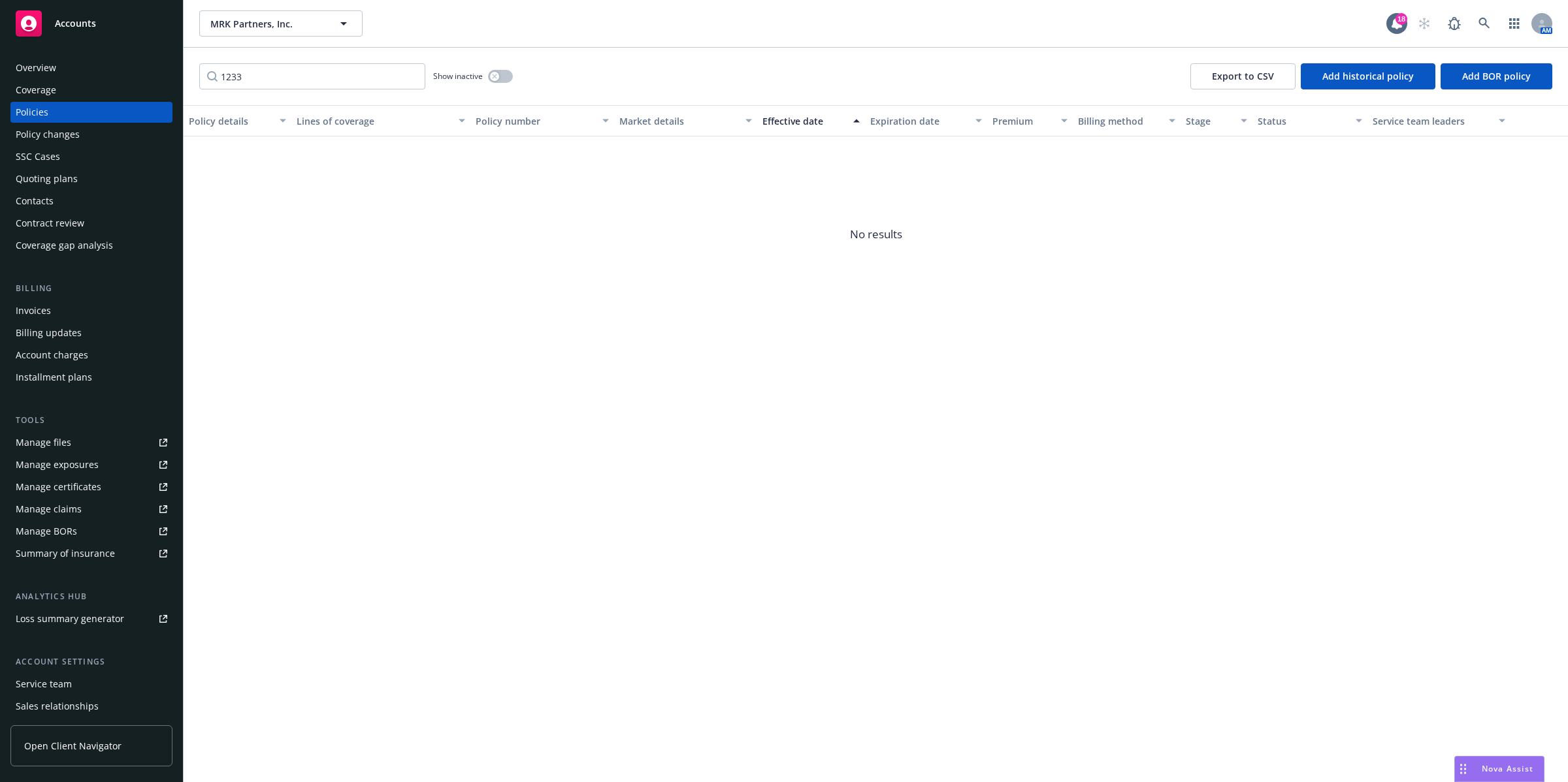
click at [27, 116] on div "Policies" at bounding box center [32, 112] width 33 height 21
click at [413, 77] on input "1233" at bounding box center [312, 76] width 226 height 26
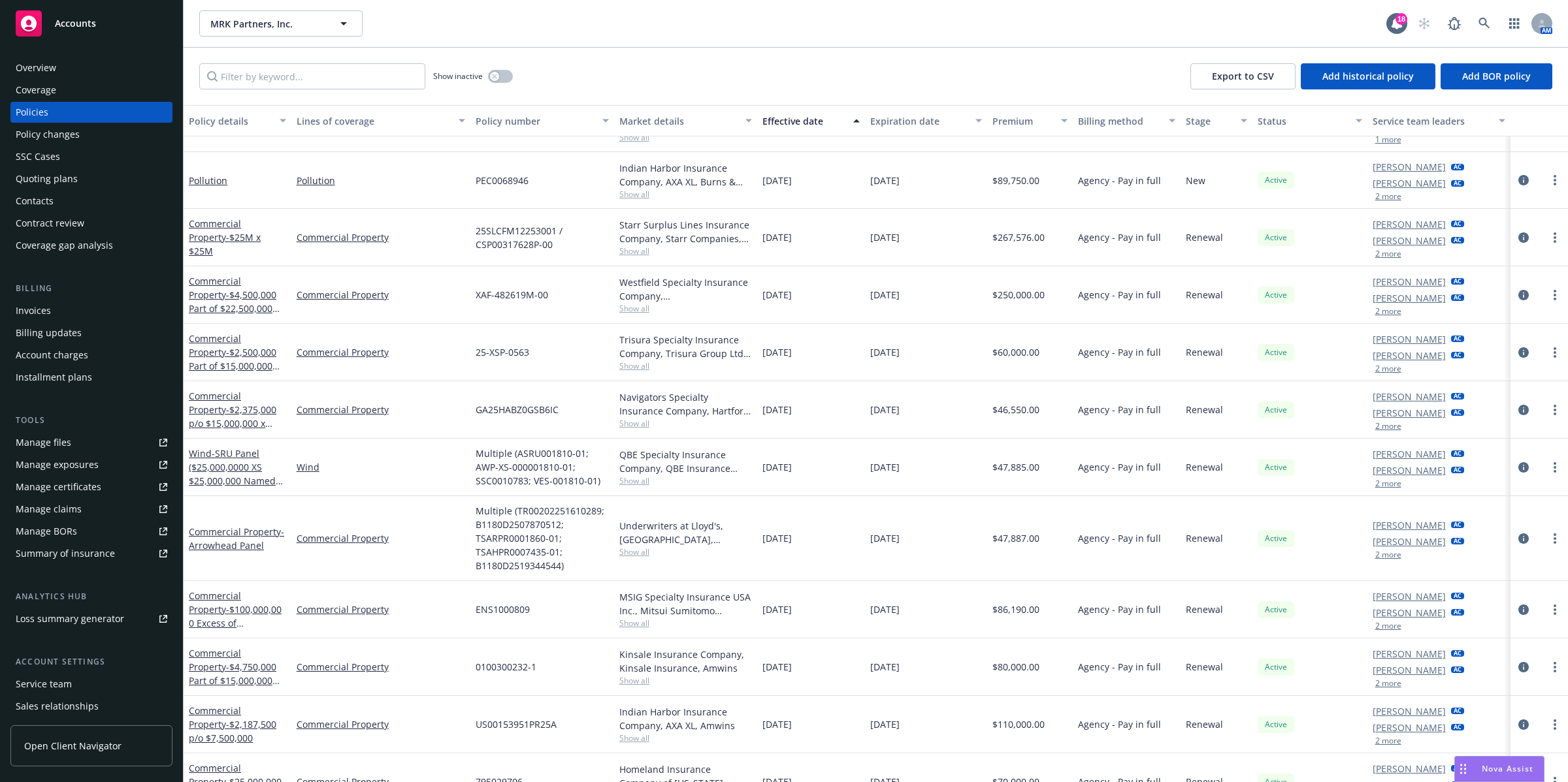
scroll to position [490, 0]
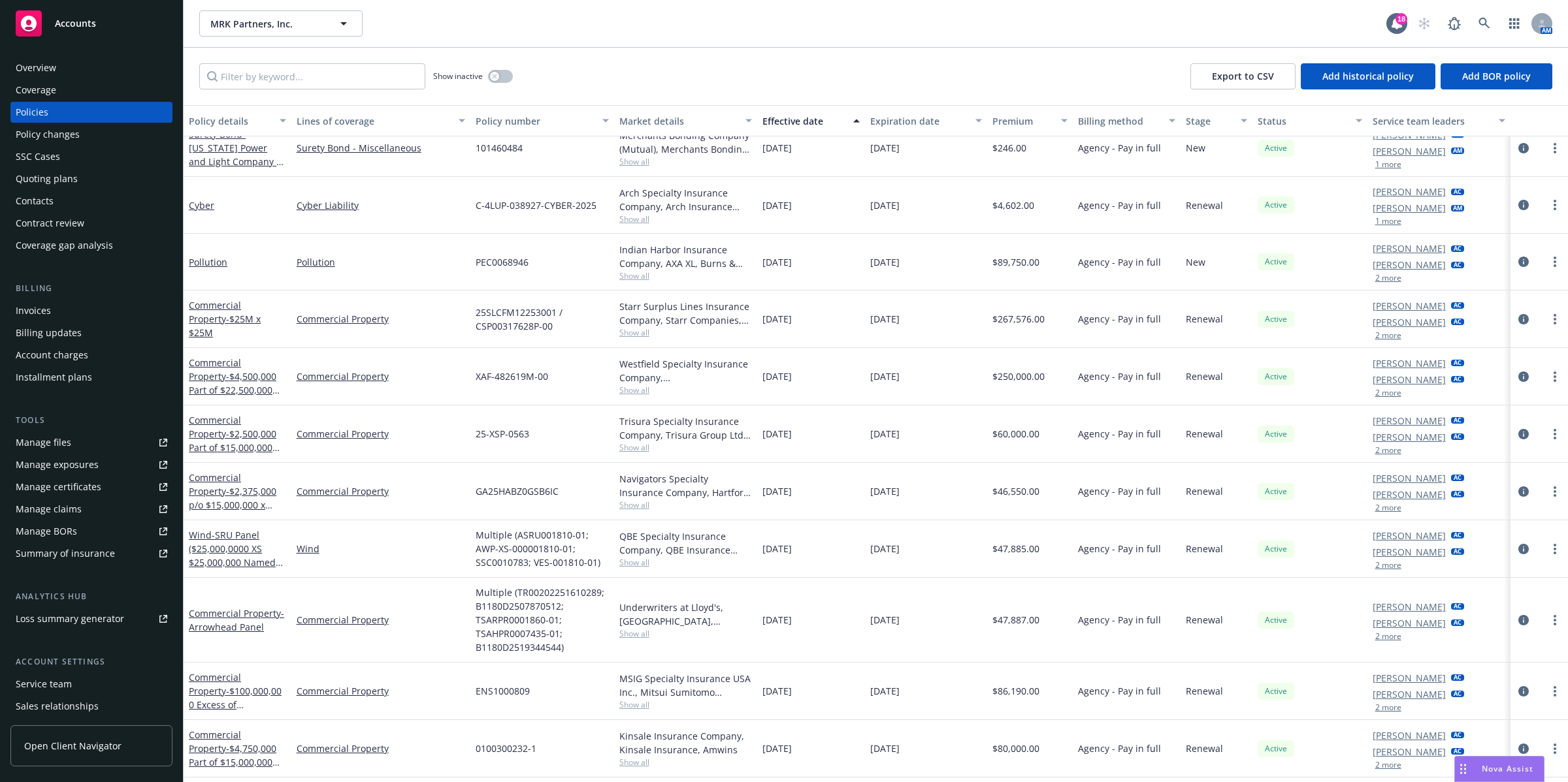
click at [635, 635] on span "Show all" at bounding box center [685, 634] width 133 height 11
click at [482, 614] on span "Multiple (TR00202251610289; B1180D2507870512; TSARPR0001860-01; TSAHPR0007435-0…" at bounding box center [542, 620] width 133 height 69
click at [1519, 615] on icon "circleInformation" at bounding box center [1524, 620] width 11 height 11
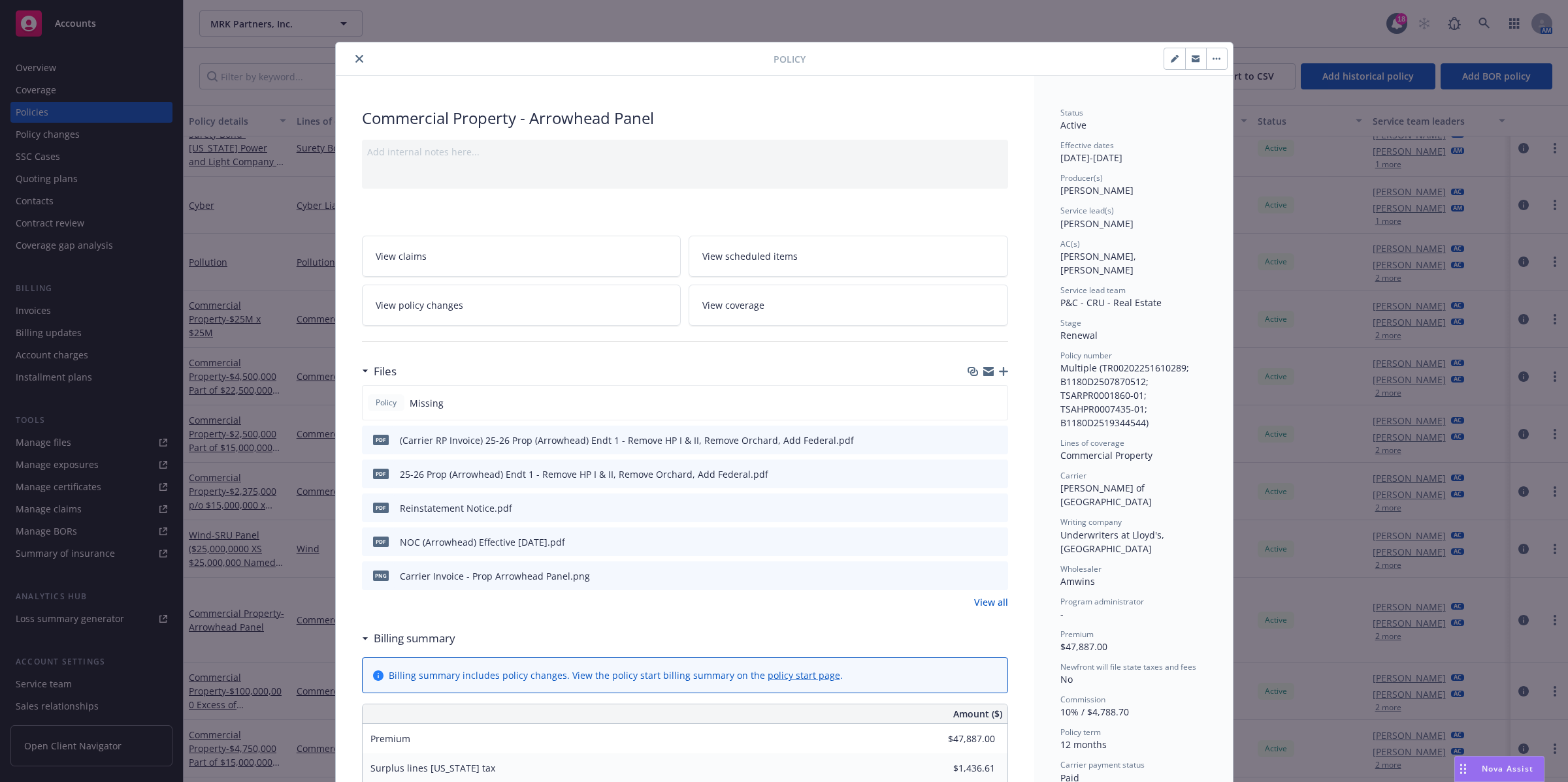
click at [999, 376] on icon "button" at bounding box center [1003, 371] width 9 height 9
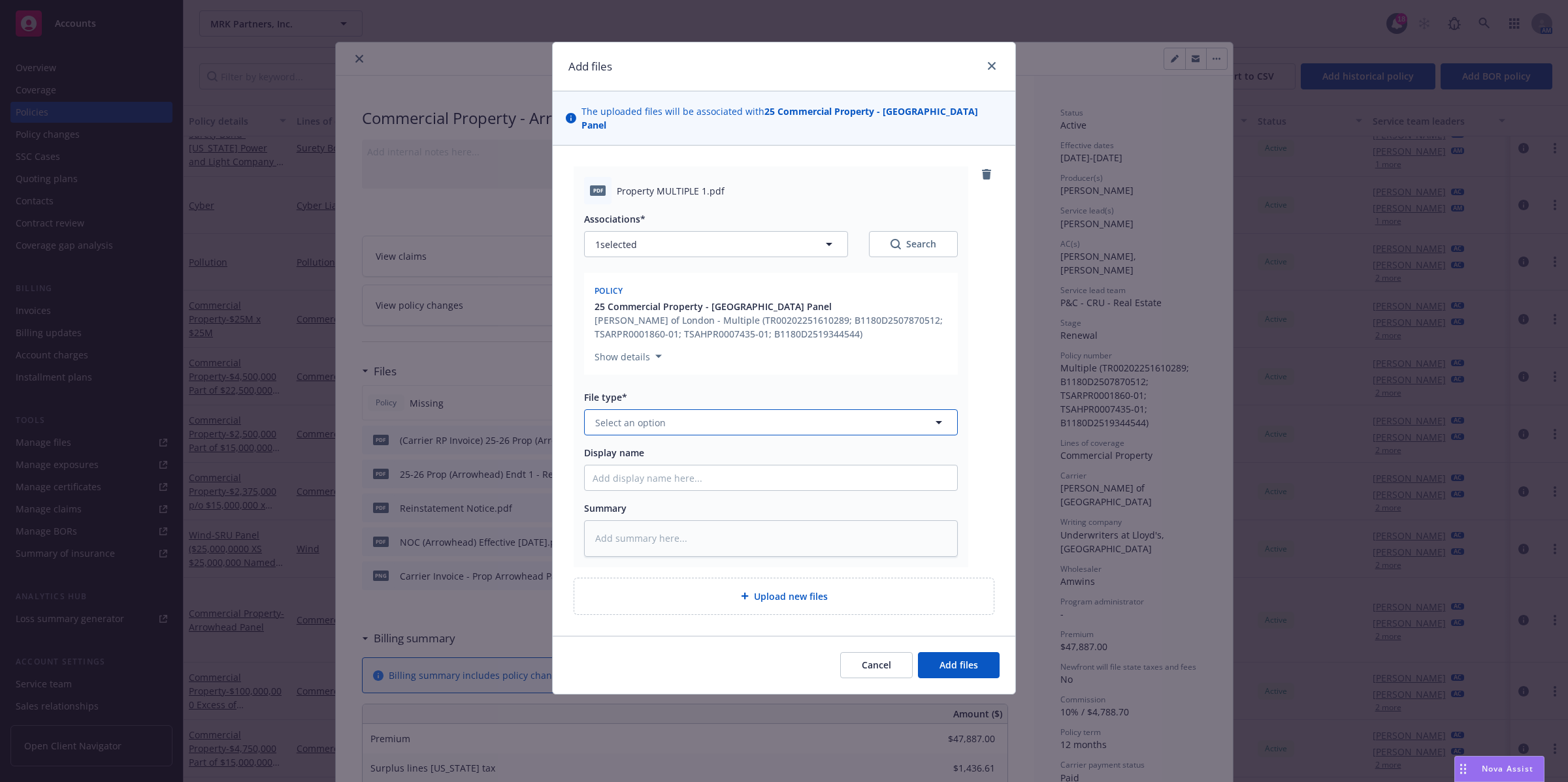
click at [942, 414] on icon "button" at bounding box center [938, 422] width 16 height 16
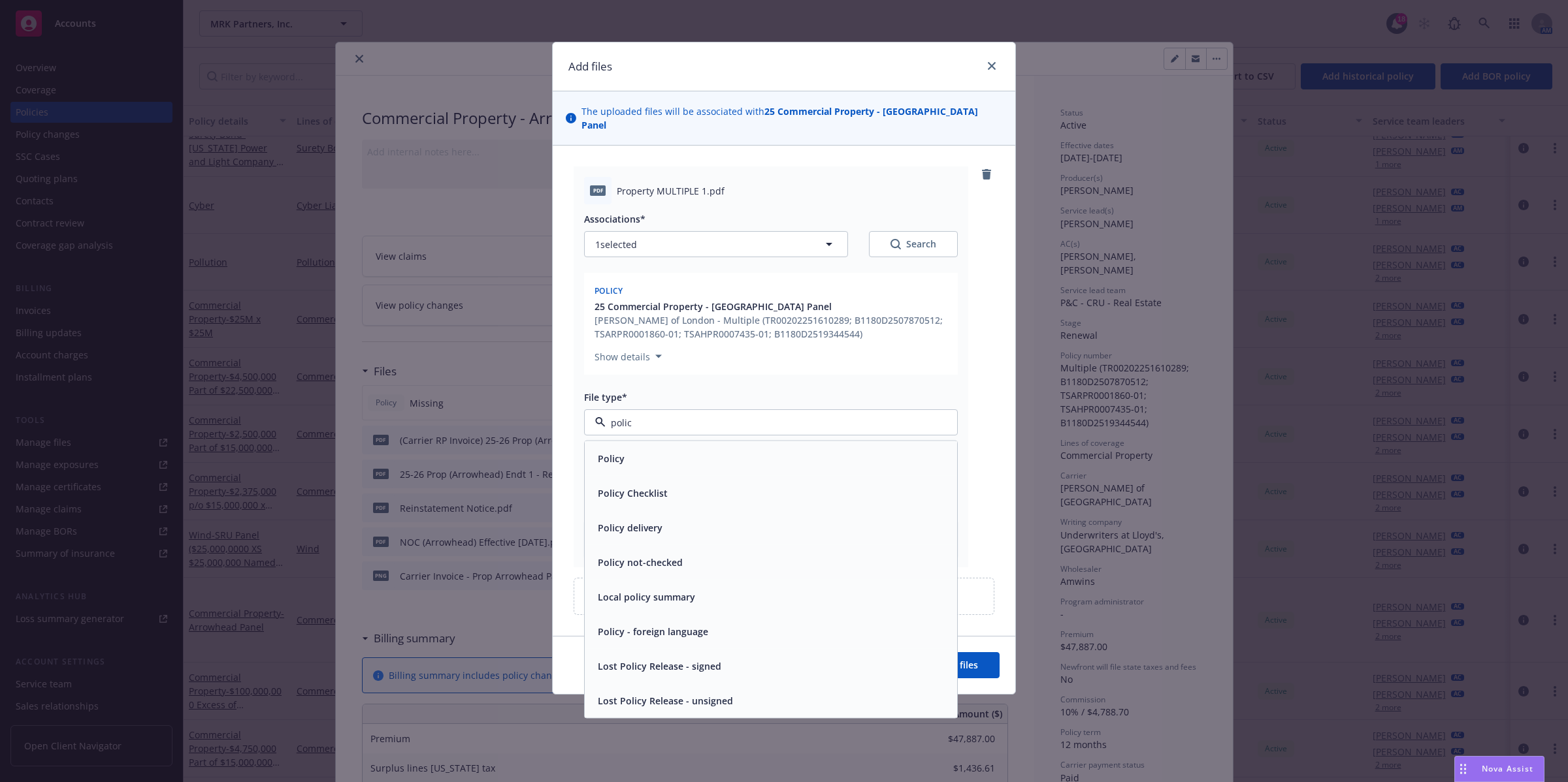
type input "policy"
click at [795, 450] on div "Policy" at bounding box center [771, 459] width 357 height 19
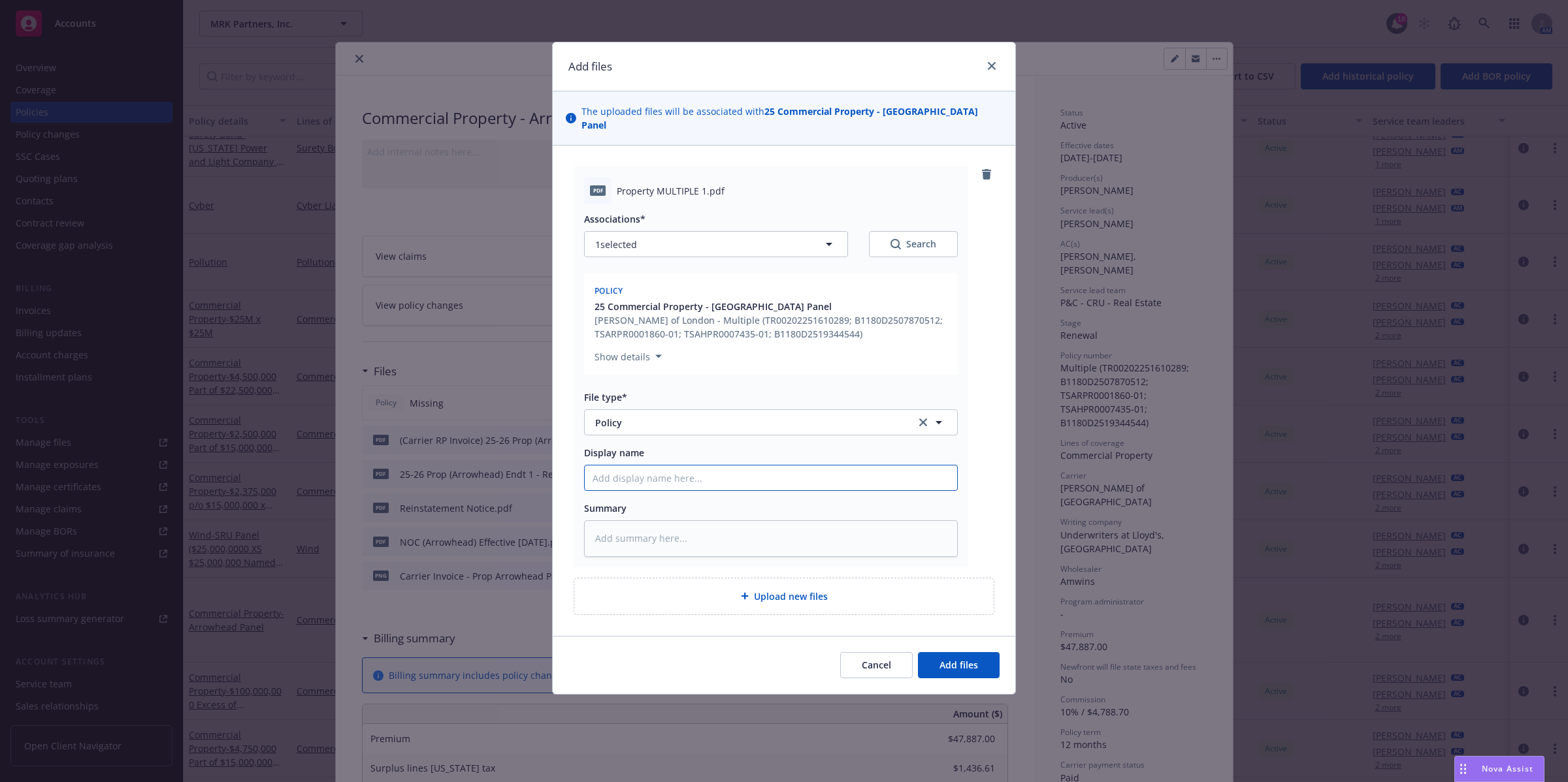
click at [747, 465] on input "Display name" at bounding box center [771, 478] width 373 height 25
paste input "25-26 Property Policy – [GEOGRAPHIC_DATA] ($25M x $75M)"
type textarea "x"
type input "25-26 Property Policy – [GEOGRAPHIC_DATA] ($25M x $75M)"
click at [972, 659] on span "Add files" at bounding box center [958, 665] width 39 height 12
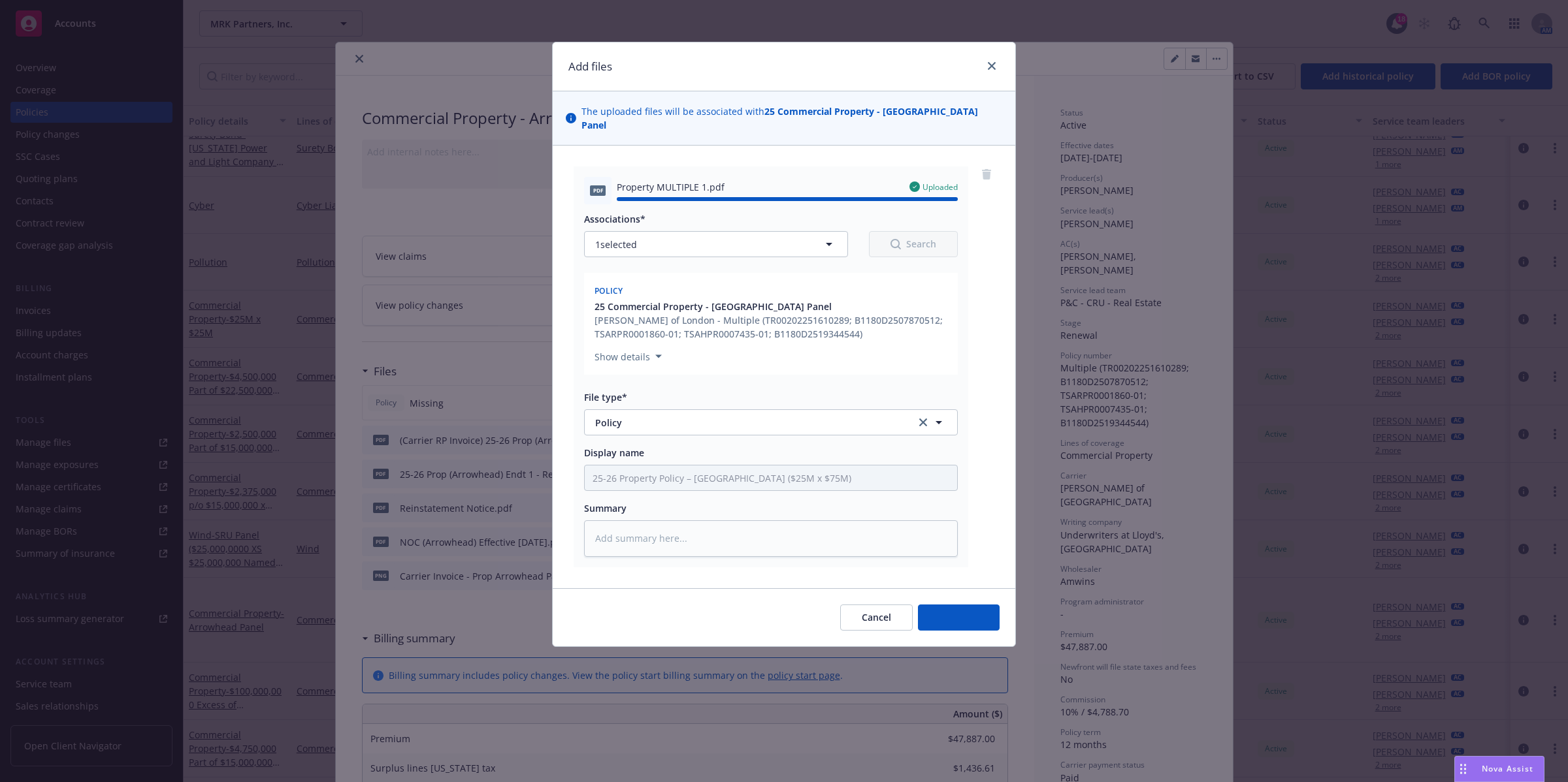
type textarea "x"
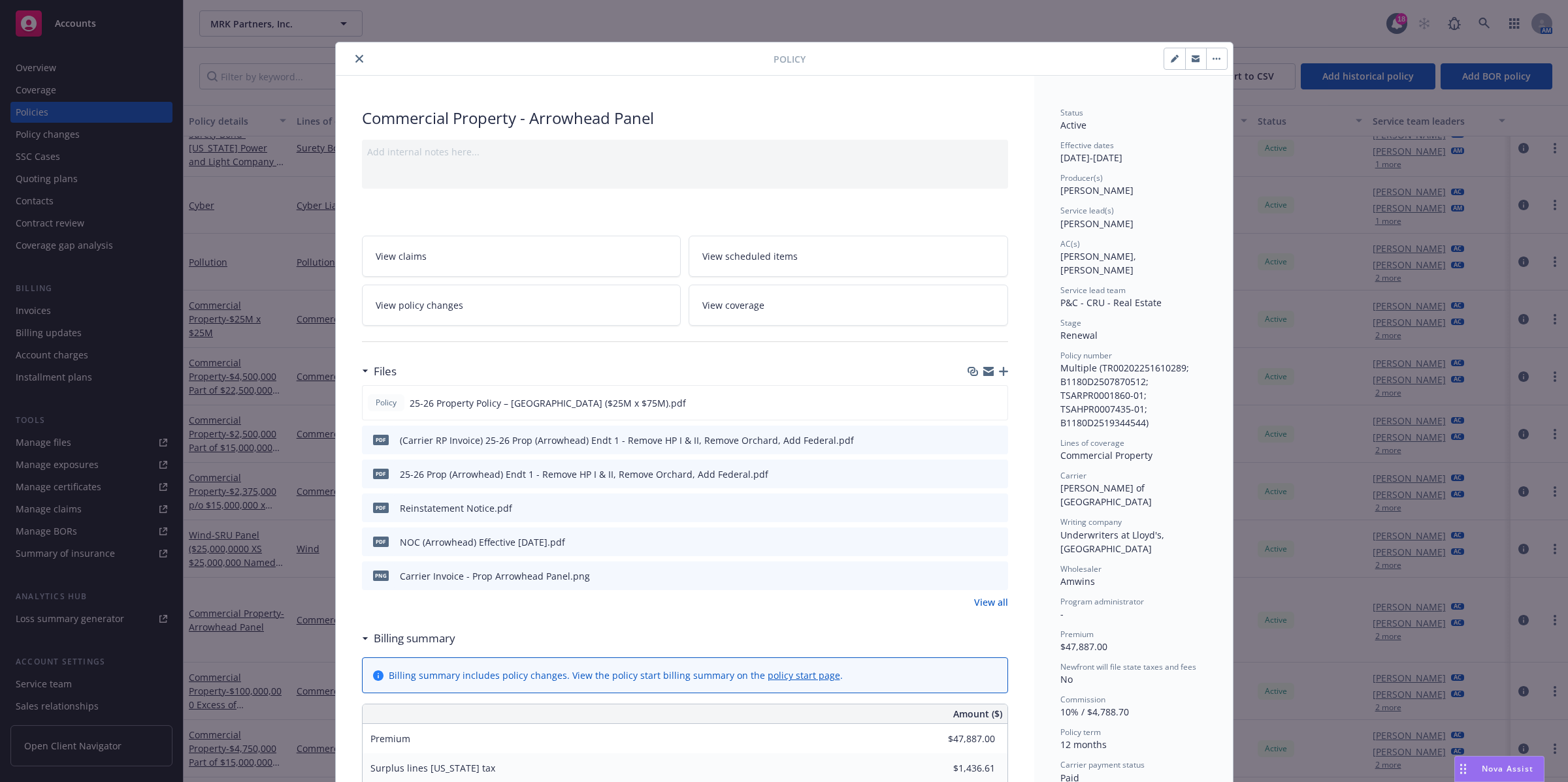
click at [1214, 62] on button "button" at bounding box center [1216, 58] width 21 height 21
click at [355, 59] on icon "close" at bounding box center [360, 59] width 8 height 8
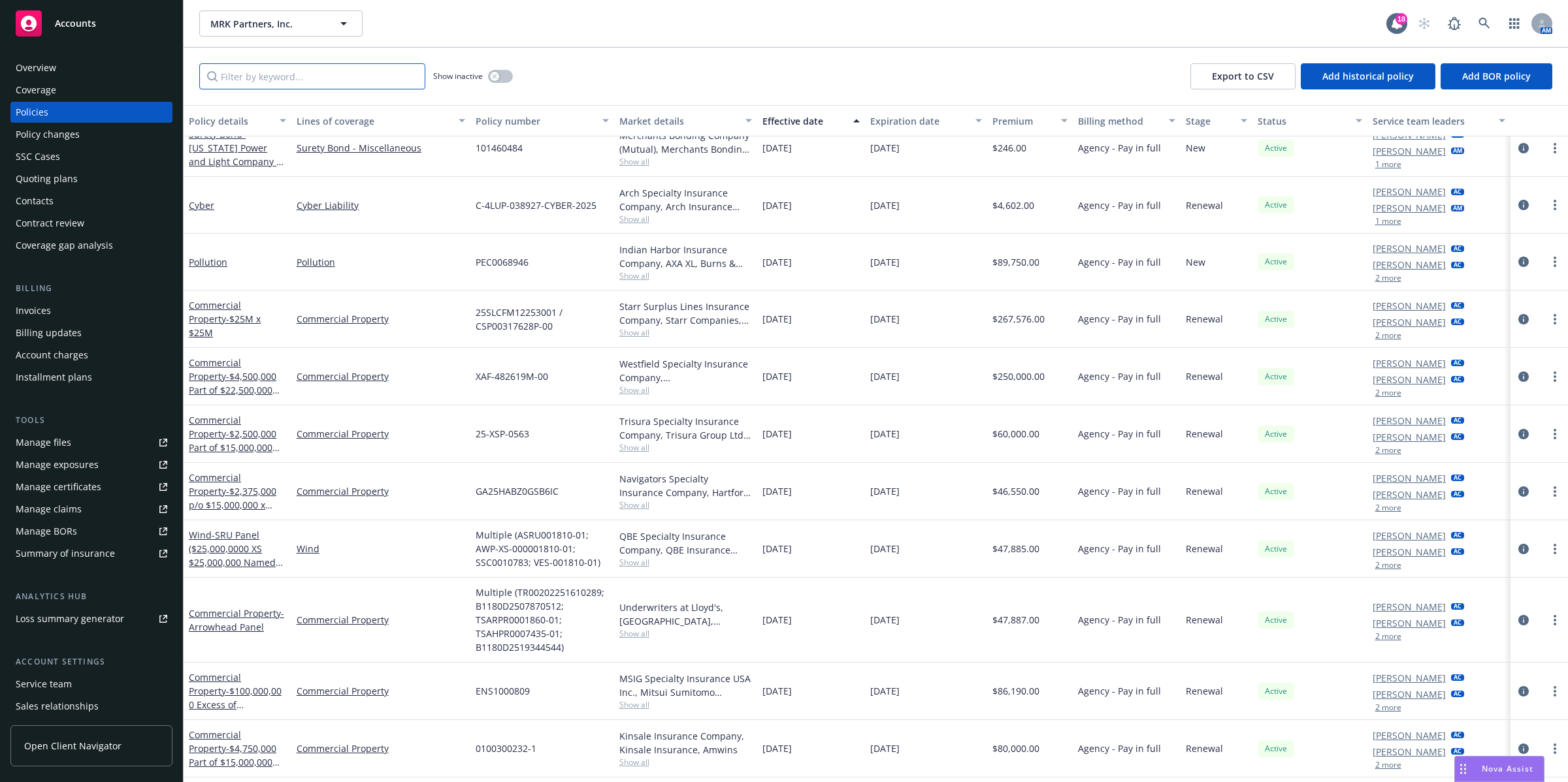
click at [315, 75] on input "Filter by keyword..." at bounding box center [312, 76] width 226 height 26
paste input "ENS1000809"
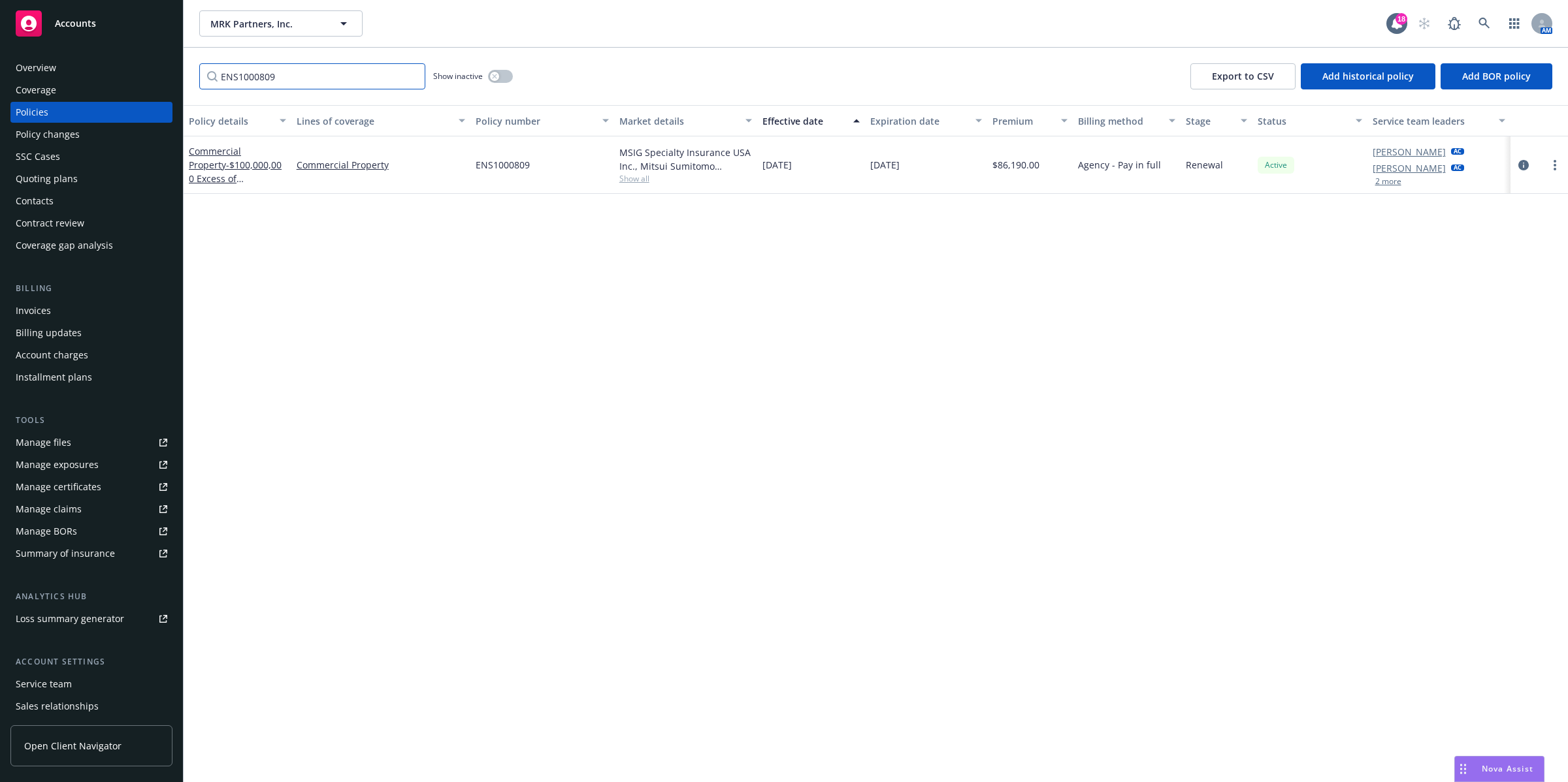
type input "ENS1000809"
click at [44, 66] on div "Overview" at bounding box center [35, 67] width 40 height 21
